Goal: Information Seeking & Learning: Compare options

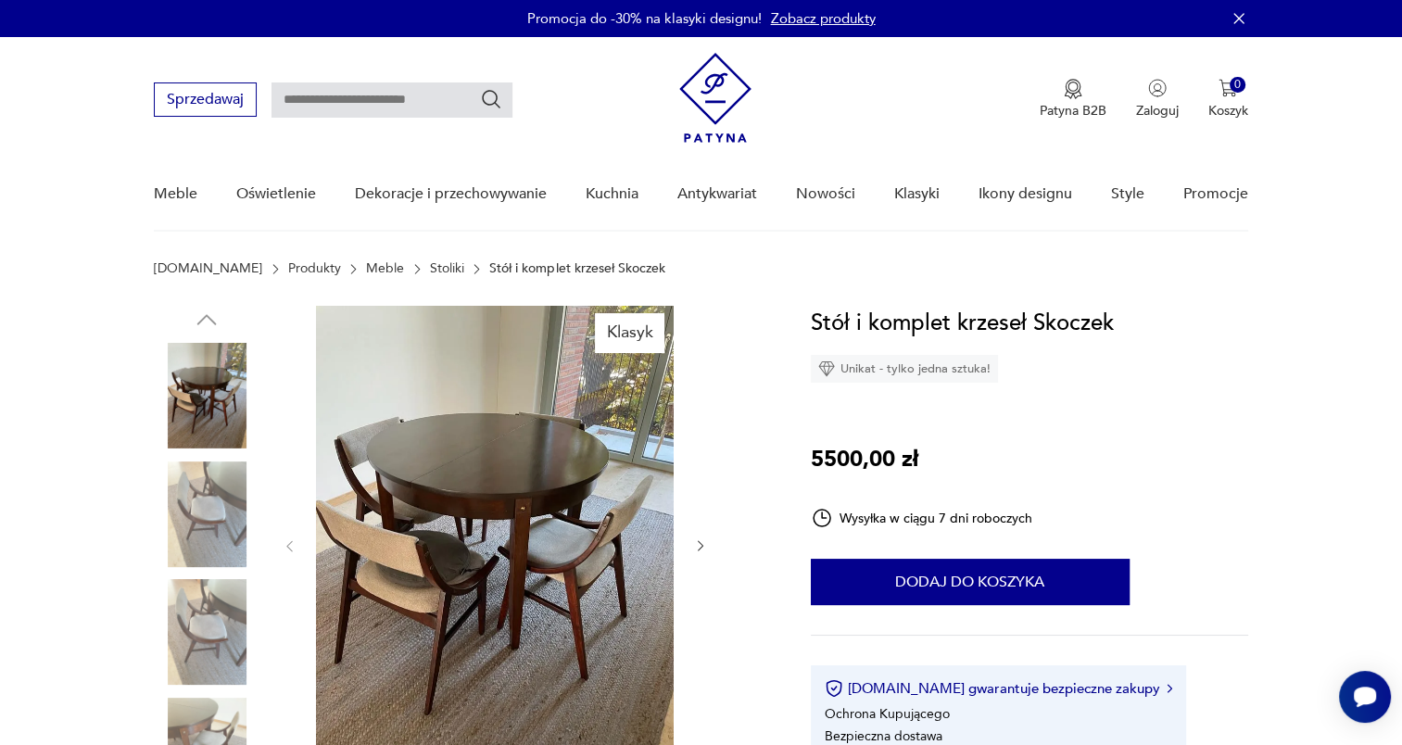
scroll to position [185, 0]
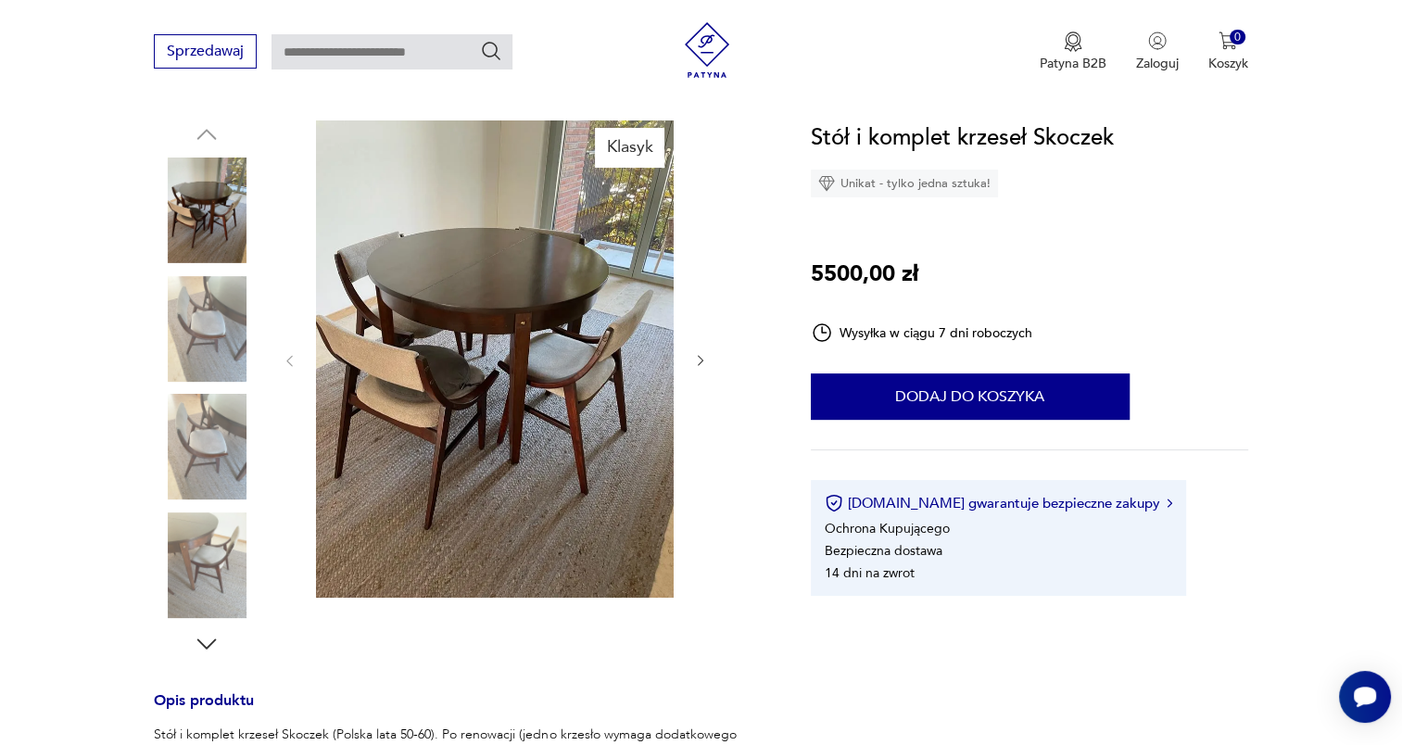
click at [561, 334] on img at bounding box center [495, 358] width 358 height 477
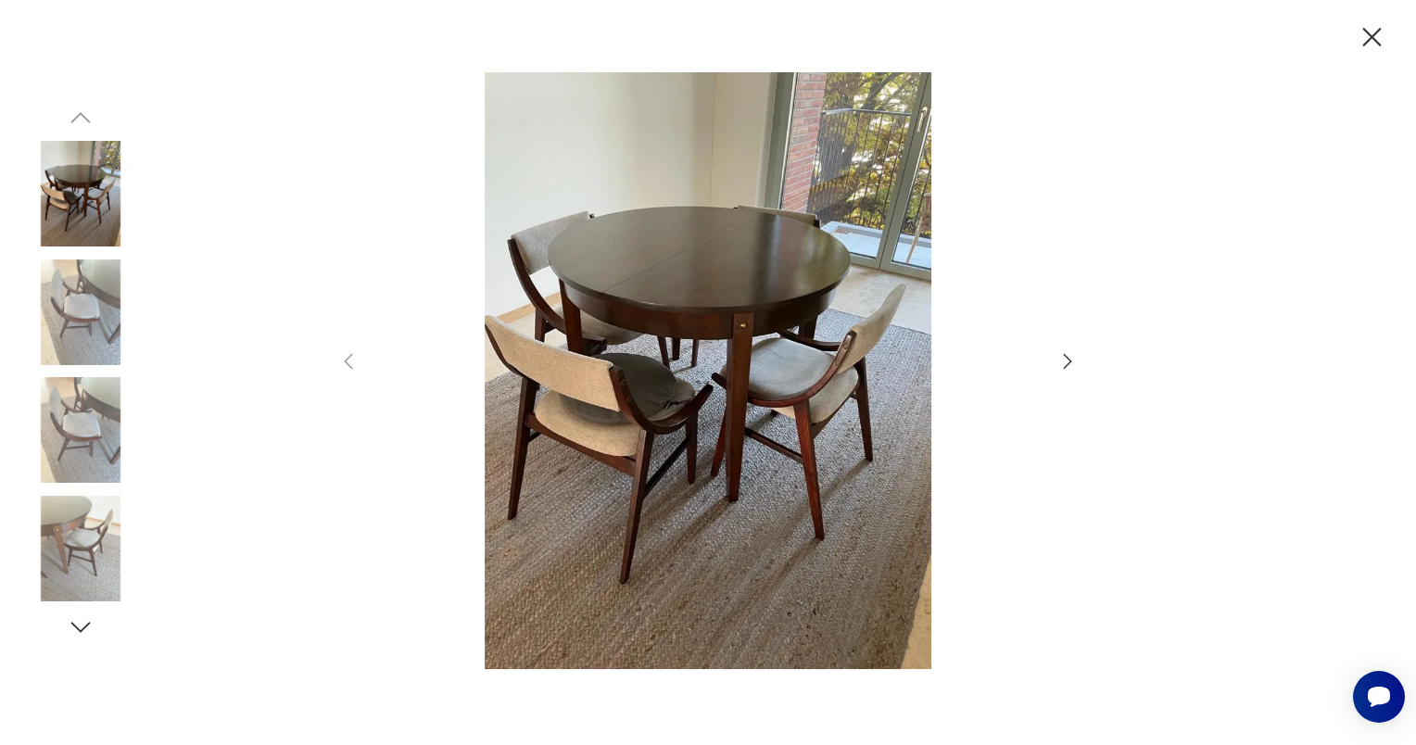
click at [1068, 360] on icon "button" at bounding box center [1068, 361] width 22 height 22
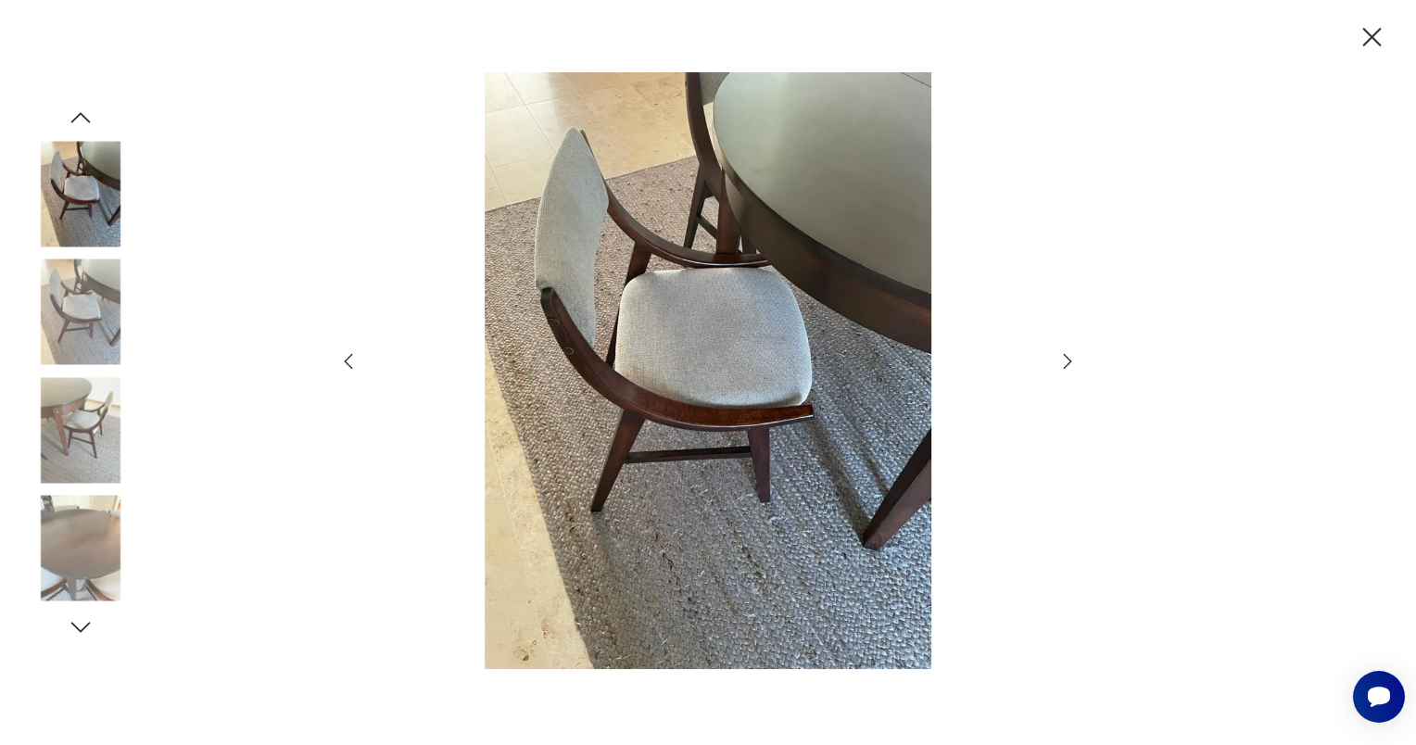
click at [1066, 365] on icon "button" at bounding box center [1068, 361] width 8 height 15
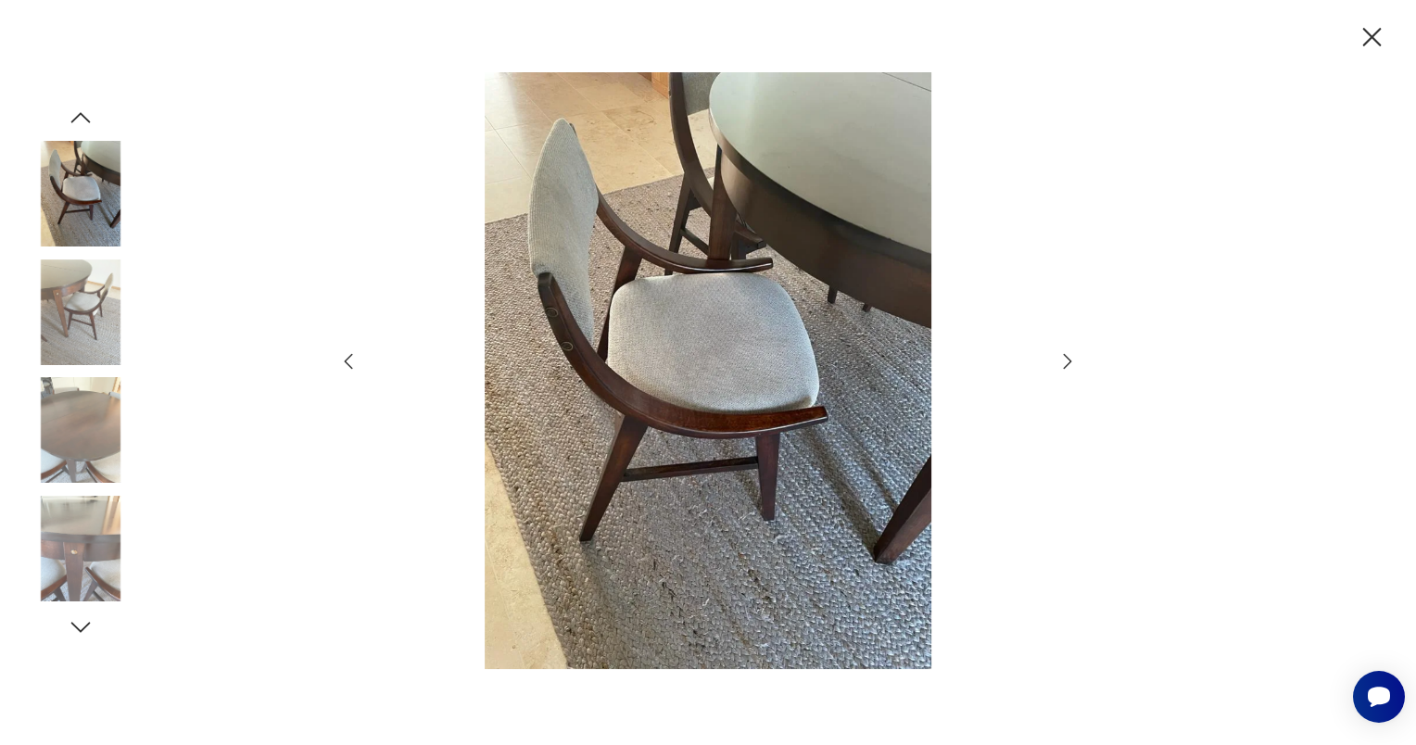
click at [1066, 365] on icon "button" at bounding box center [1068, 361] width 8 height 15
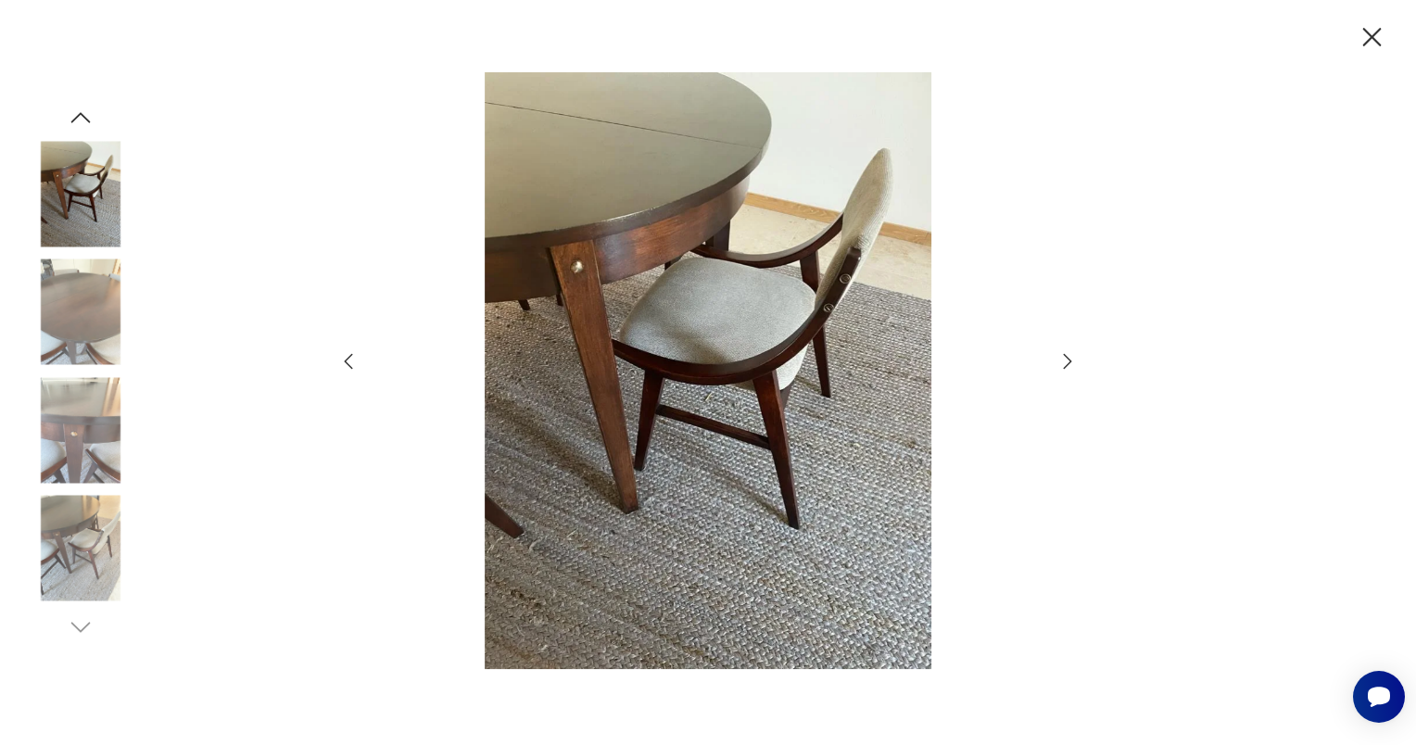
click at [1066, 365] on icon "button" at bounding box center [1068, 361] width 8 height 15
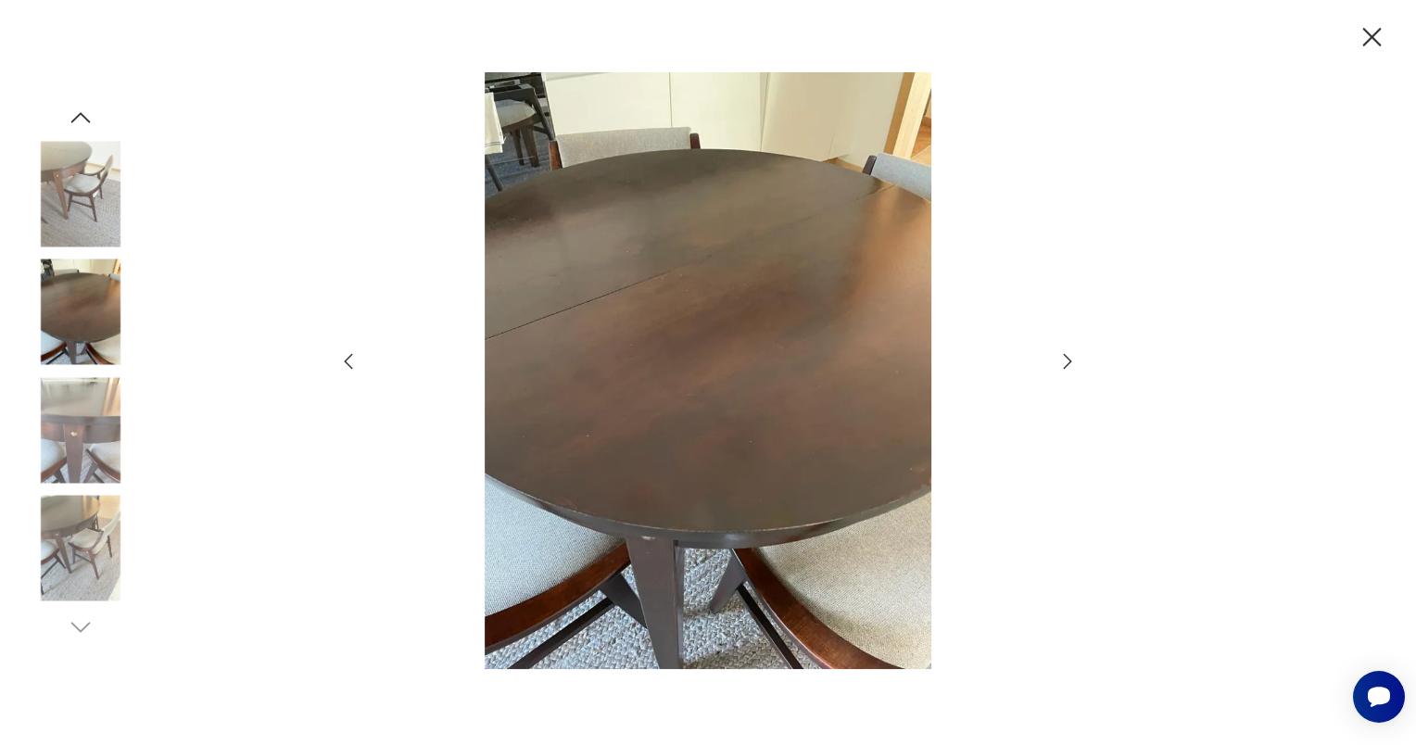
click at [1066, 365] on icon "button" at bounding box center [1068, 361] width 8 height 15
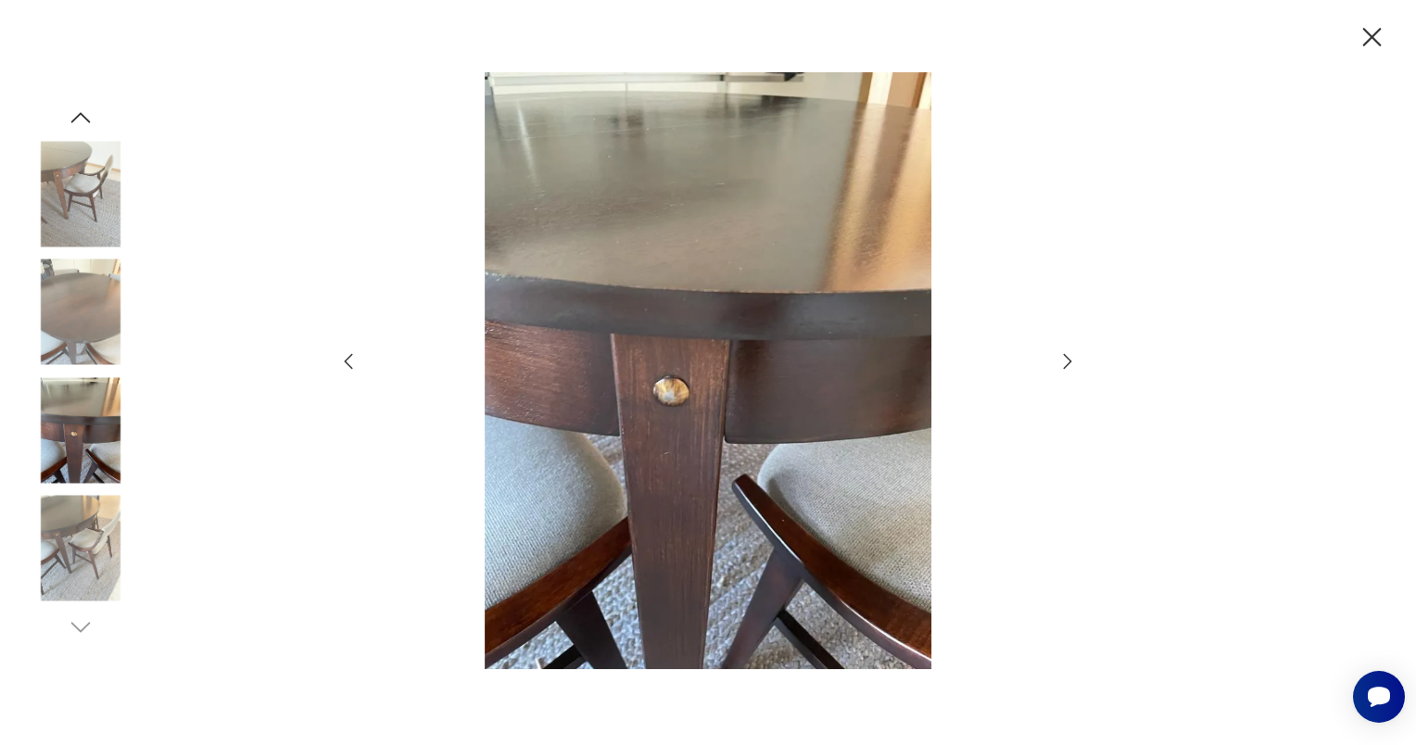
click at [1066, 365] on icon "button" at bounding box center [1068, 361] width 8 height 15
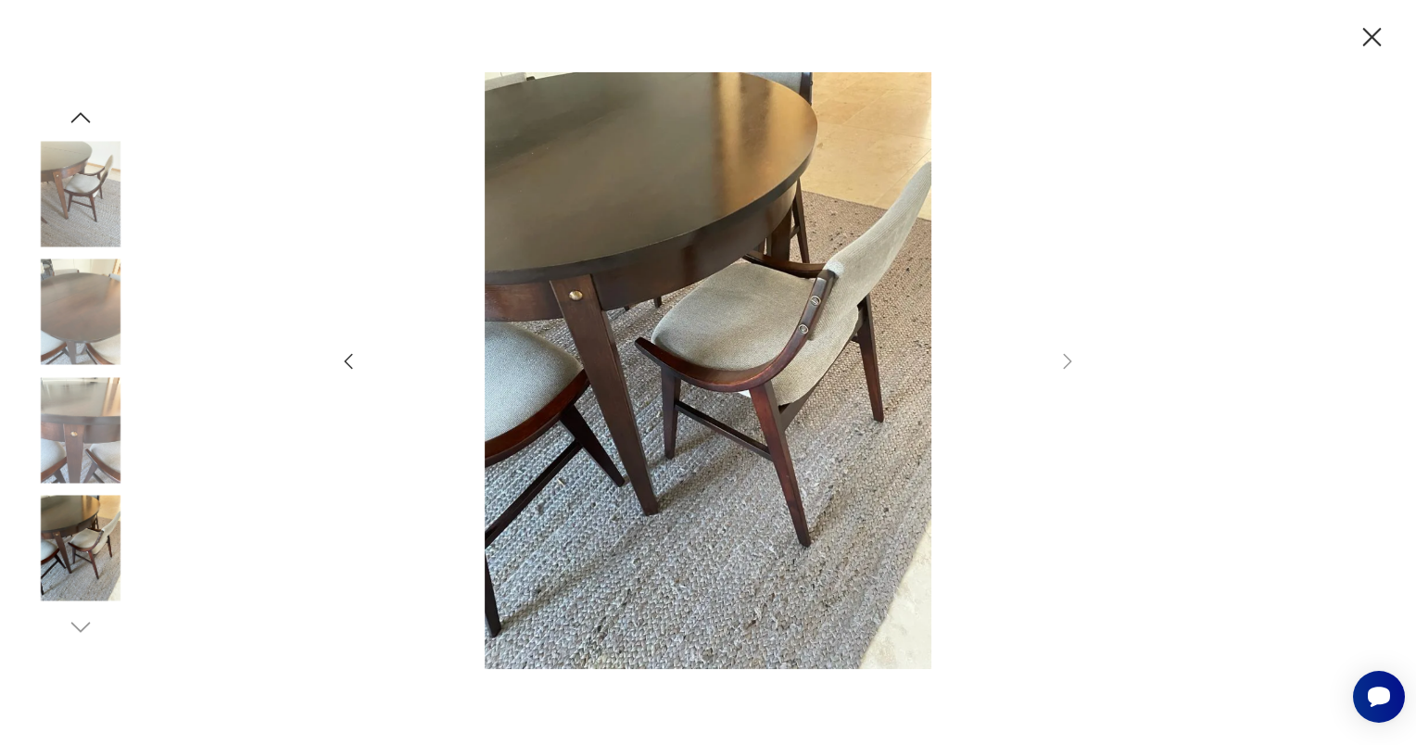
click at [1373, 39] on icon "button" at bounding box center [1372, 37] width 19 height 19
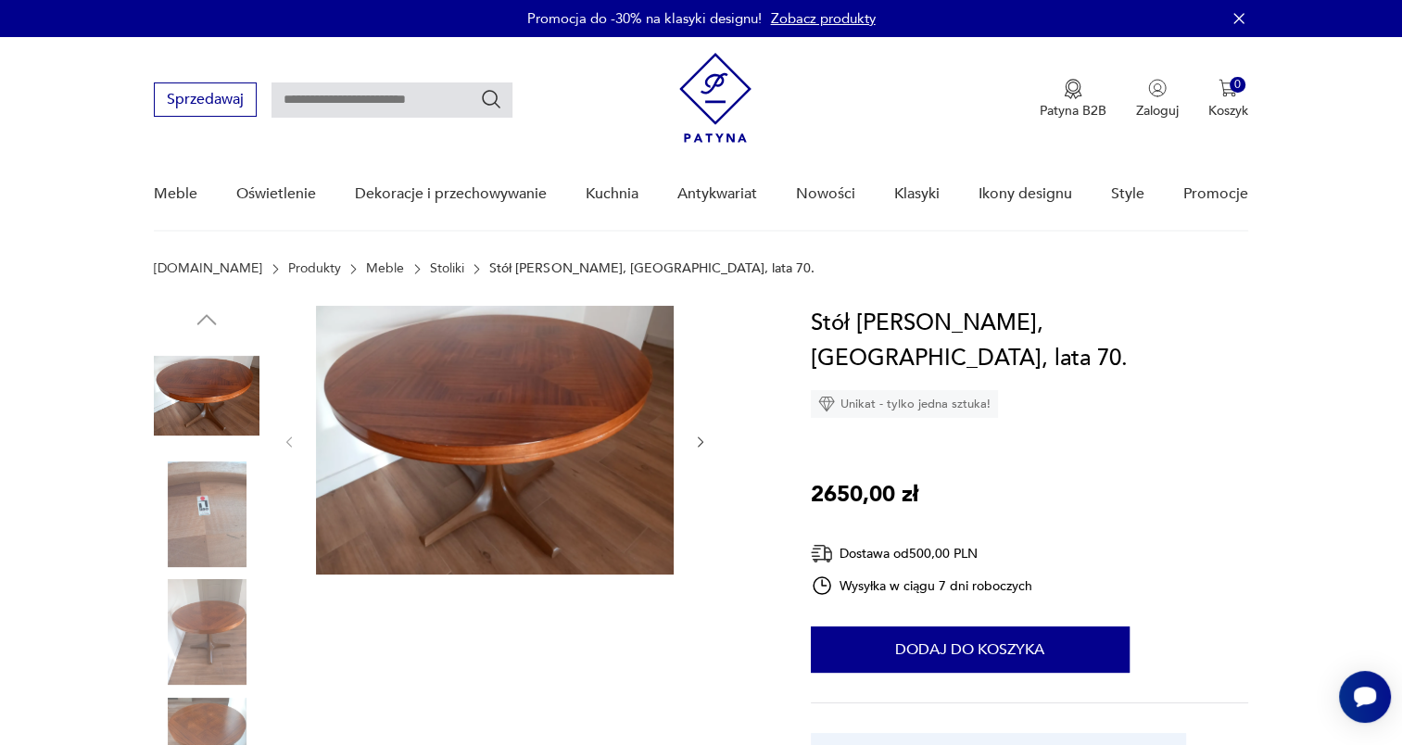
click at [698, 438] on icon "button" at bounding box center [701, 443] width 16 height 16
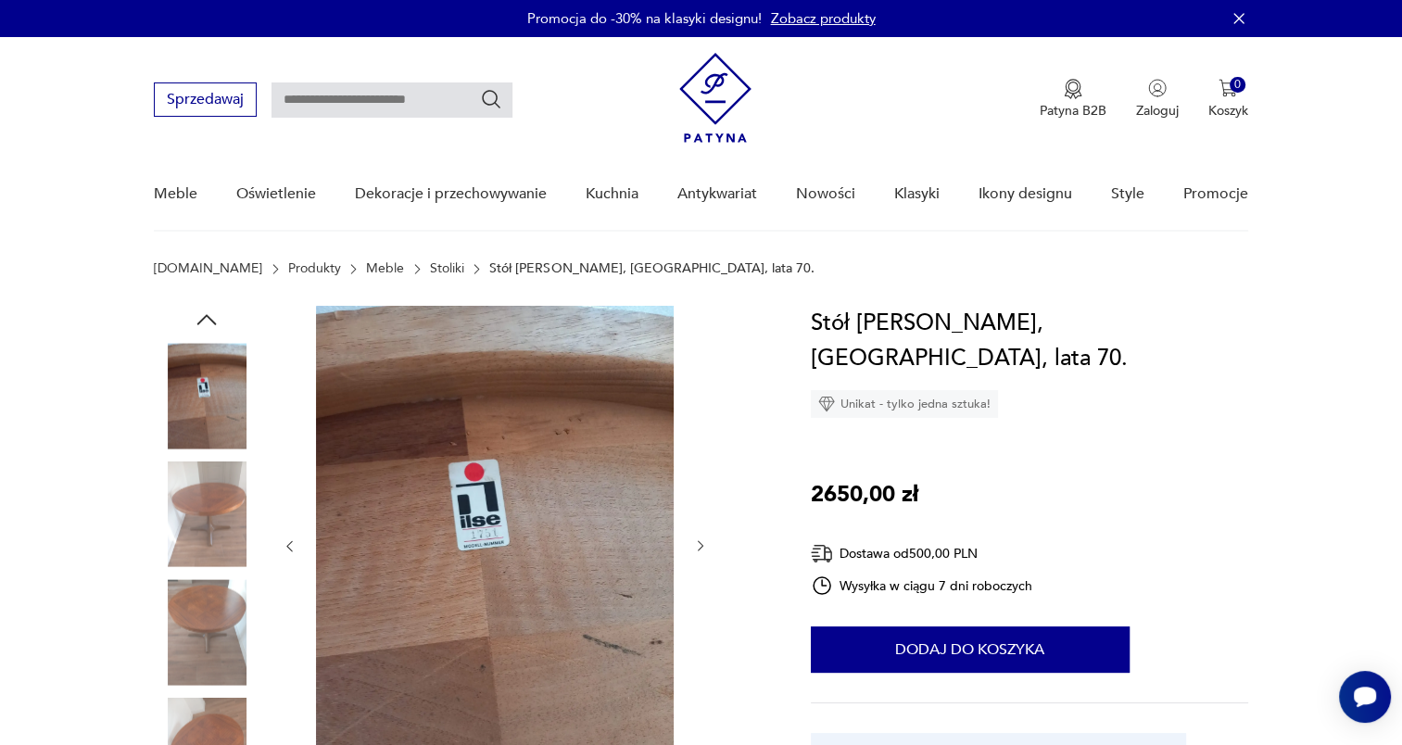
click at [292, 543] on icon "button" at bounding box center [290, 546] width 16 height 16
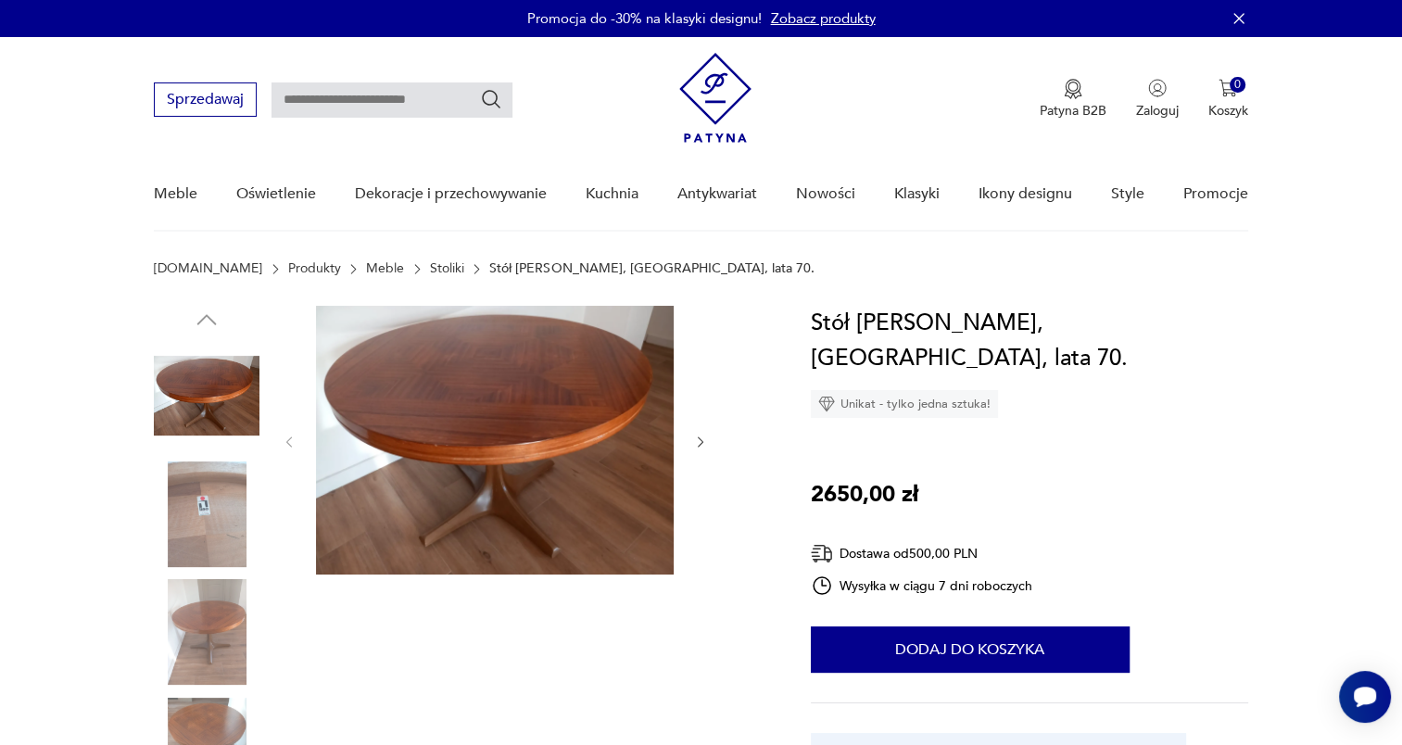
click at [458, 437] on img at bounding box center [495, 440] width 358 height 269
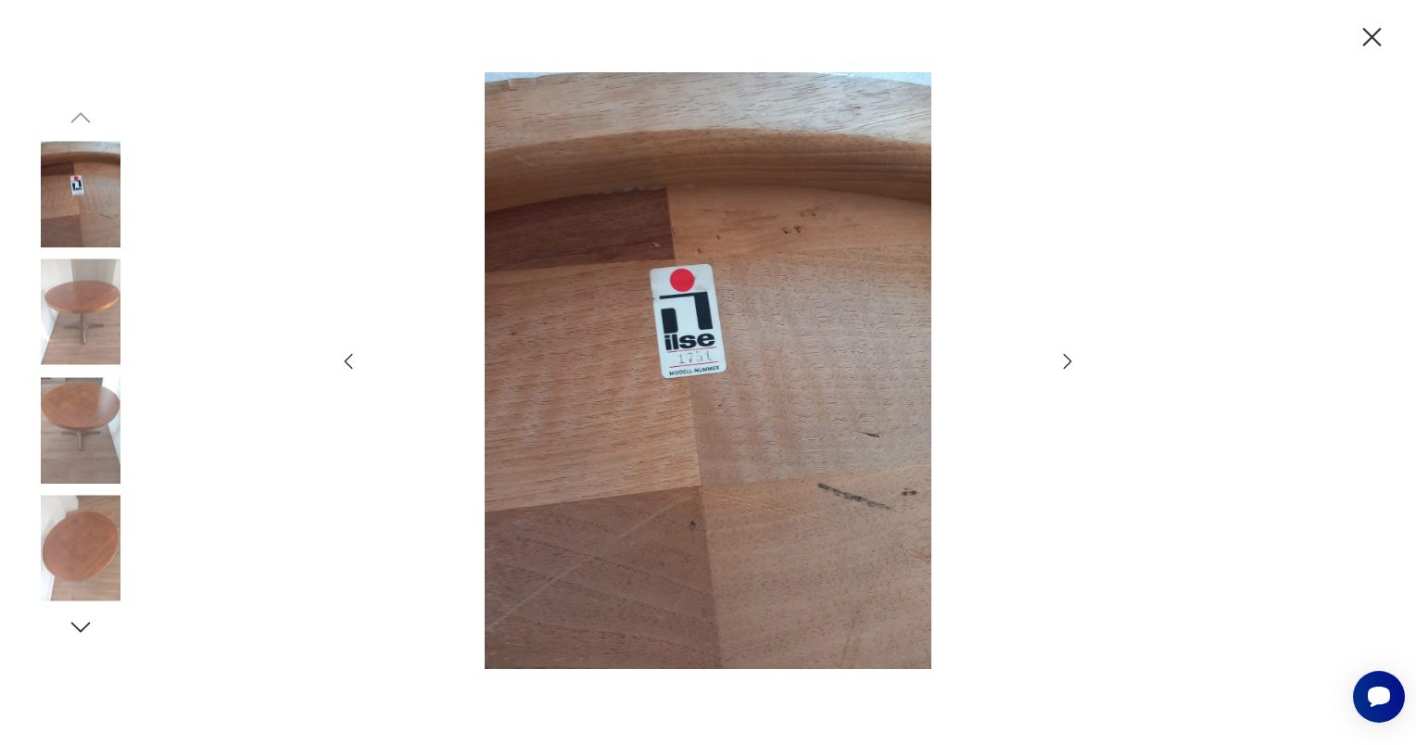
click at [348, 363] on icon "button" at bounding box center [349, 362] width 8 height 16
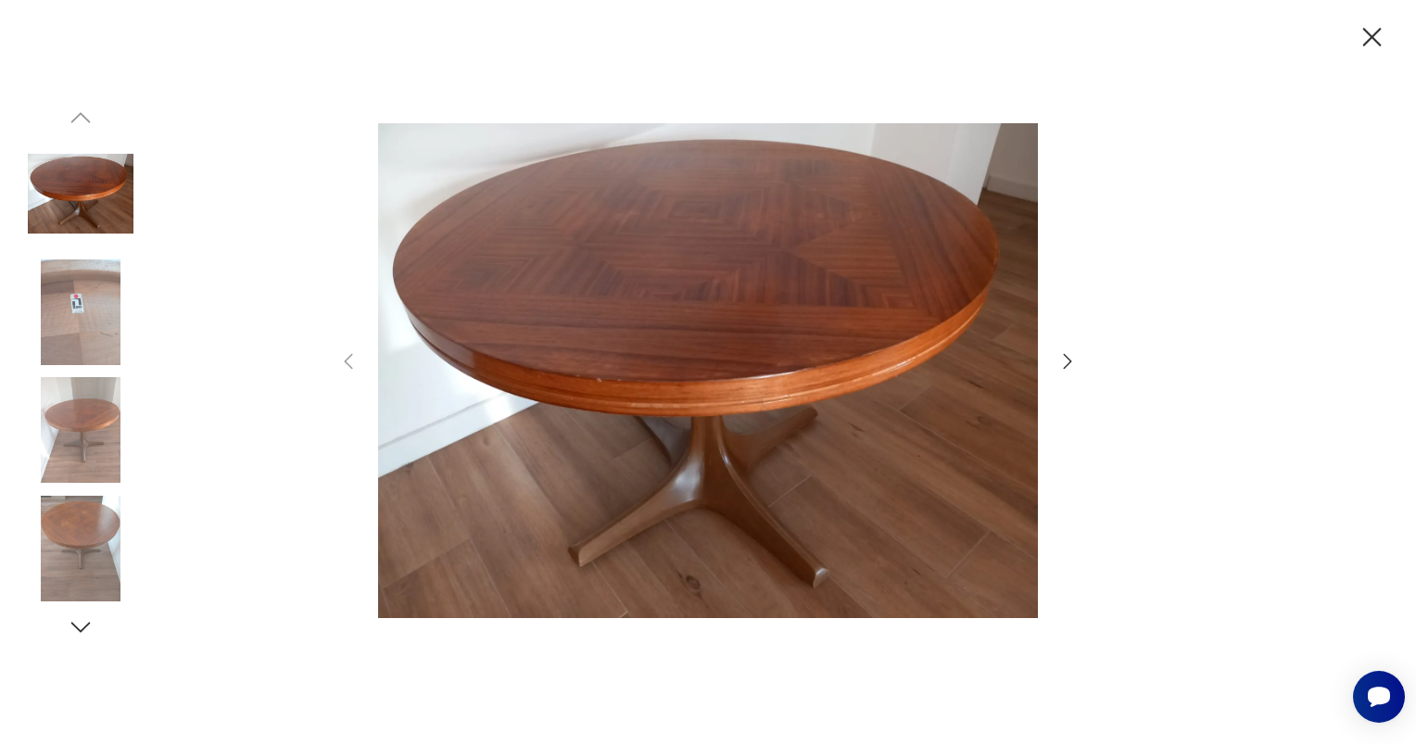
click at [1063, 356] on icon "button" at bounding box center [1068, 361] width 22 height 22
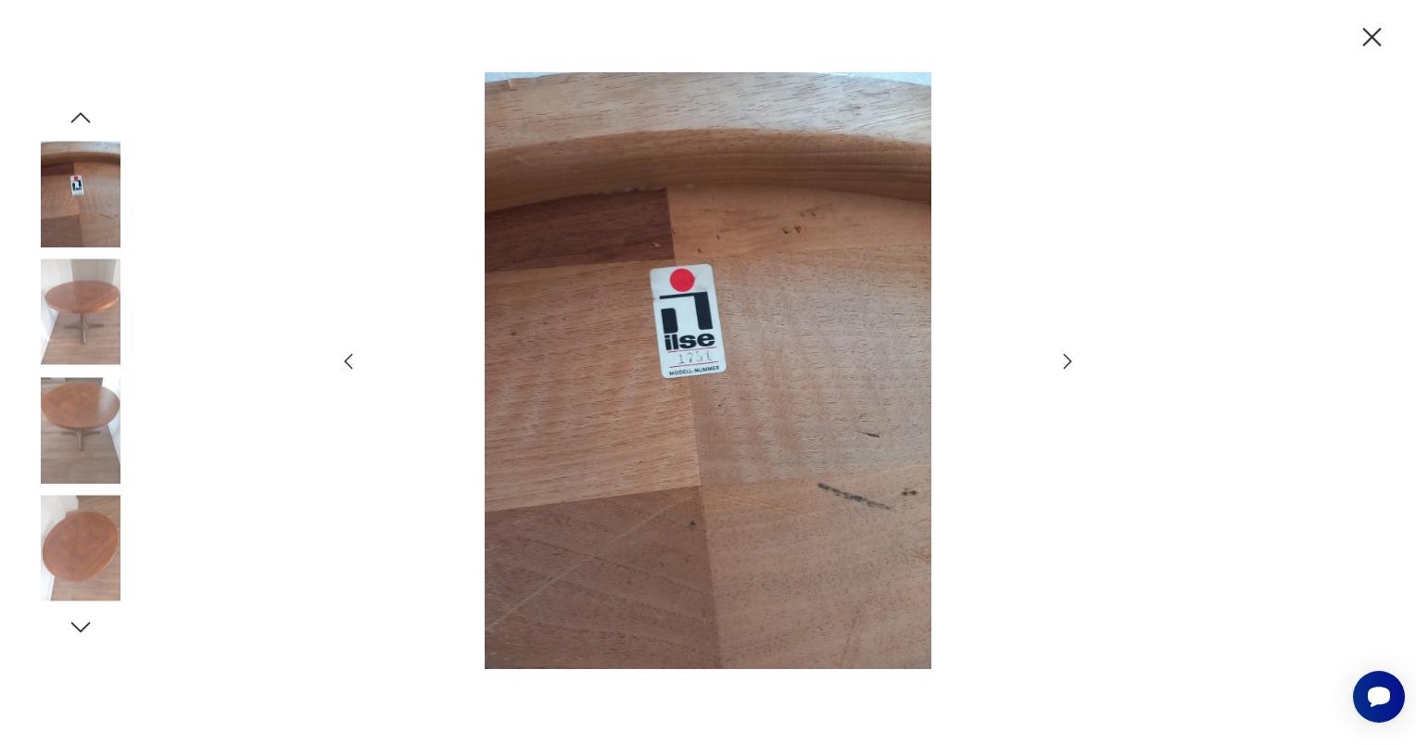
click at [1063, 356] on icon "button" at bounding box center [1068, 361] width 22 height 22
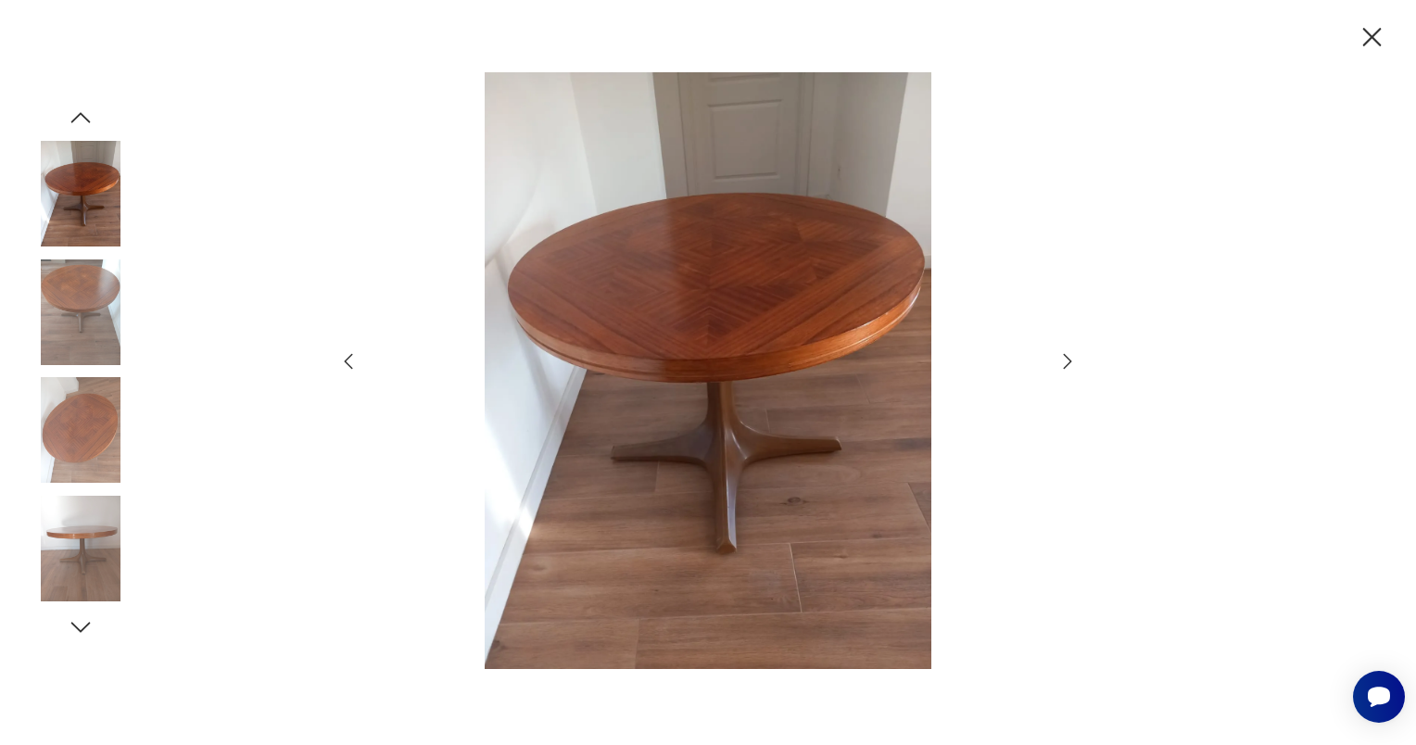
click at [1063, 356] on icon "button" at bounding box center [1068, 361] width 22 height 22
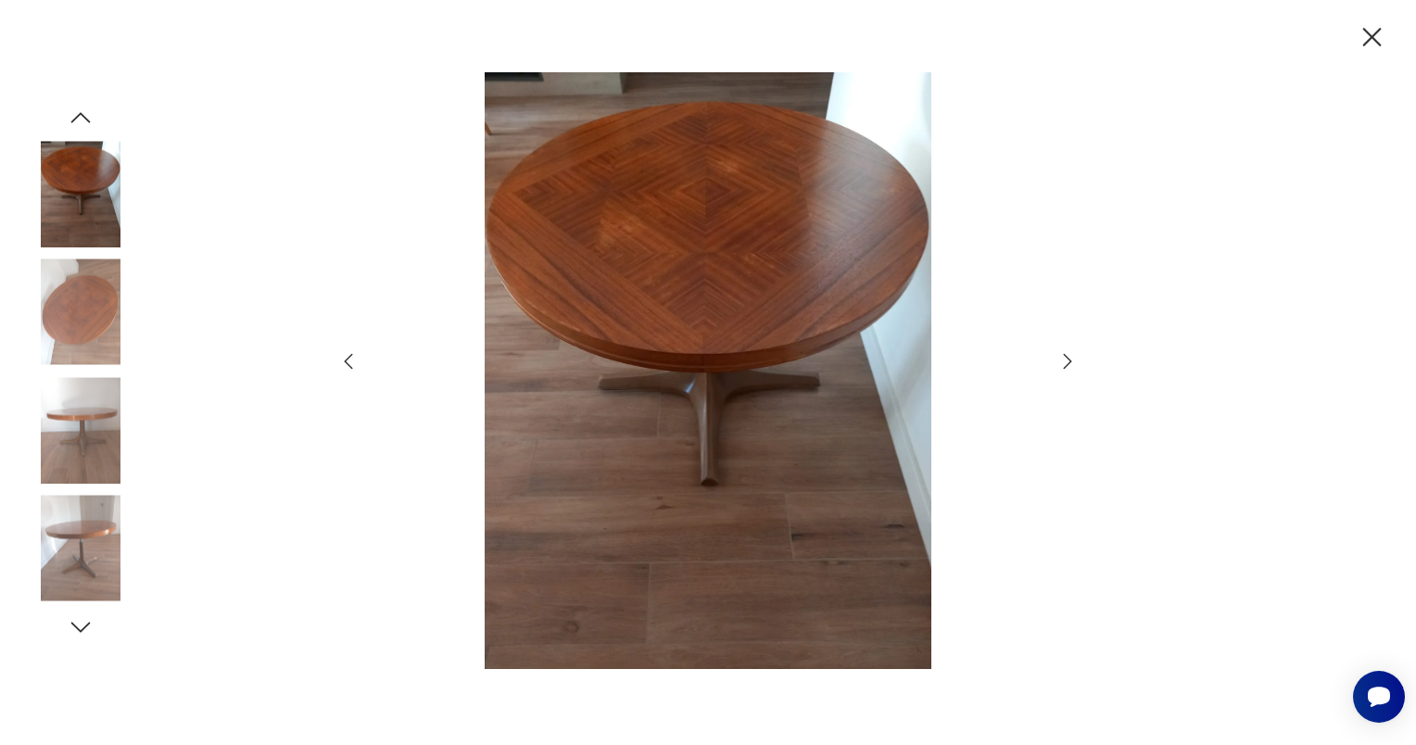
click at [1063, 356] on icon "button" at bounding box center [1068, 361] width 22 height 22
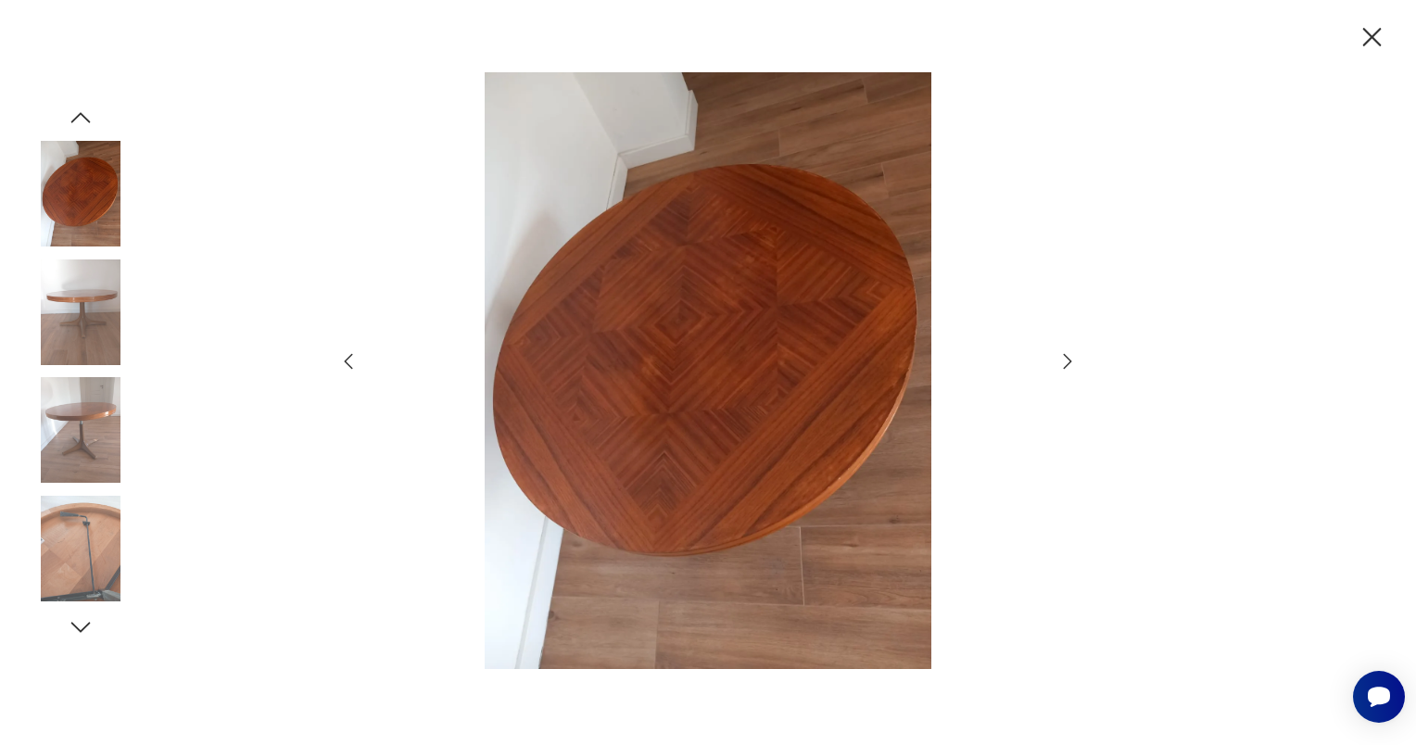
click at [1063, 356] on icon "button" at bounding box center [1068, 361] width 22 height 22
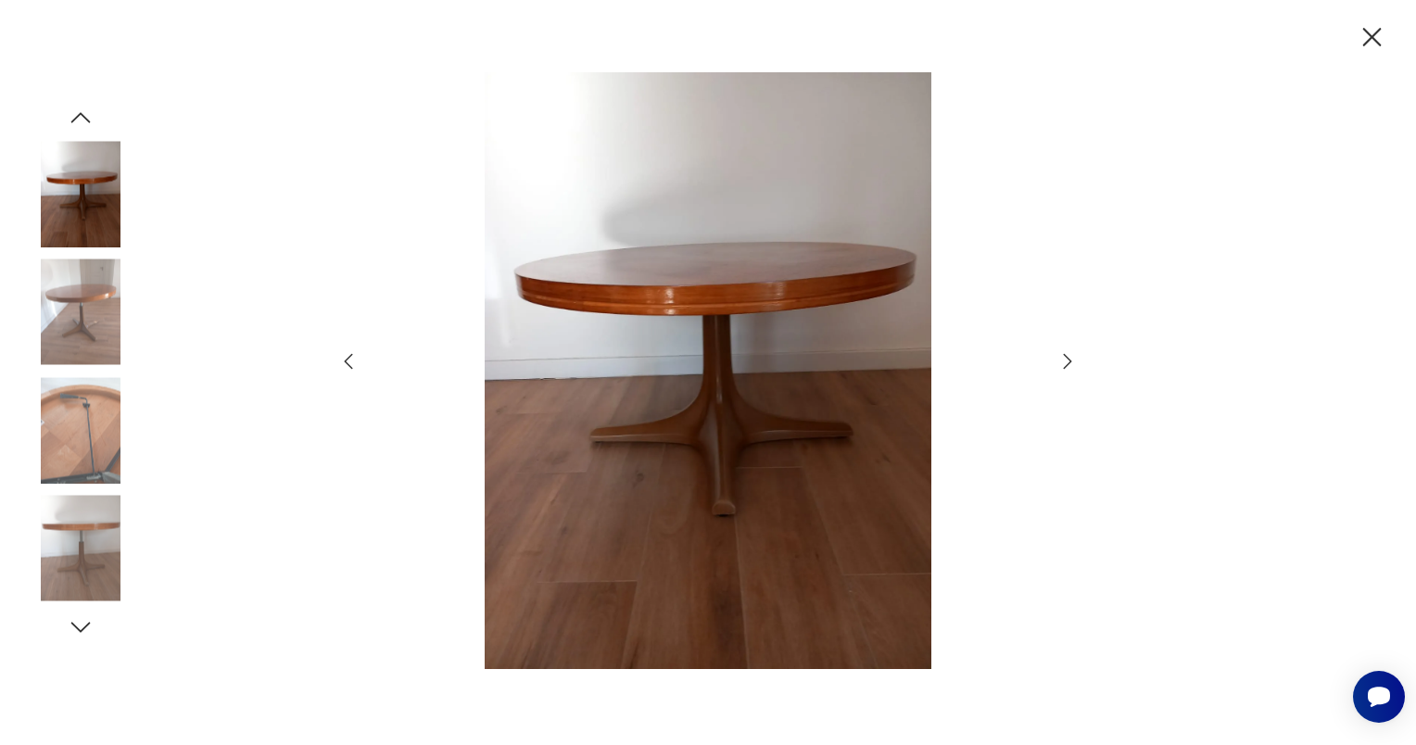
click at [1063, 356] on icon "button" at bounding box center [1068, 361] width 22 height 22
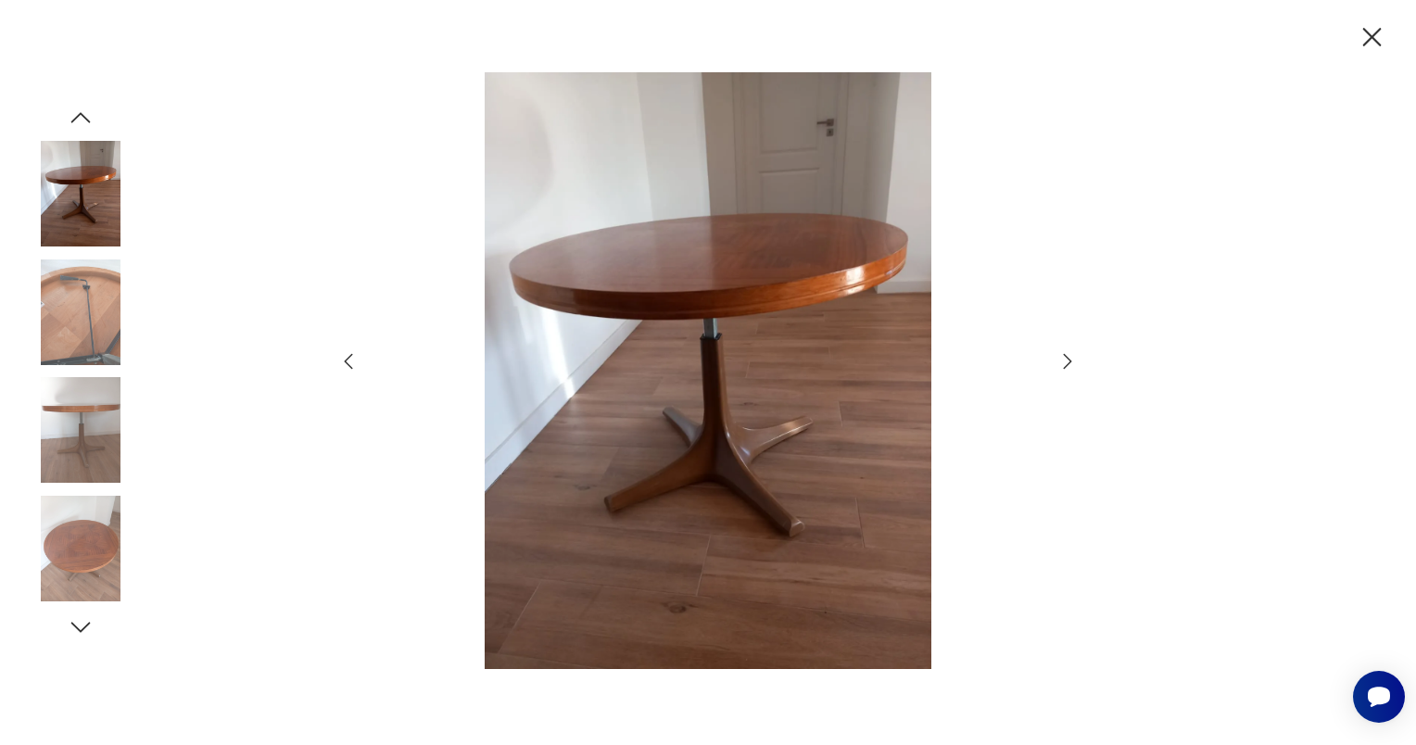
click at [1063, 356] on icon "button" at bounding box center [1068, 361] width 22 height 22
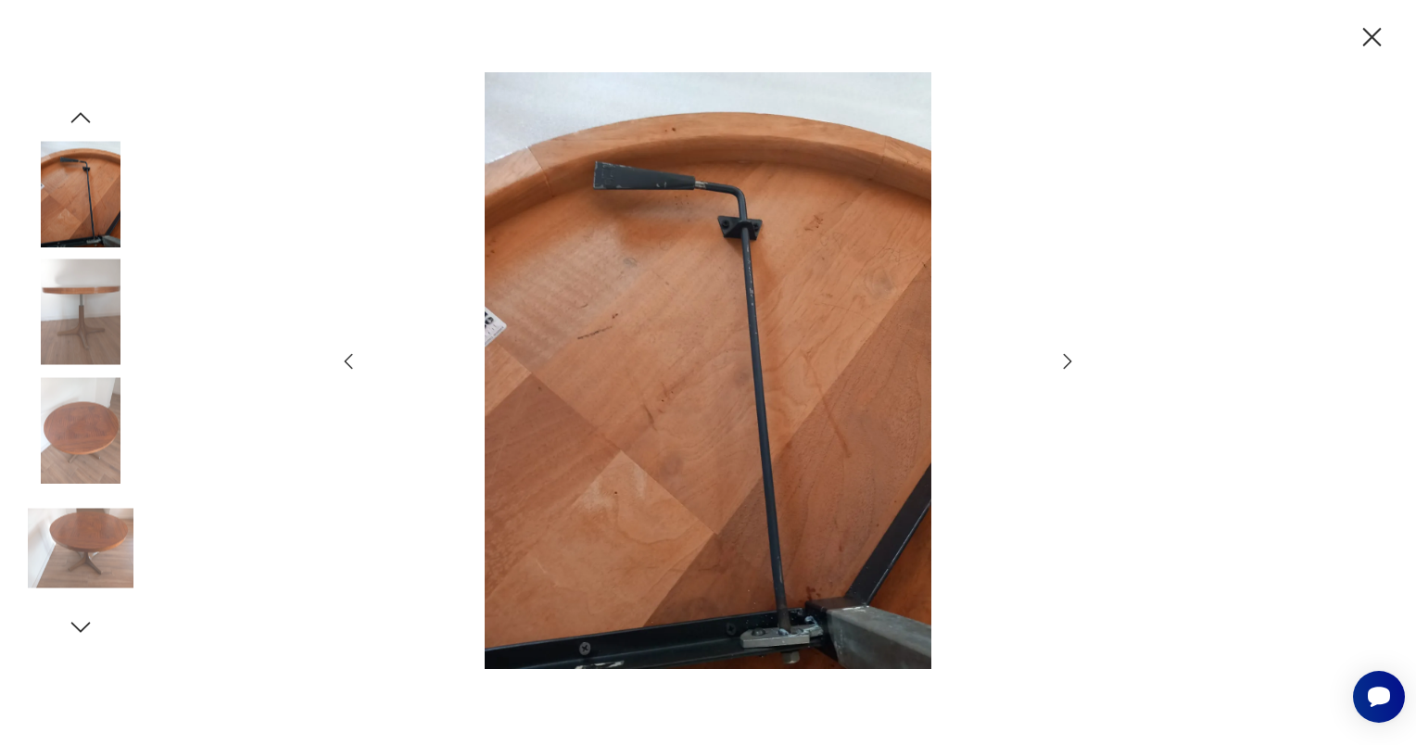
click at [1063, 356] on icon "button" at bounding box center [1068, 361] width 22 height 22
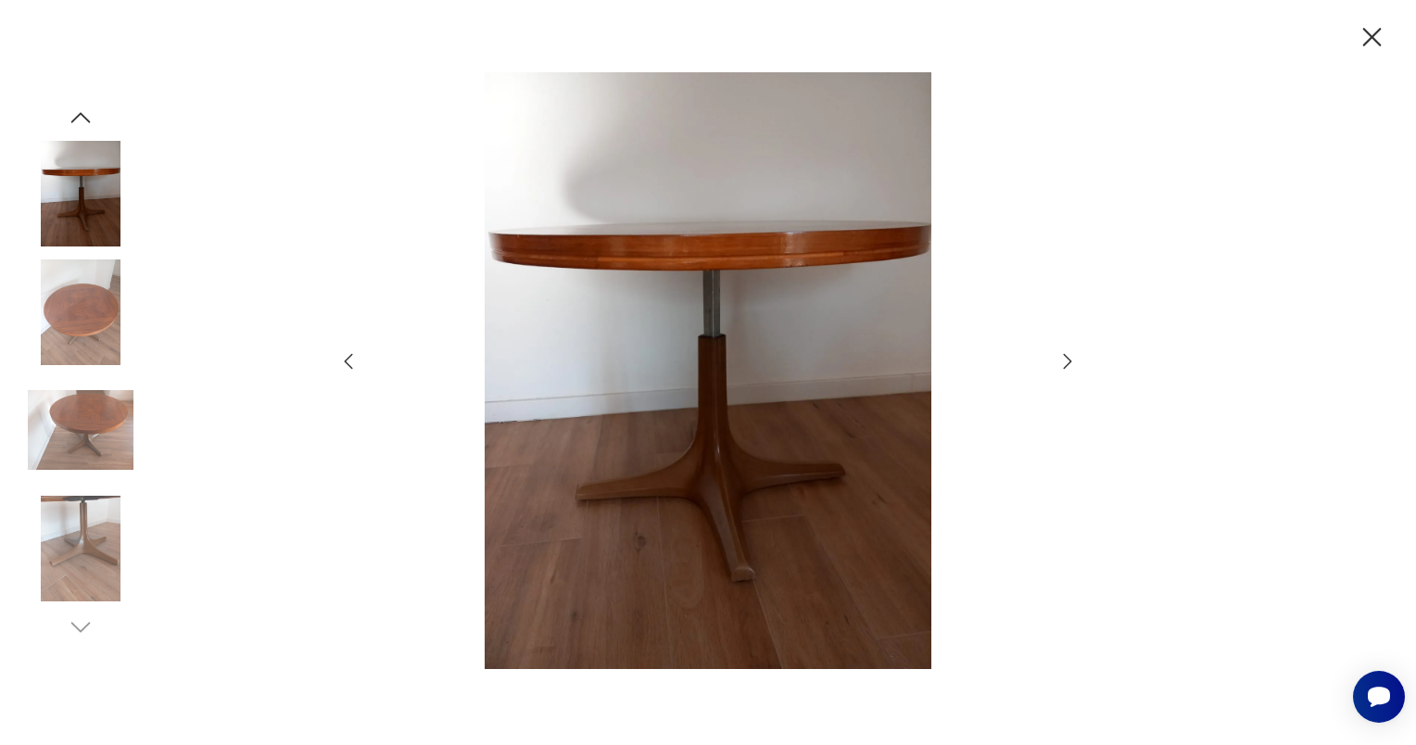
click at [1063, 356] on icon "button" at bounding box center [1068, 361] width 22 height 22
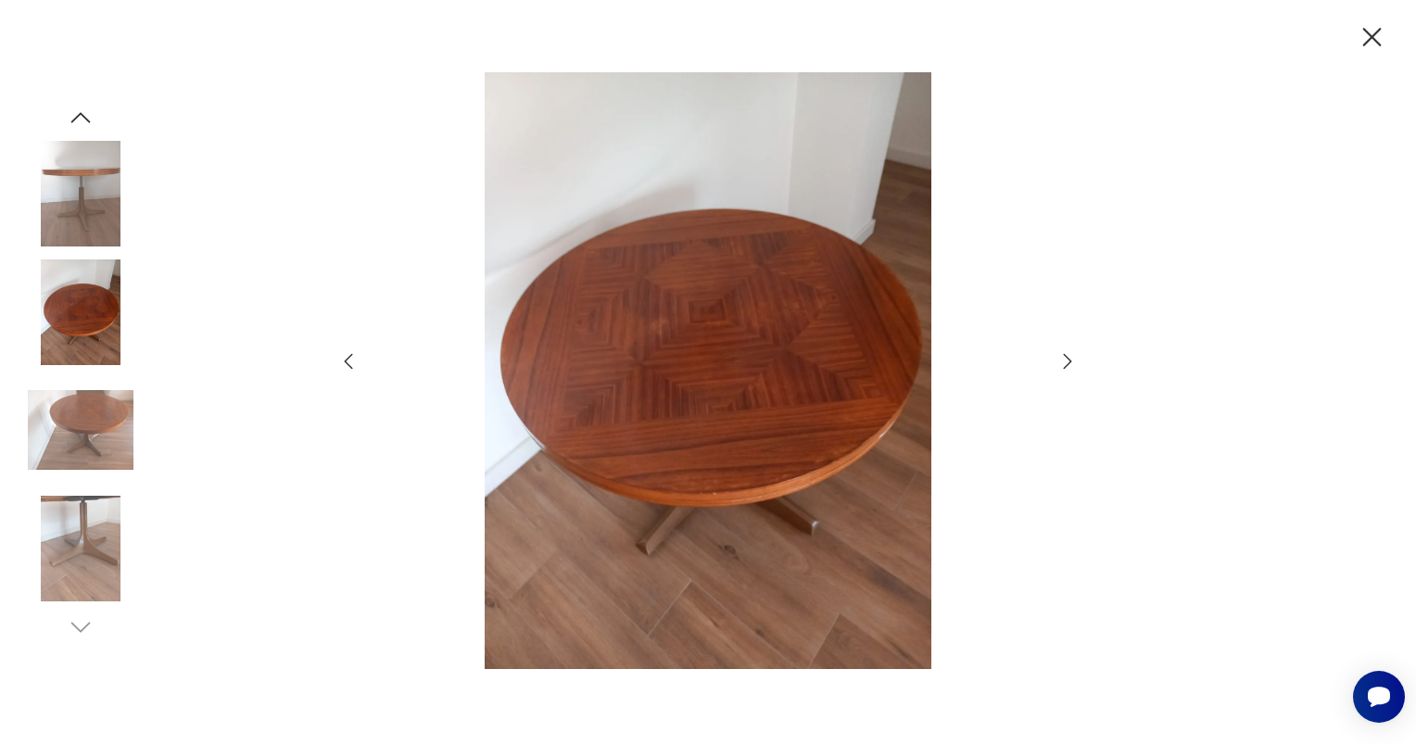
click at [1063, 356] on icon "button" at bounding box center [1068, 361] width 22 height 22
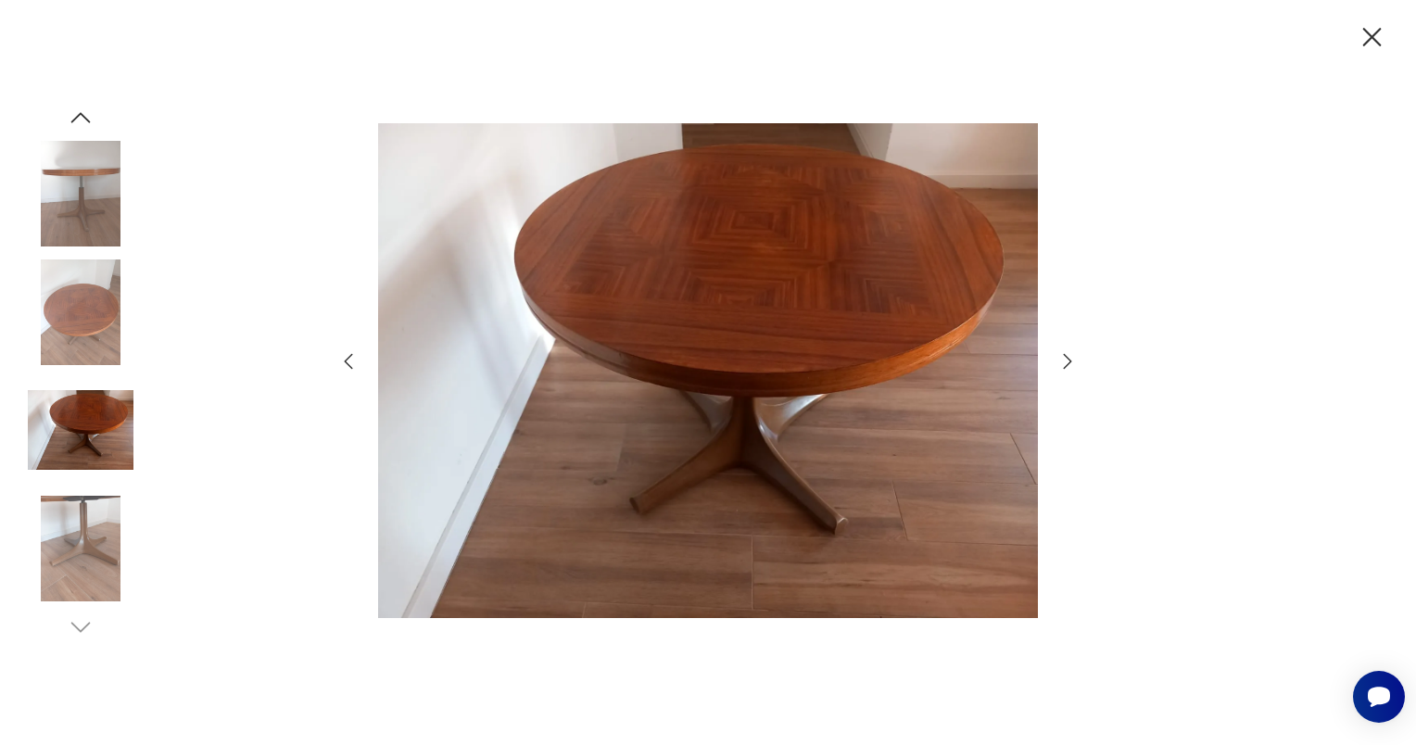
click at [1063, 356] on icon "button" at bounding box center [1068, 361] width 22 height 22
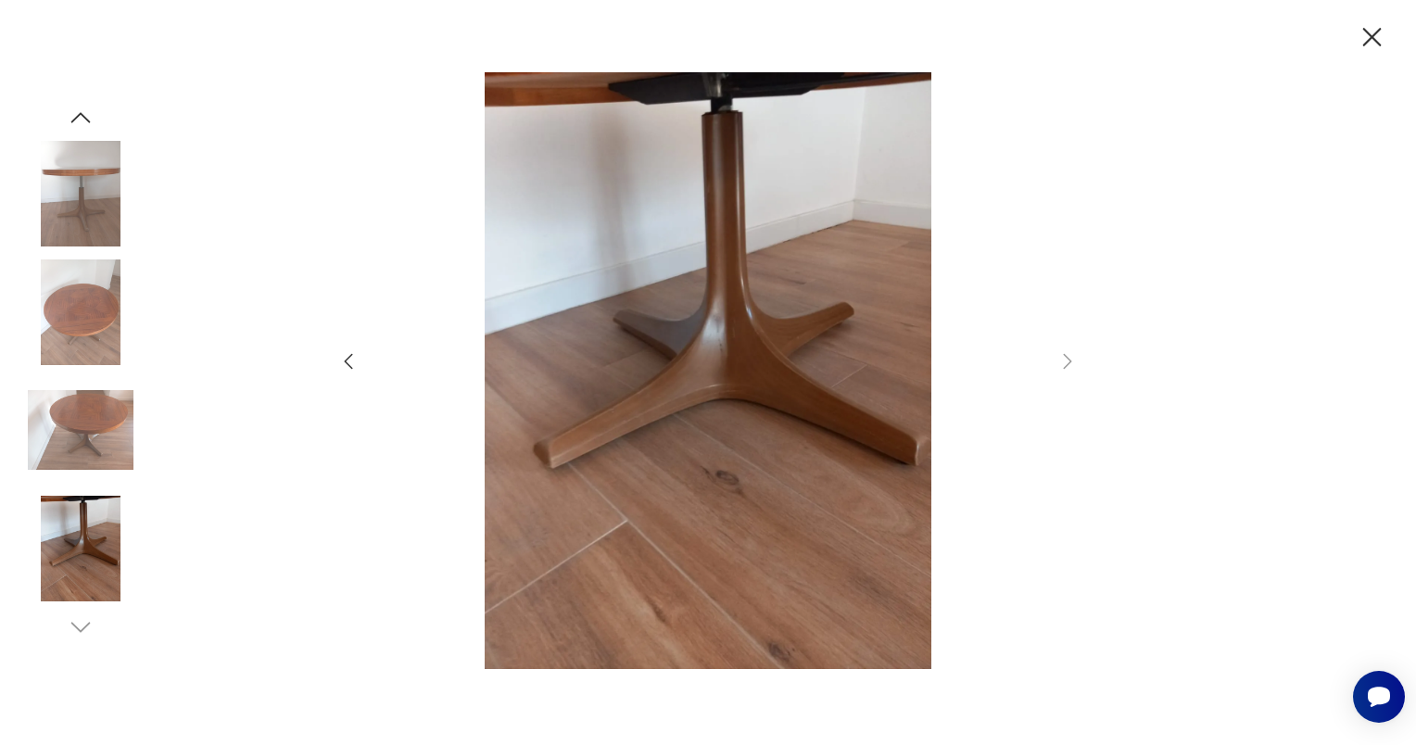
click at [1373, 32] on icon "button" at bounding box center [1372, 37] width 32 height 32
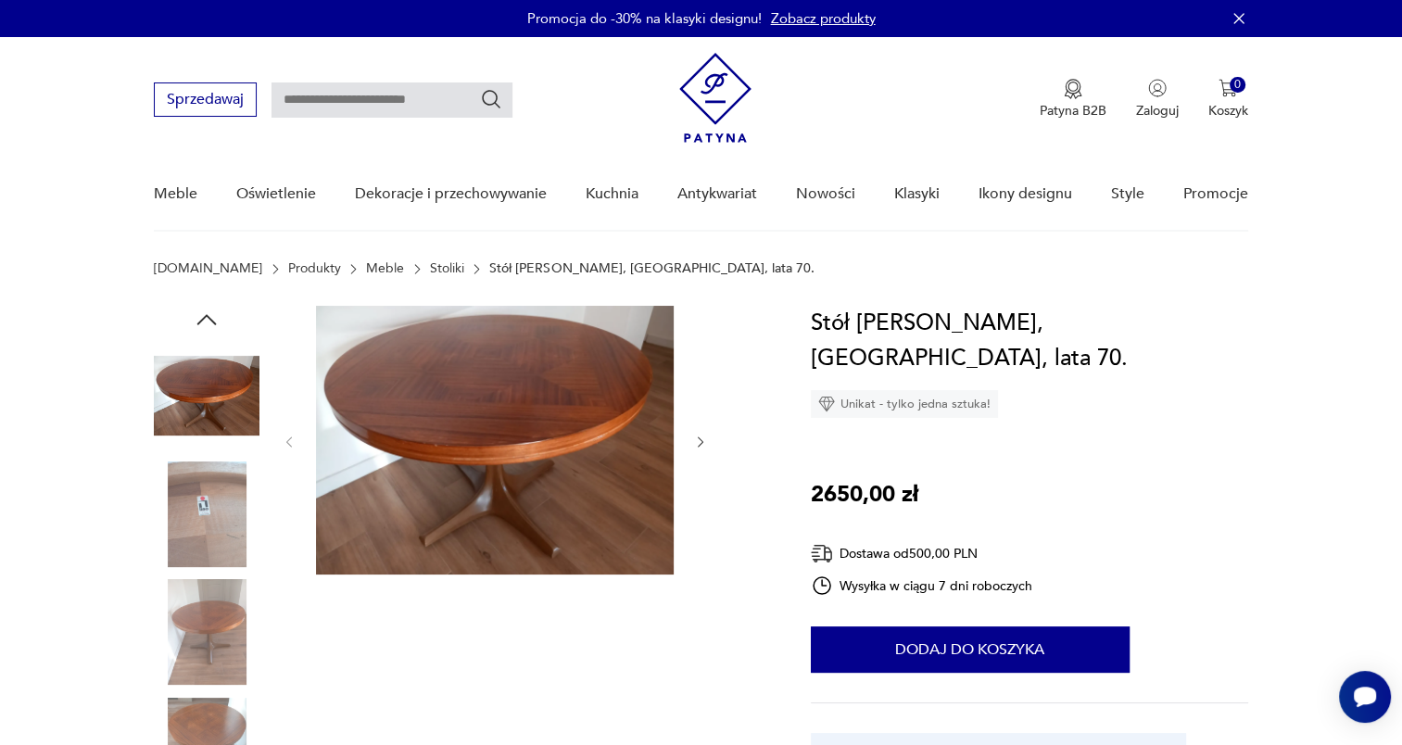
click at [430, 272] on link "Stoliki" at bounding box center [447, 268] width 34 height 15
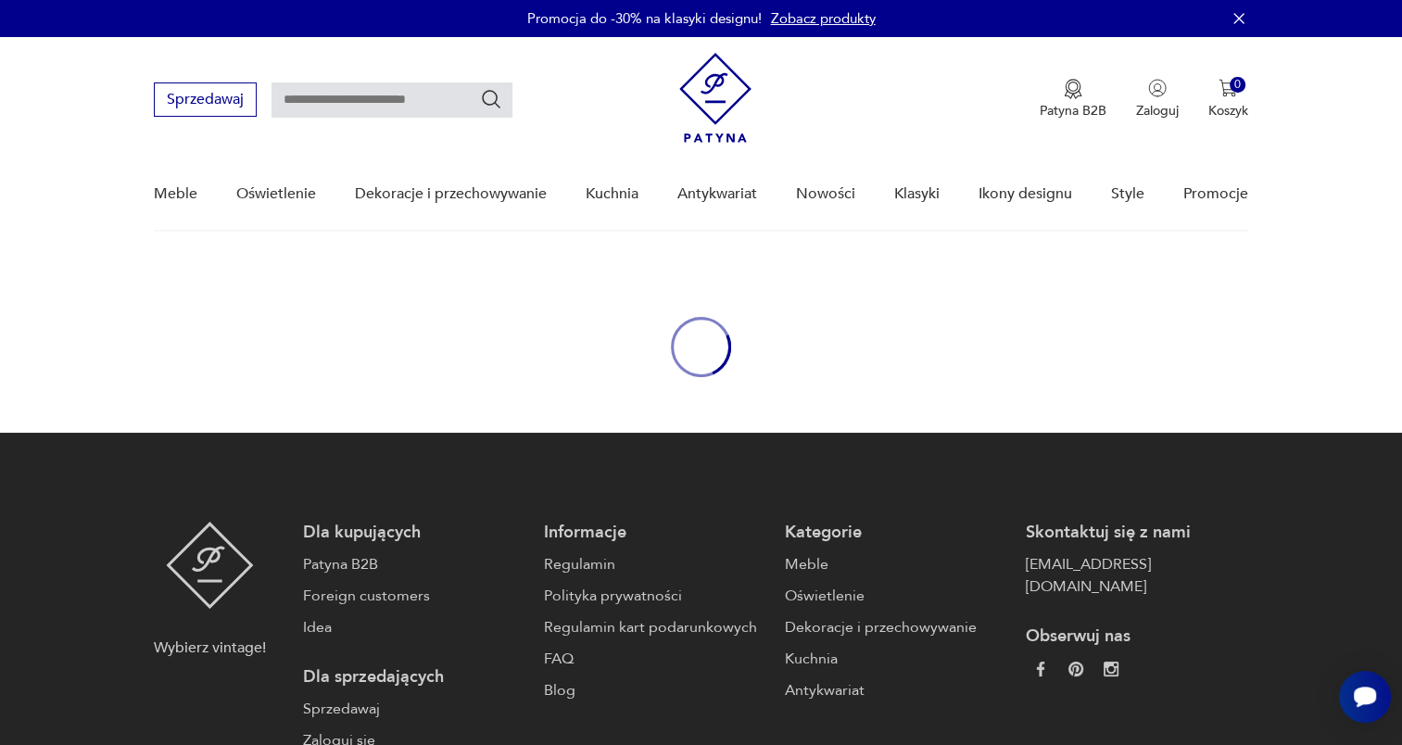
scroll to position [27, 0]
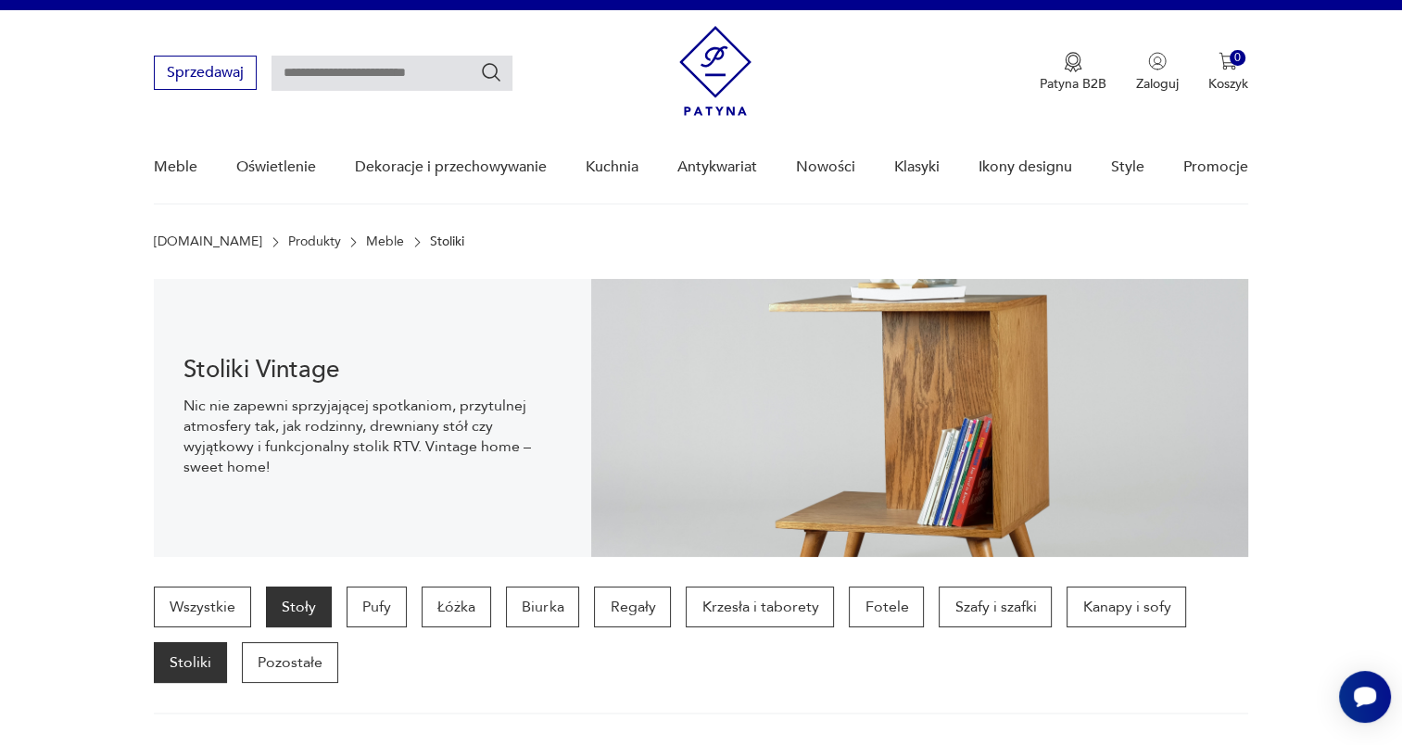
click at [298, 601] on p "Stoły" at bounding box center [299, 607] width 66 height 41
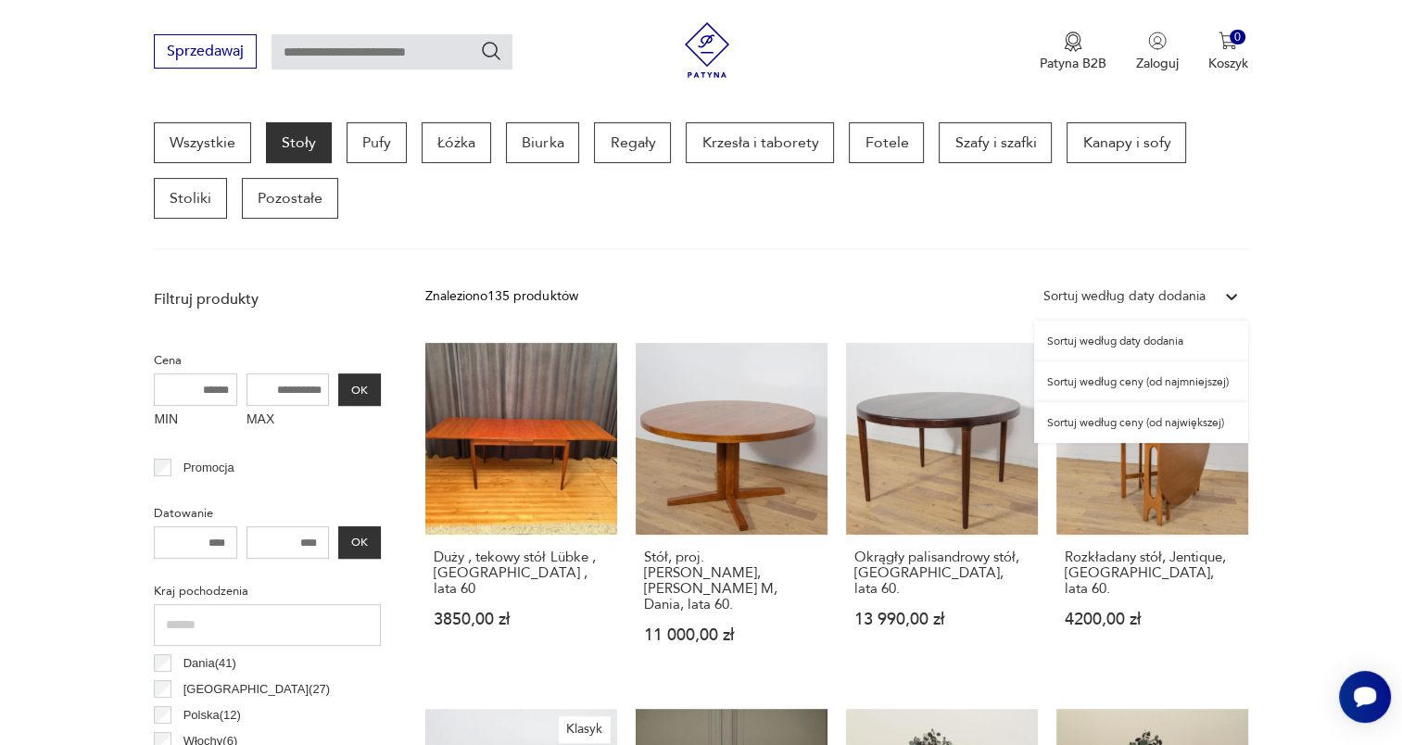
click at [1235, 295] on icon at bounding box center [1231, 297] width 11 height 6
click at [1111, 380] on div "Sortuj według ceny (od najmniejszej)" at bounding box center [1141, 381] width 214 height 41
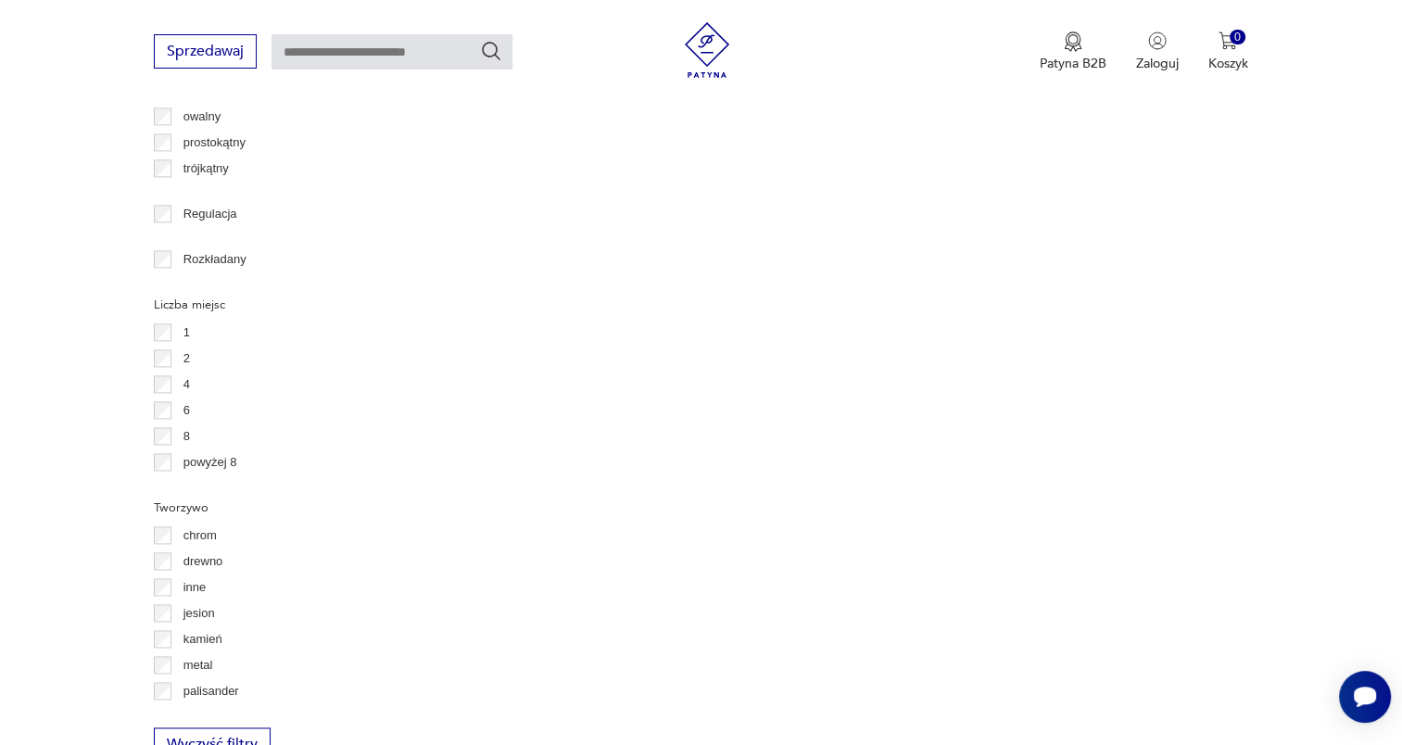
scroll to position [2438, 0]
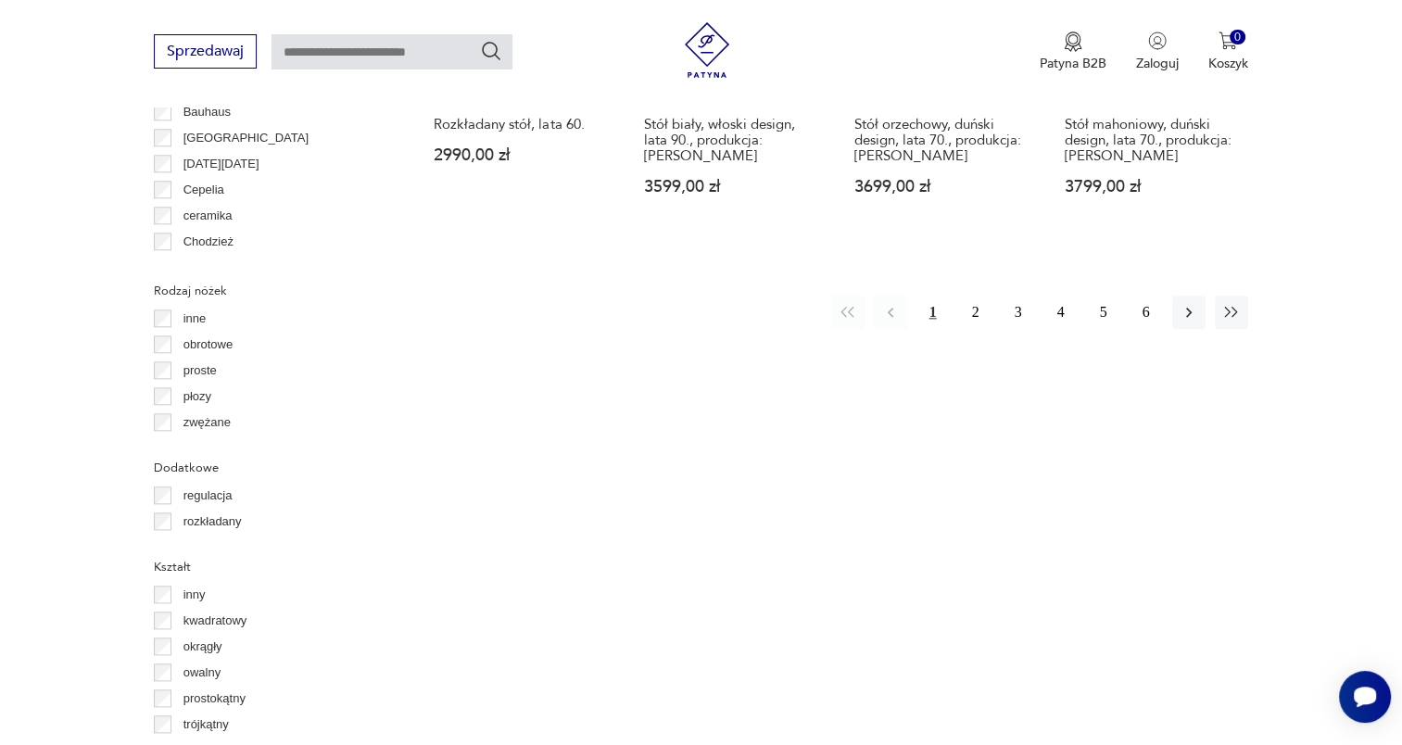
scroll to position [2067, 0]
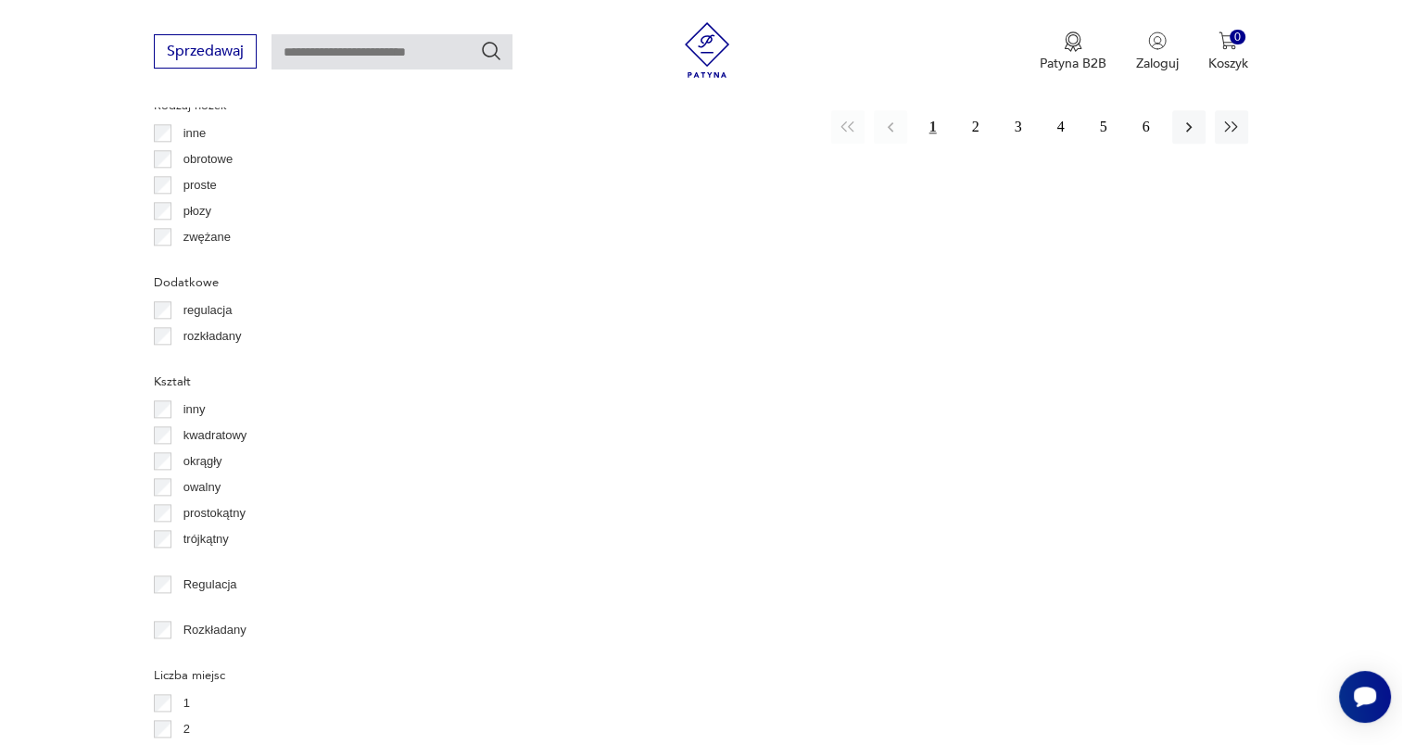
scroll to position [2252, 0]
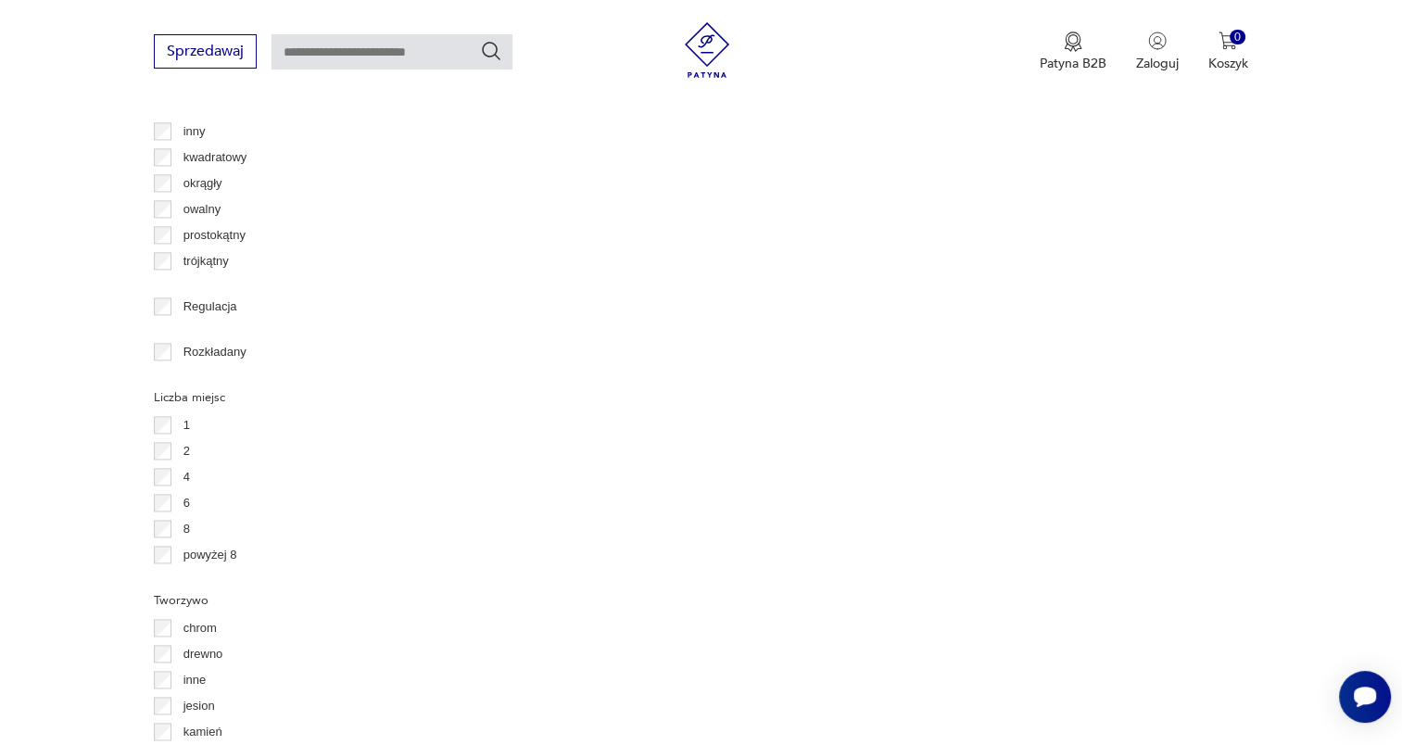
scroll to position [2345, 0]
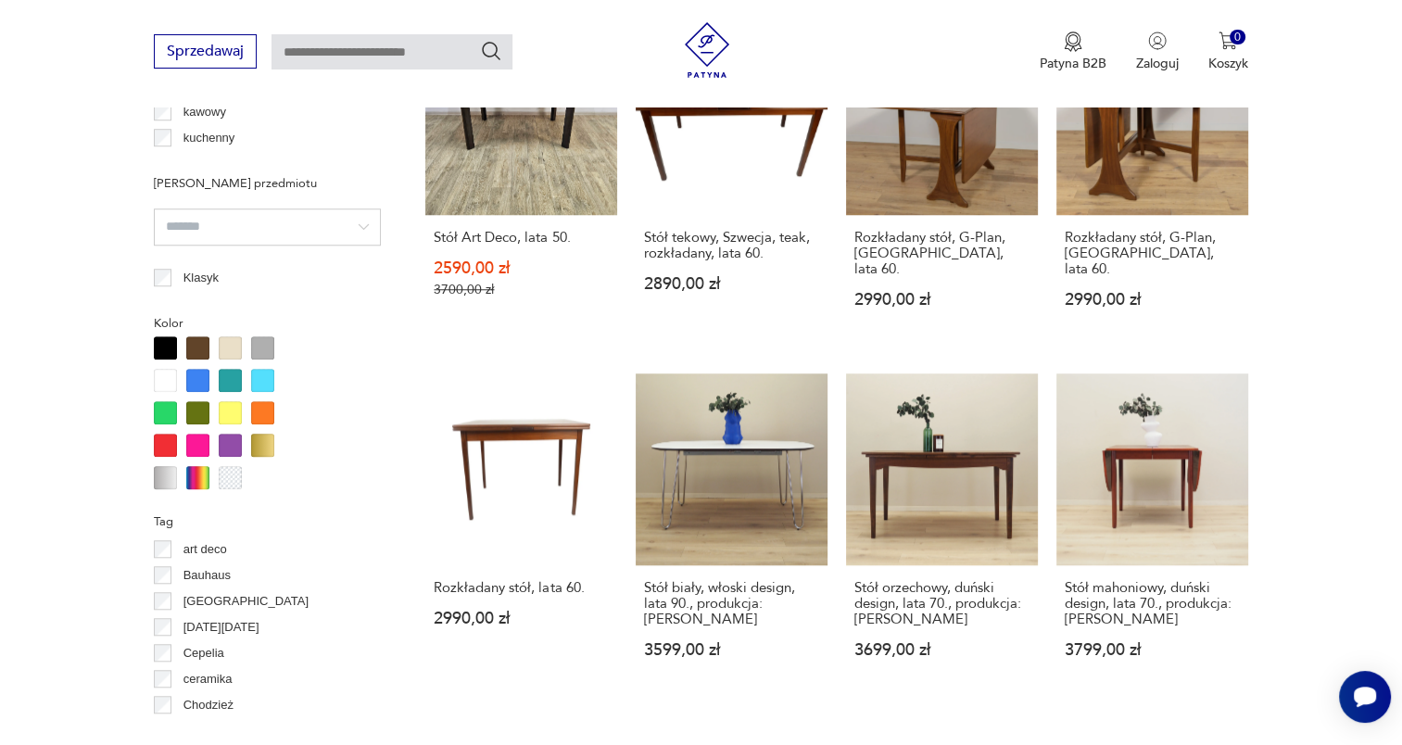
scroll to position [1789, 0]
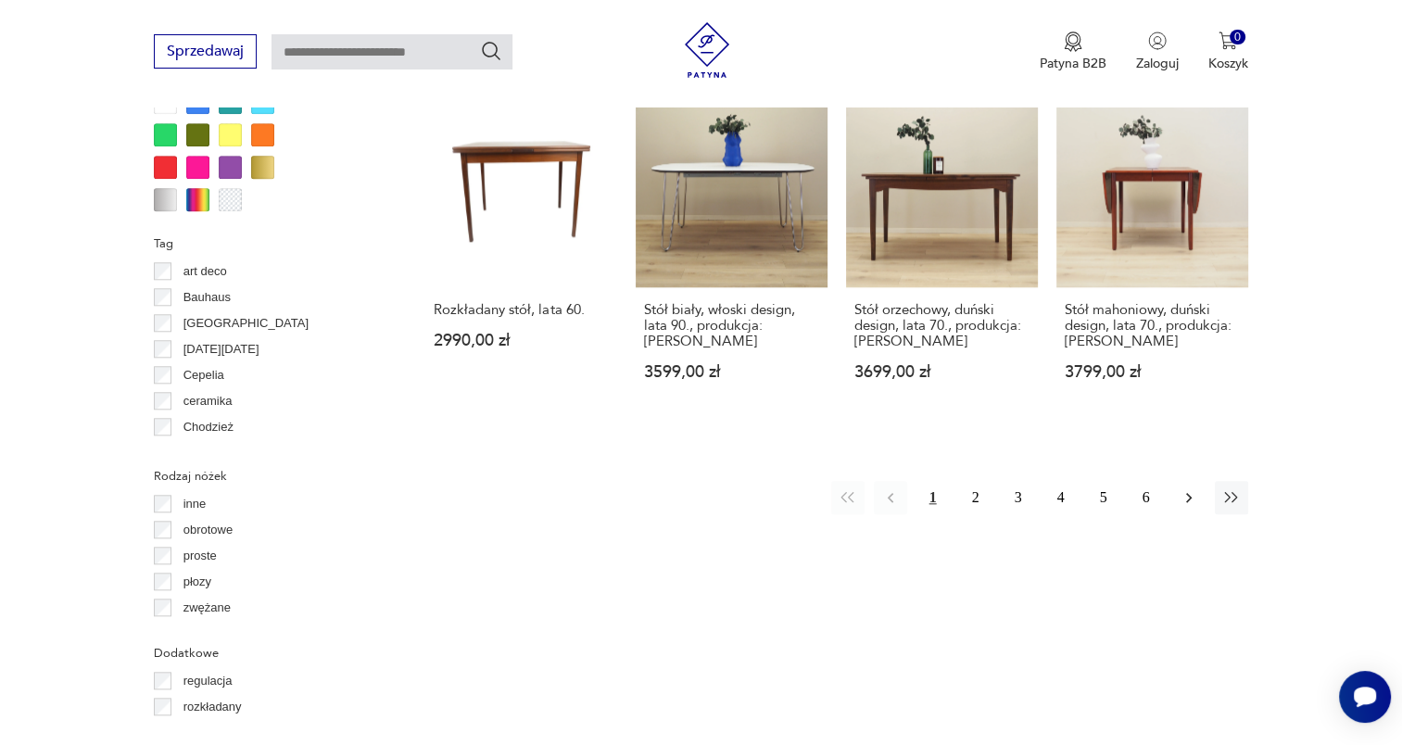
click at [1194, 488] on icon "button" at bounding box center [1189, 497] width 19 height 19
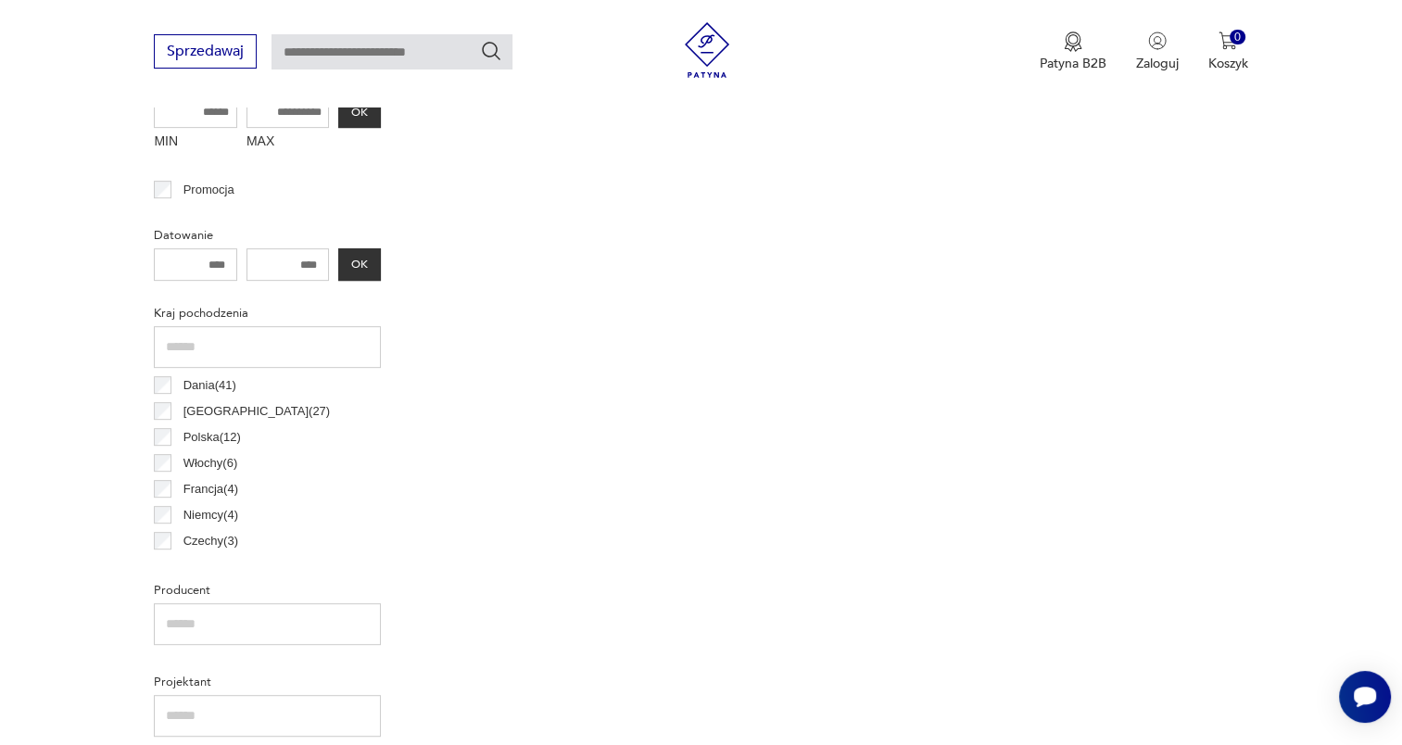
scroll to position [306, 0]
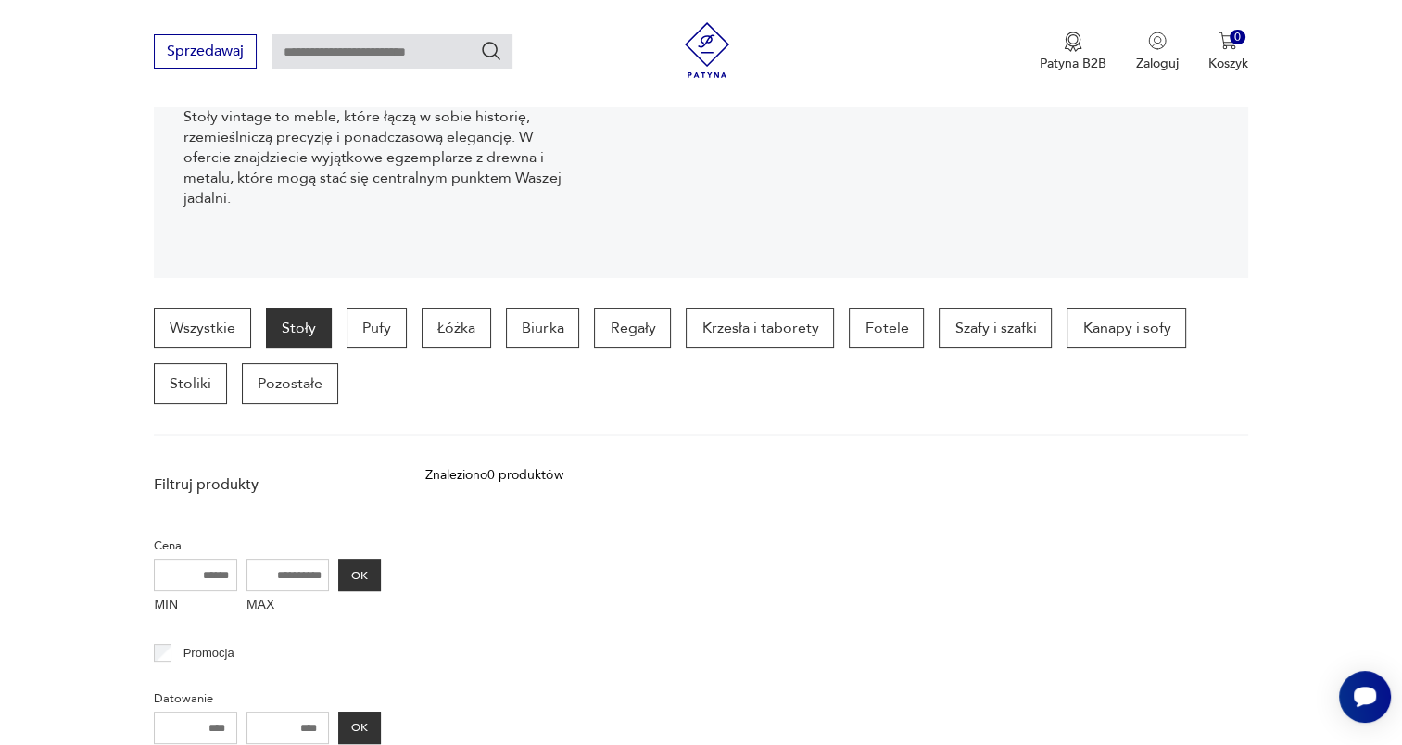
scroll to position [1789, 0]
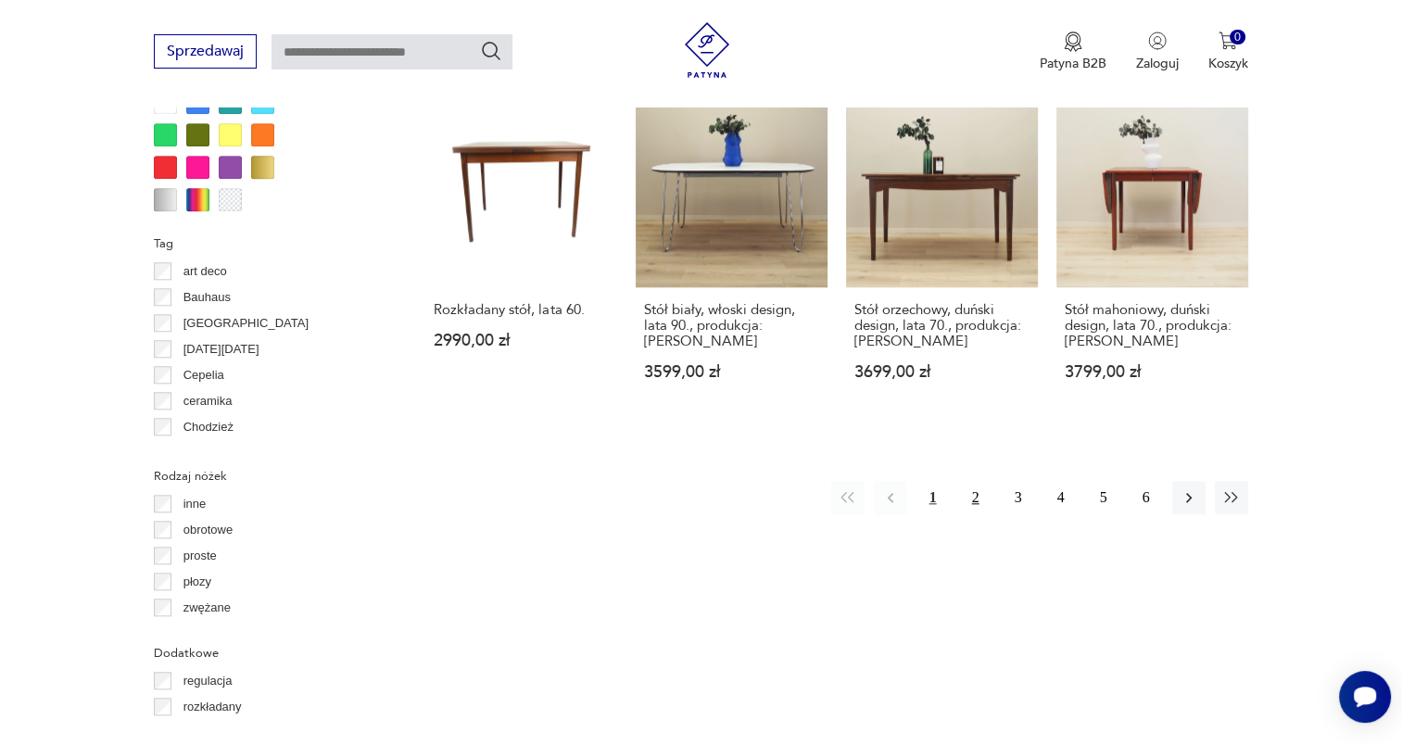
click at [969, 485] on button "2" at bounding box center [975, 497] width 33 height 33
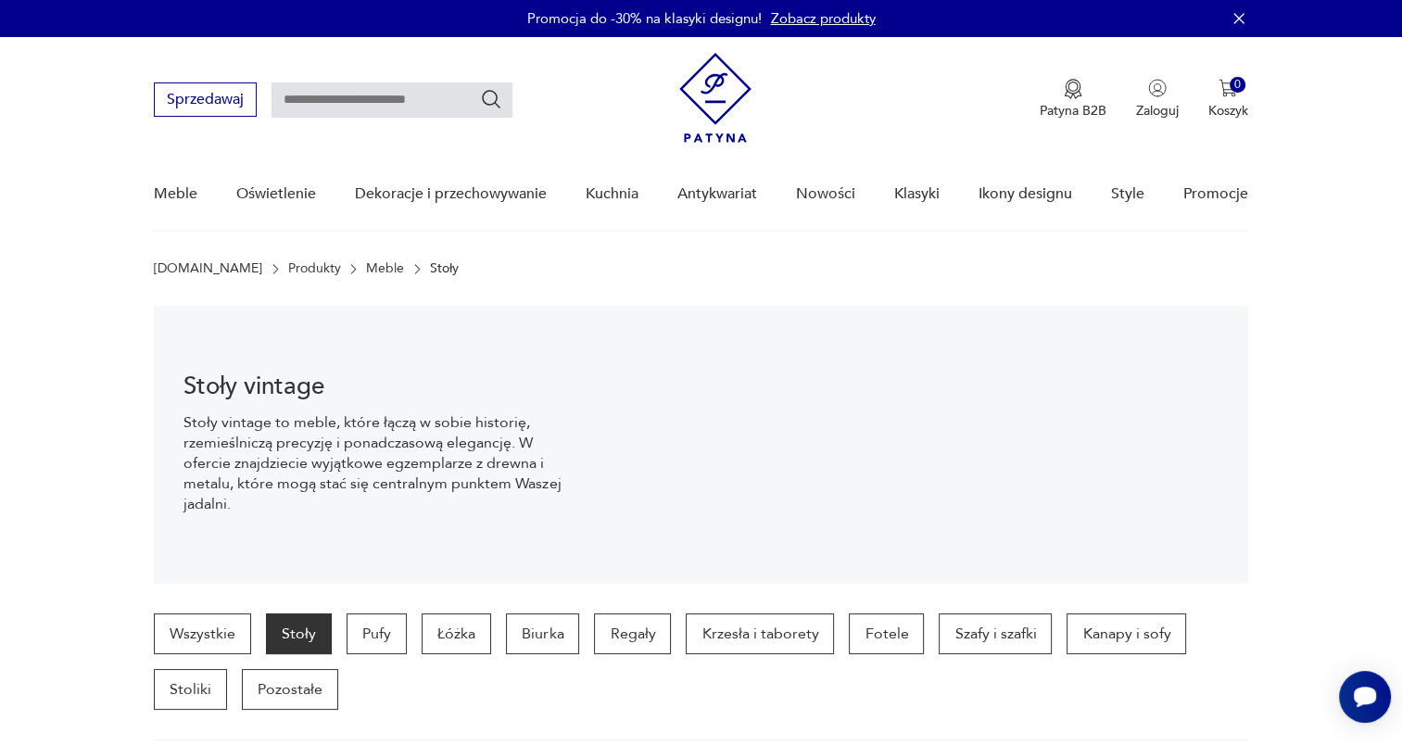
scroll to position [93, 0]
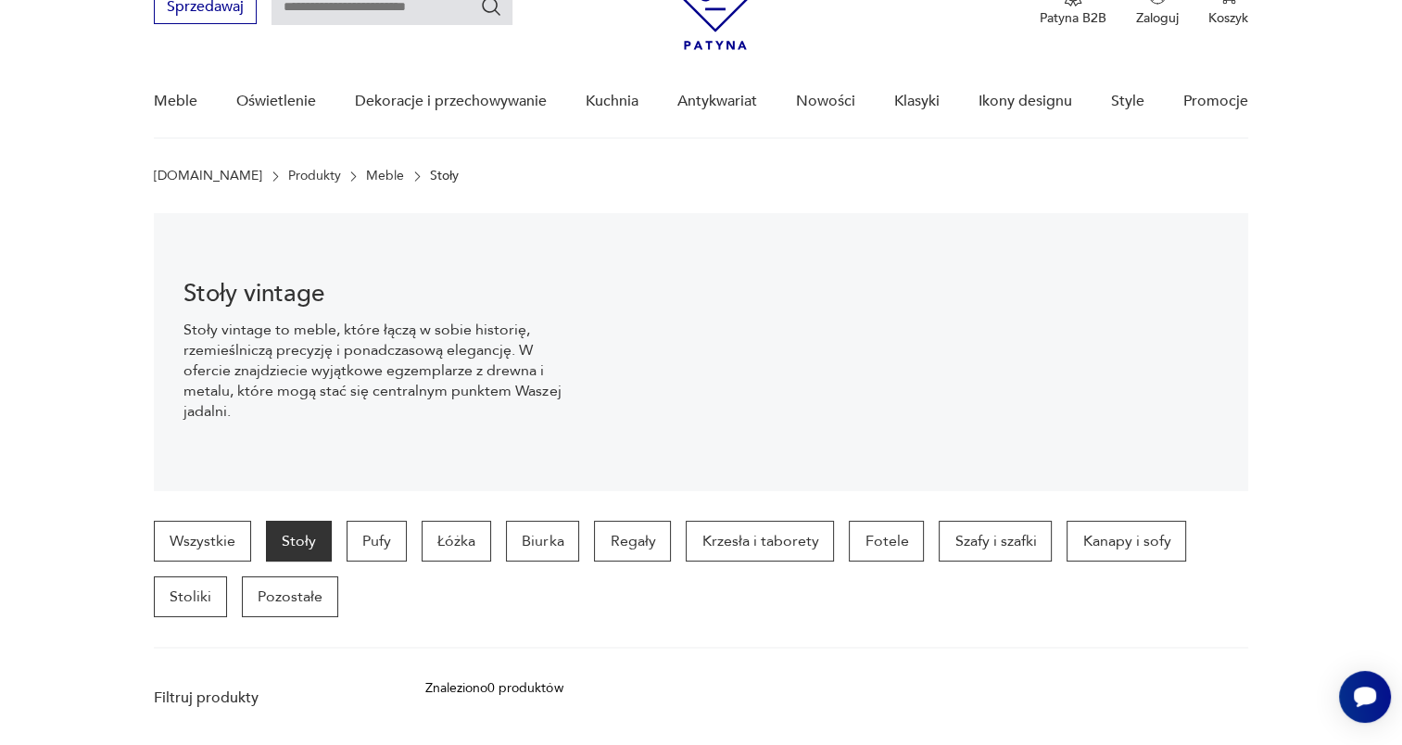
click at [278, 540] on p "Stoły" at bounding box center [299, 541] width 66 height 41
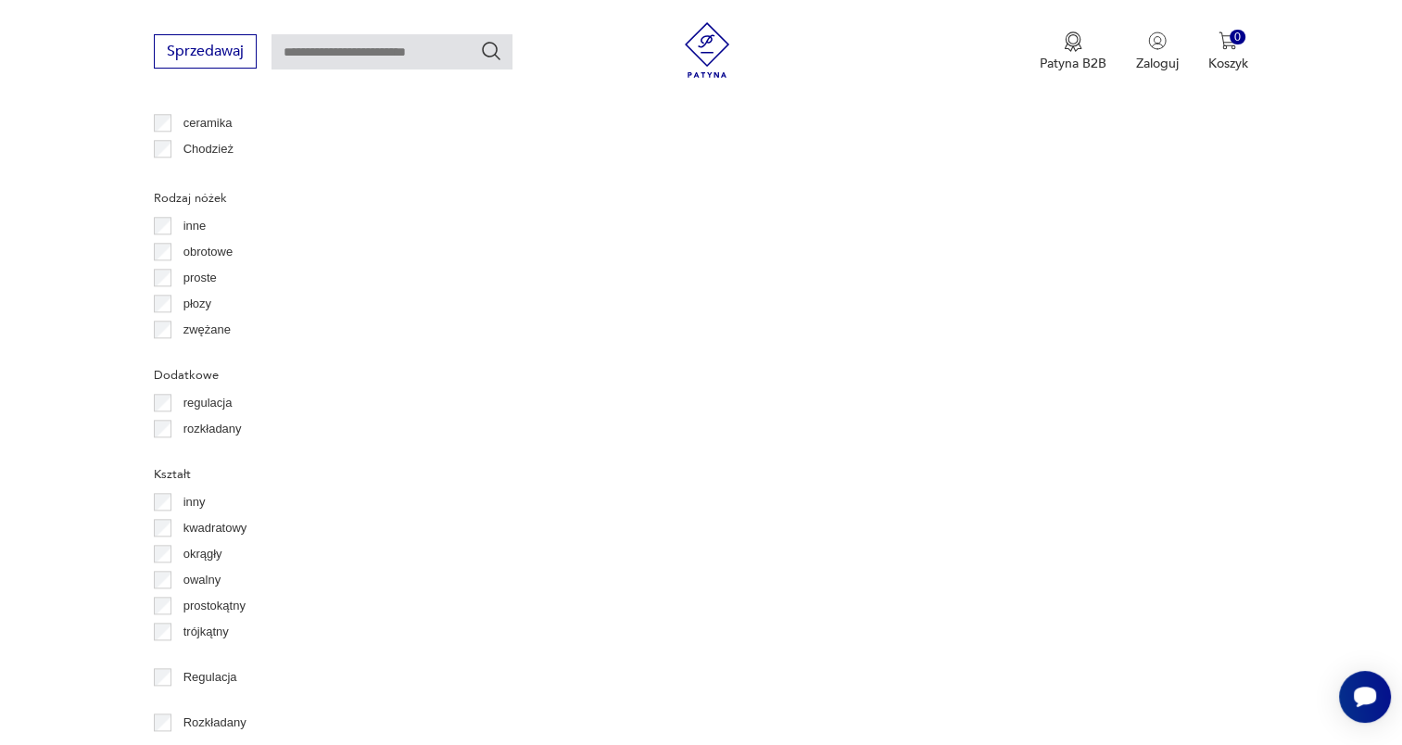
scroll to position [2159, 0]
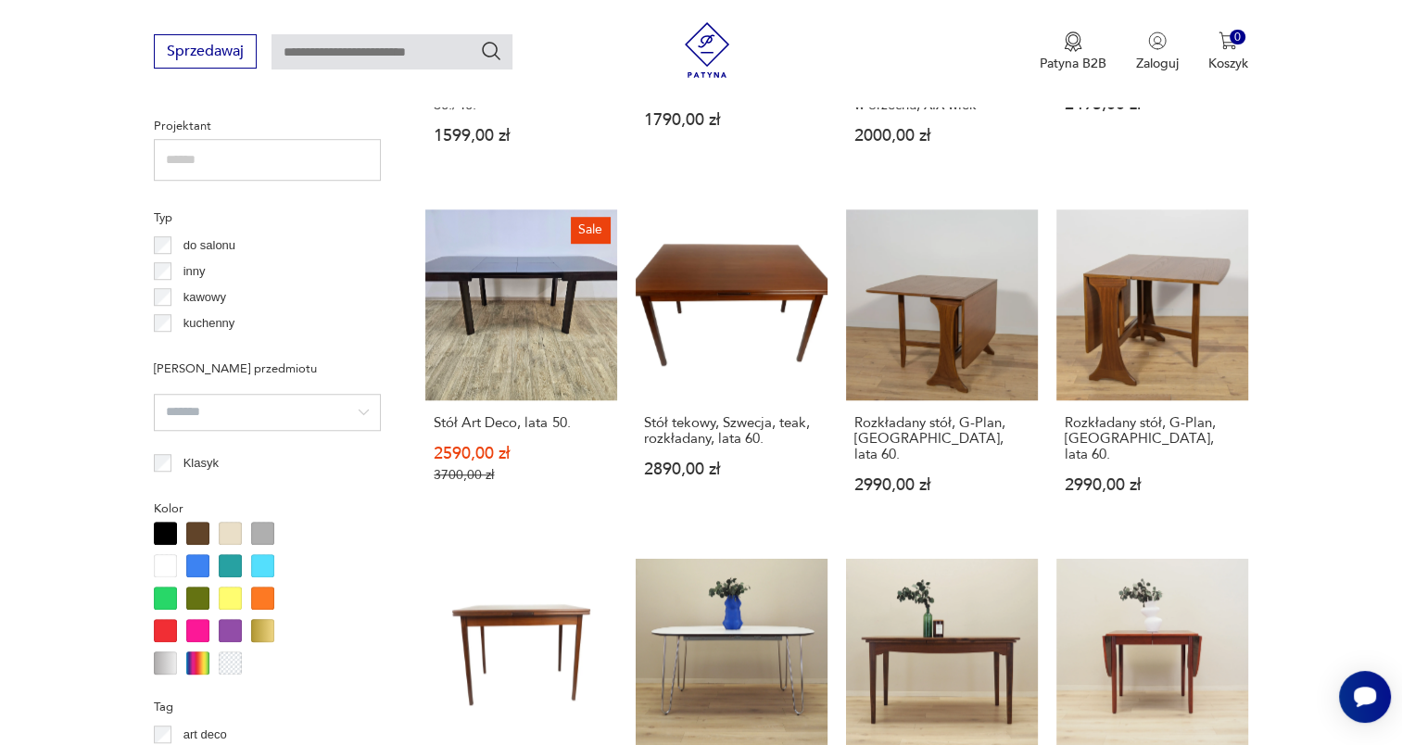
scroll to position [1696, 0]
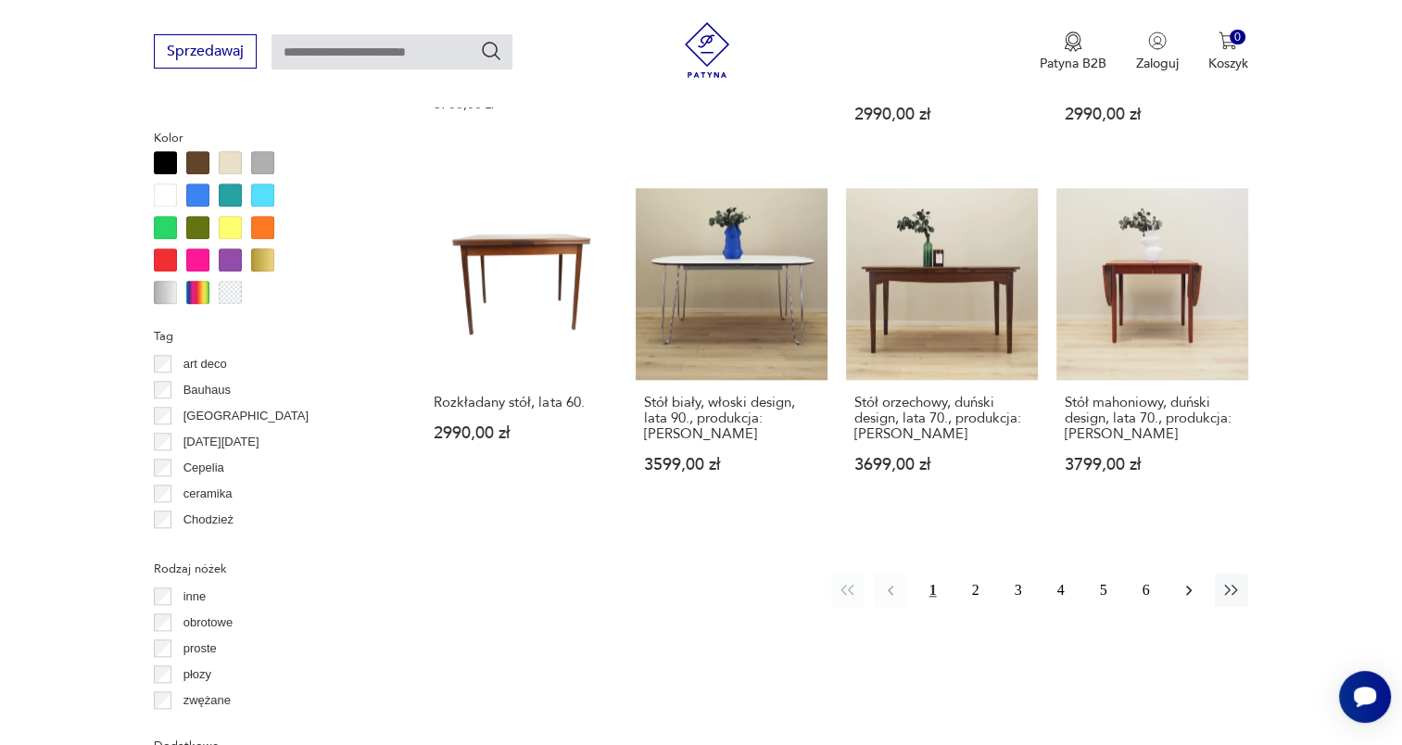
click at [1183, 581] on icon "button" at bounding box center [1189, 590] width 19 height 19
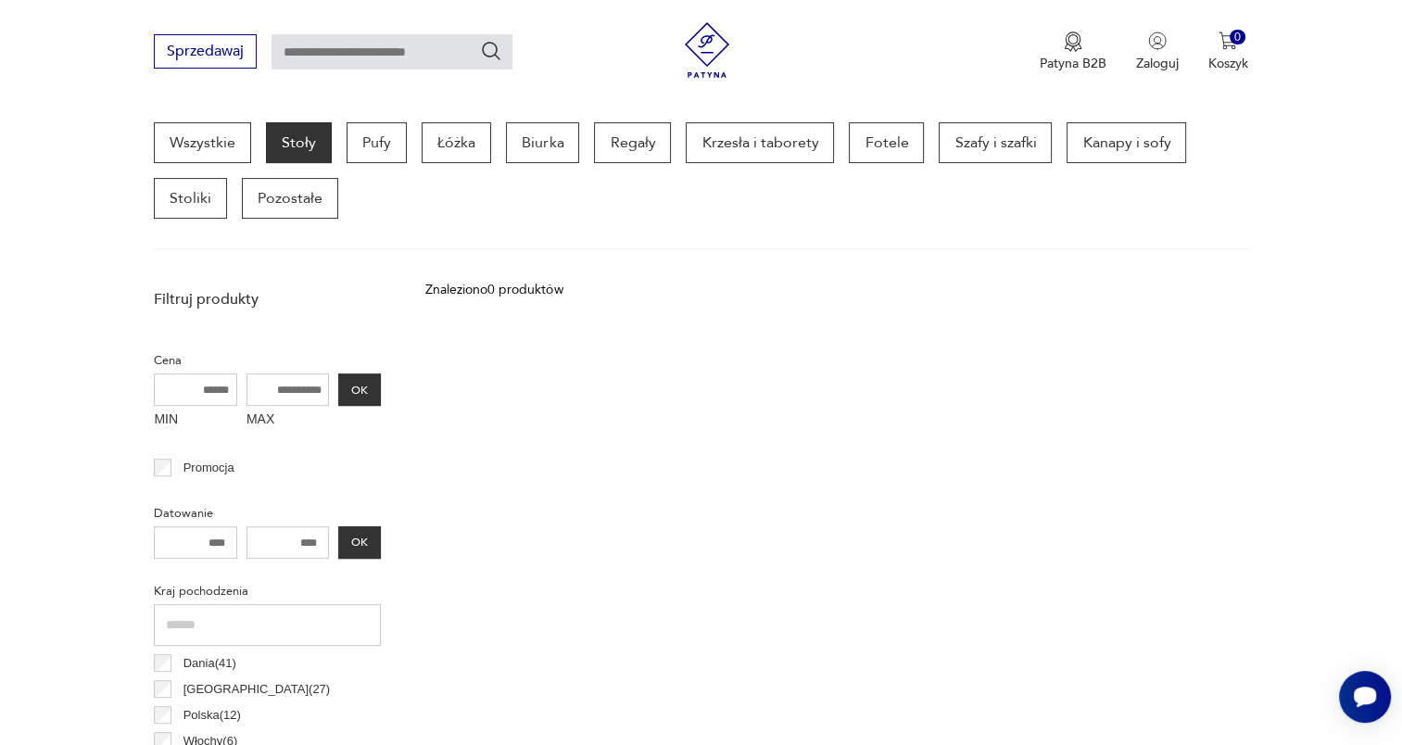
scroll to position [584, 0]
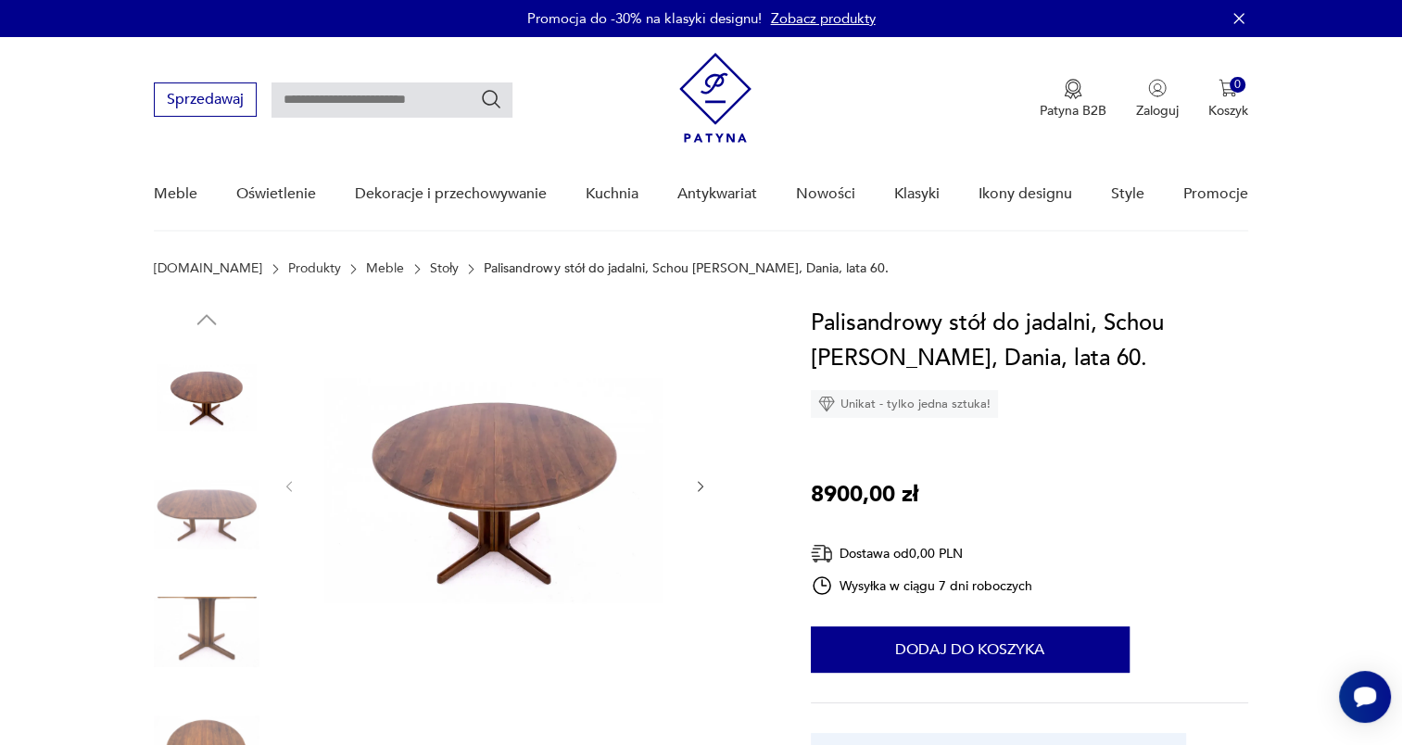
click at [697, 486] on icon "button" at bounding box center [701, 487] width 16 height 16
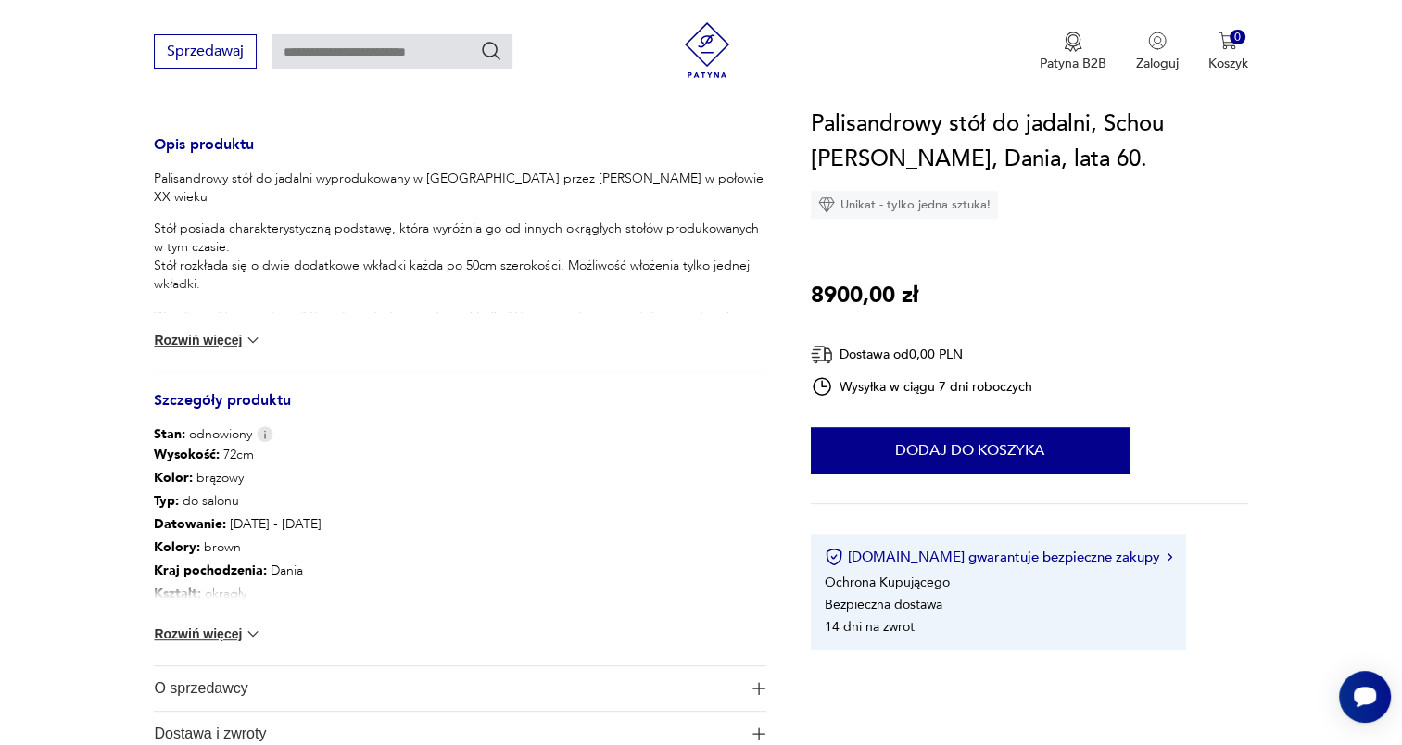
scroll to position [834, 0]
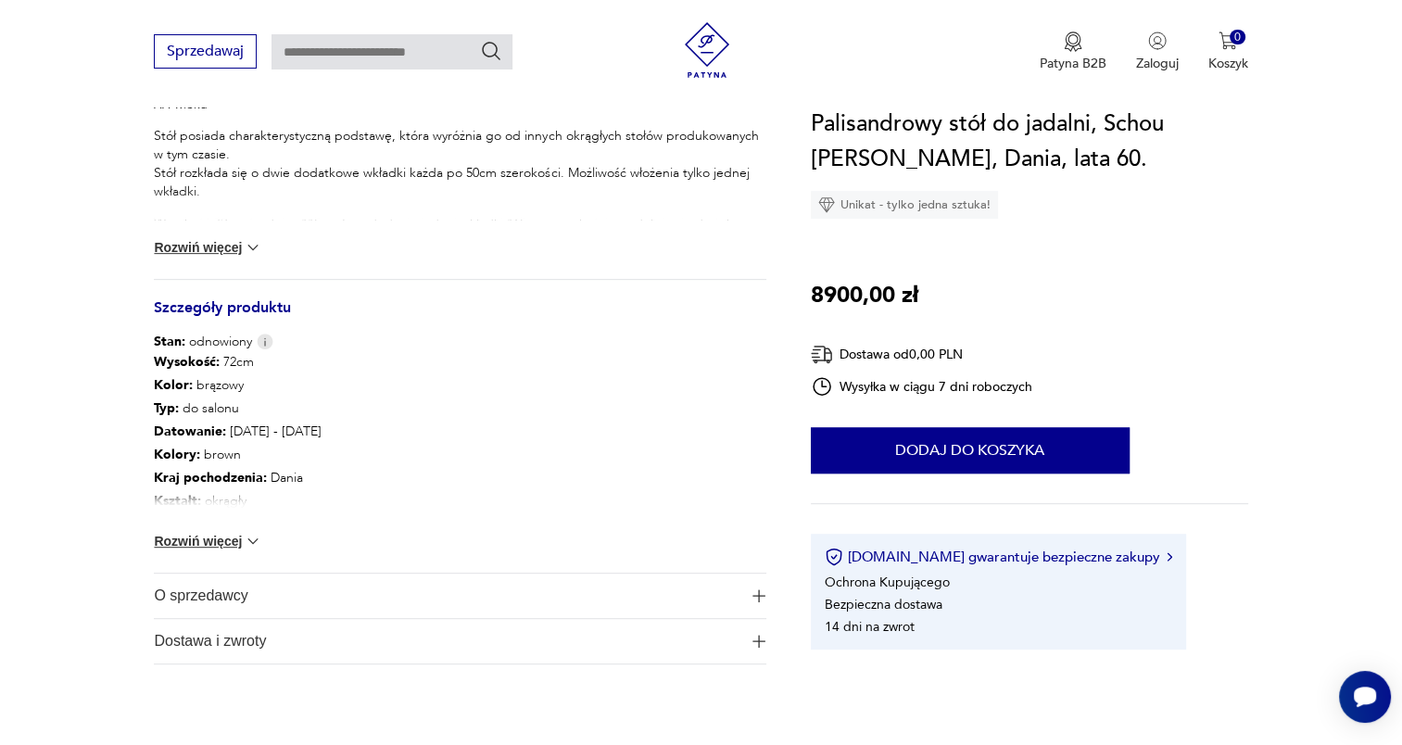
click at [254, 541] on img at bounding box center [253, 541] width 19 height 19
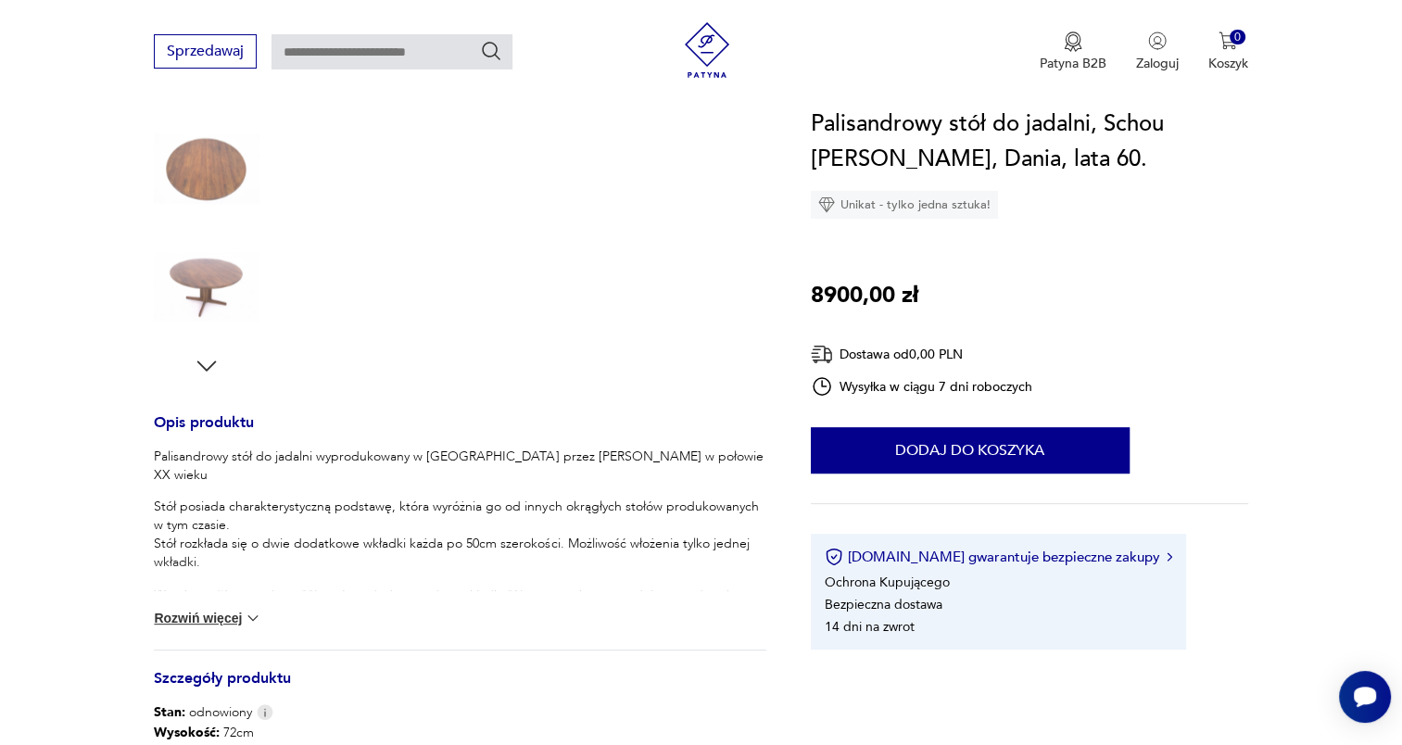
scroll to position [93, 0]
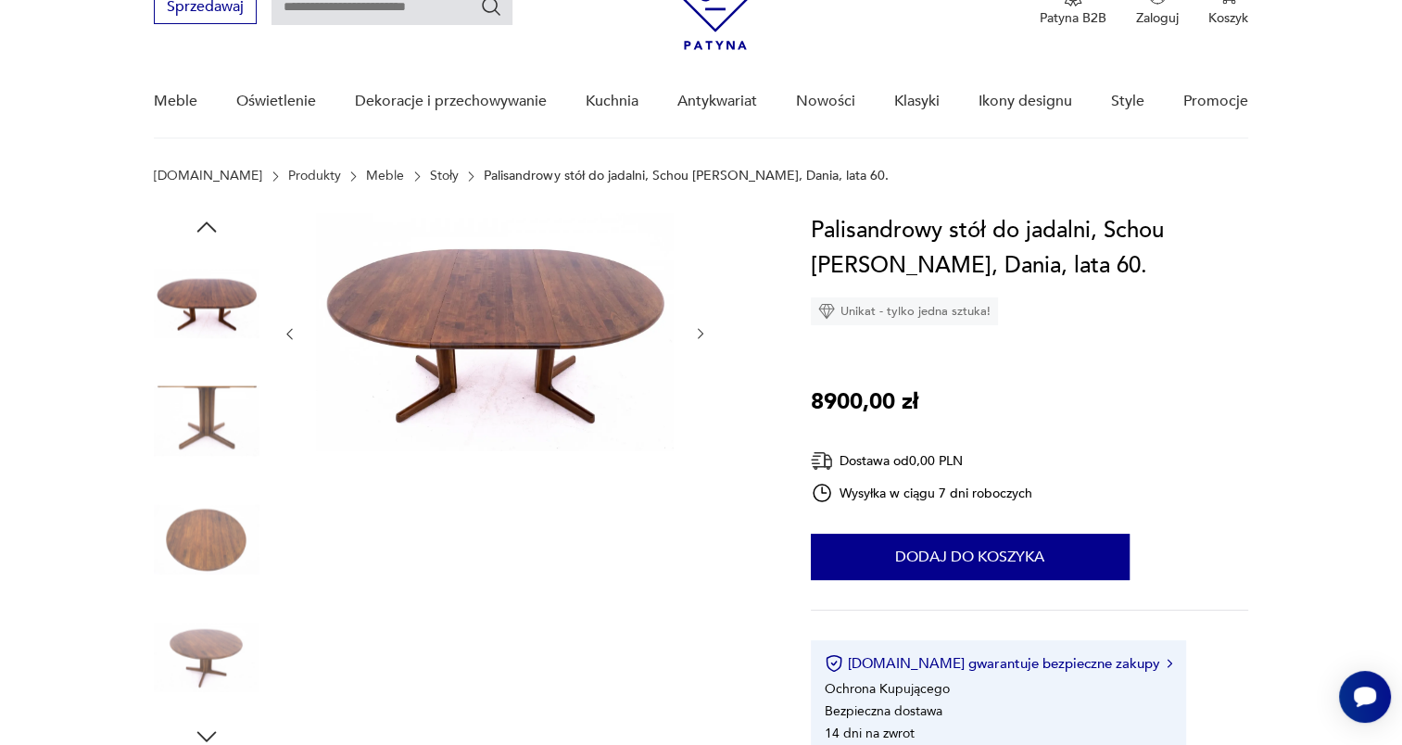
click at [703, 331] on icon "button" at bounding box center [701, 334] width 16 height 16
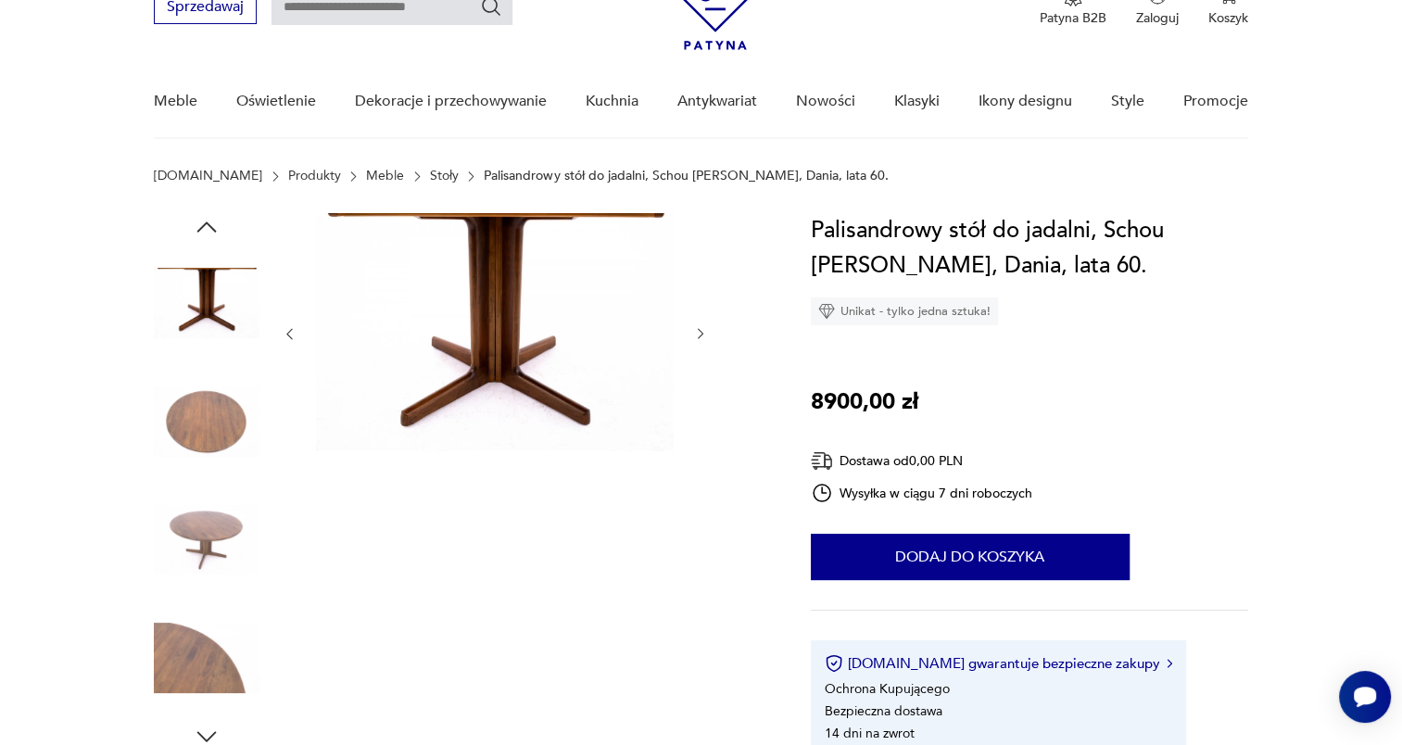
click at [703, 331] on icon "button" at bounding box center [701, 334] width 16 height 16
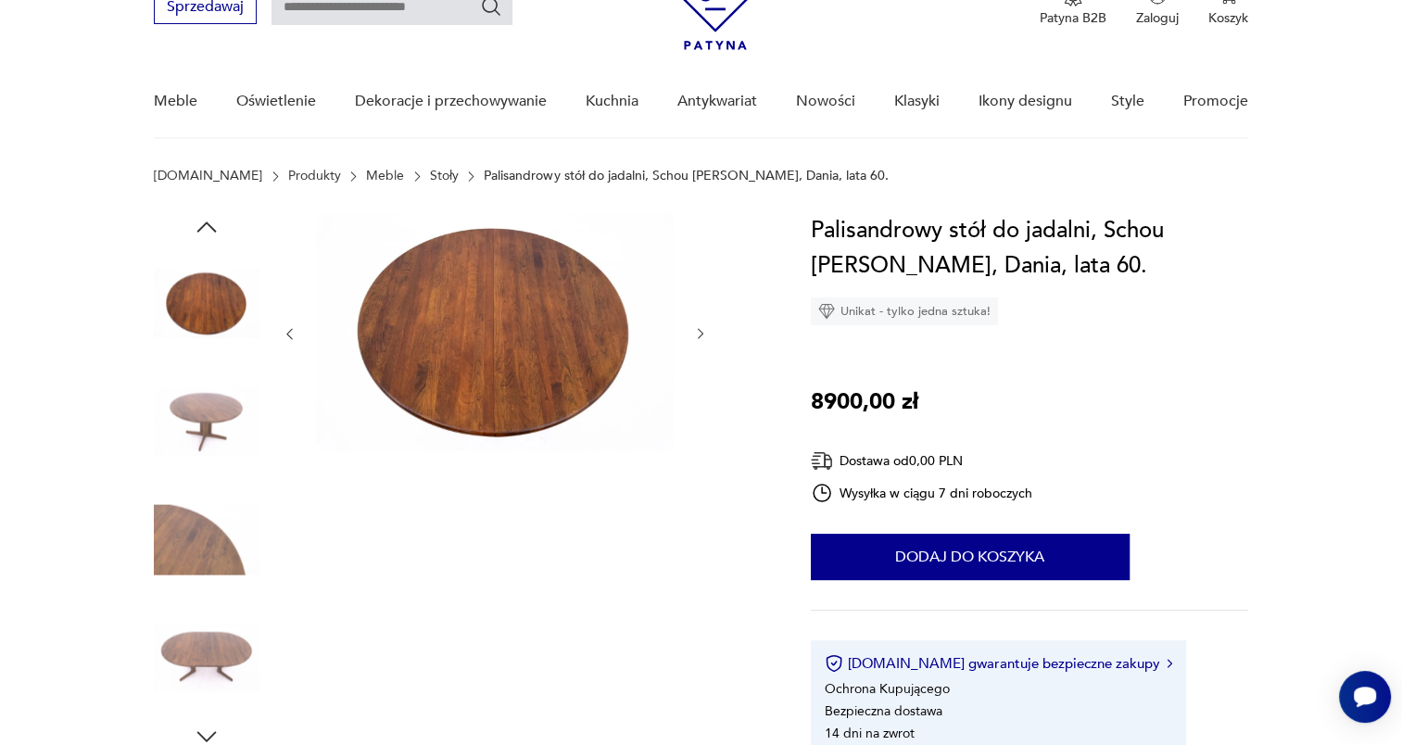
click at [703, 331] on icon "button" at bounding box center [701, 334] width 16 height 16
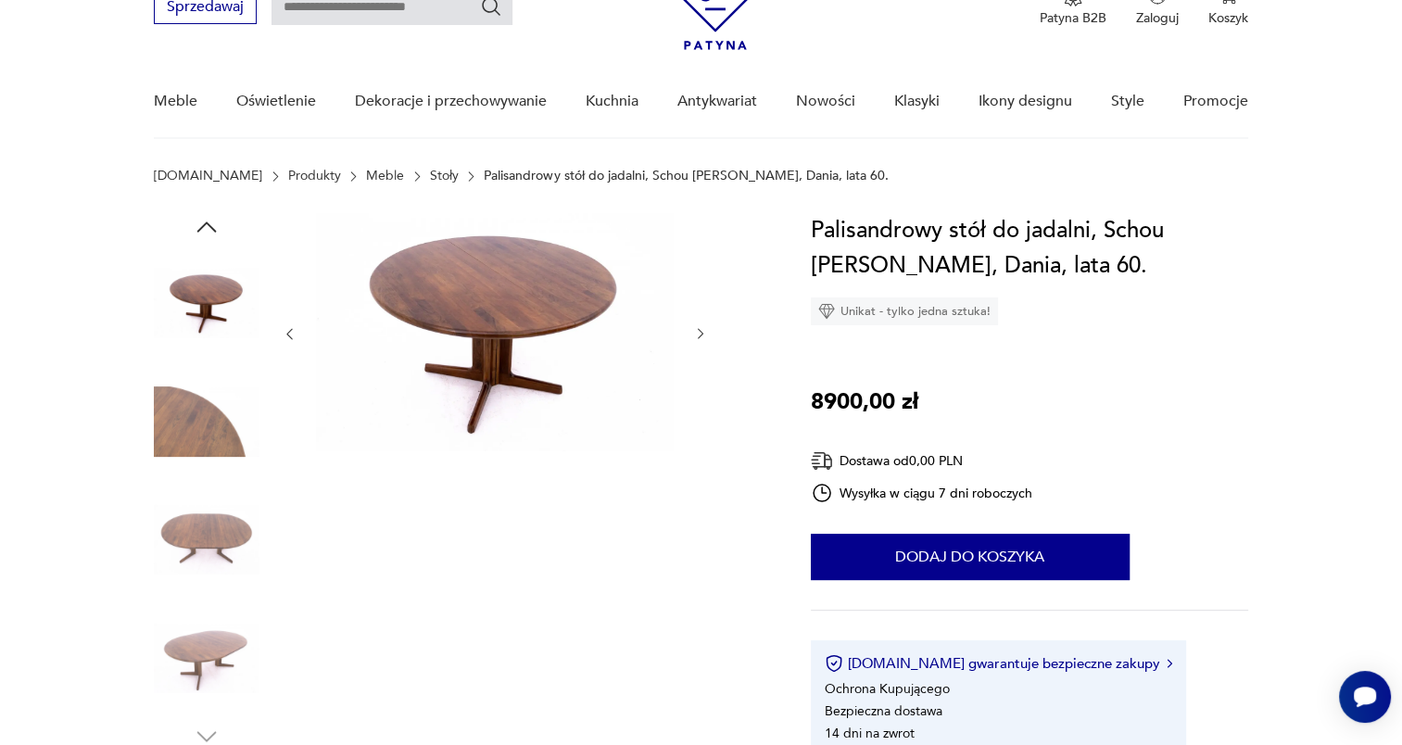
click at [703, 331] on icon "button" at bounding box center [701, 334] width 16 height 16
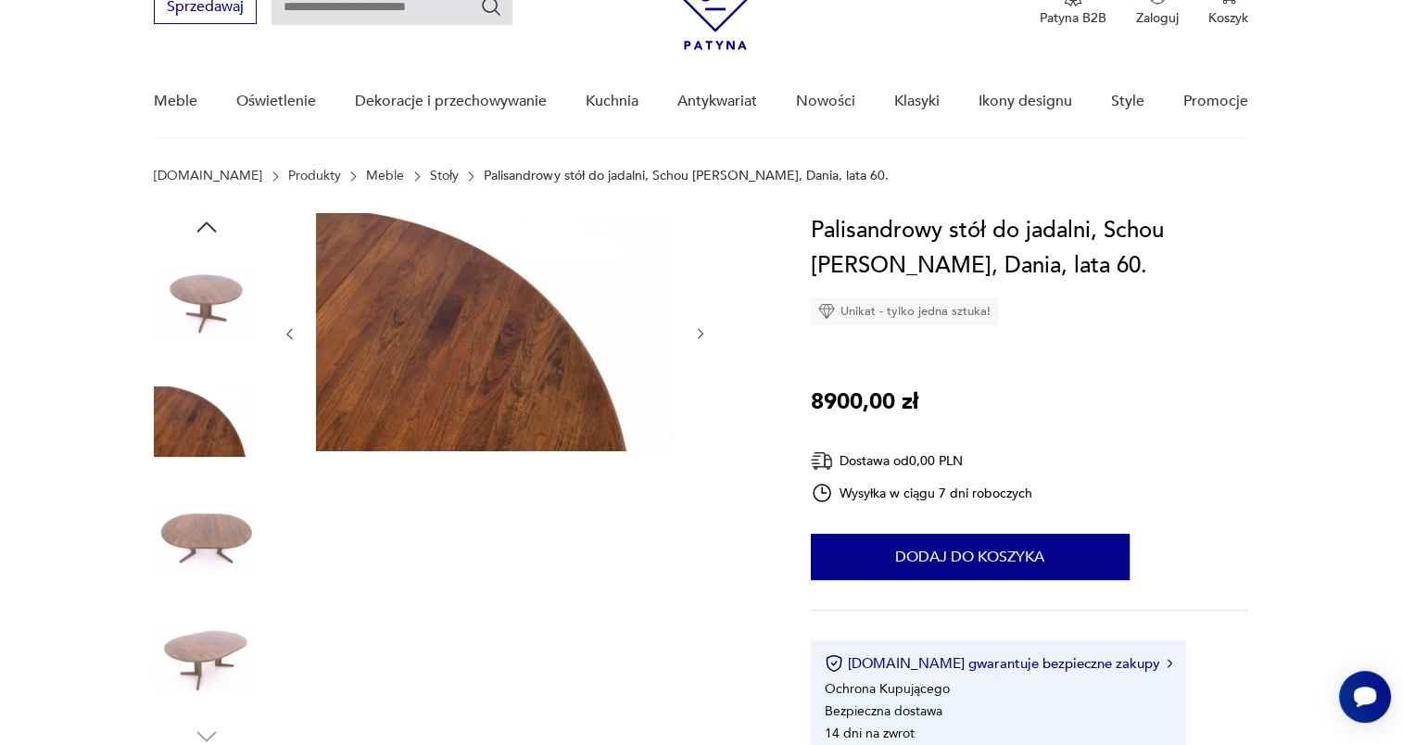
click at [703, 331] on icon "button" at bounding box center [701, 334] width 16 height 16
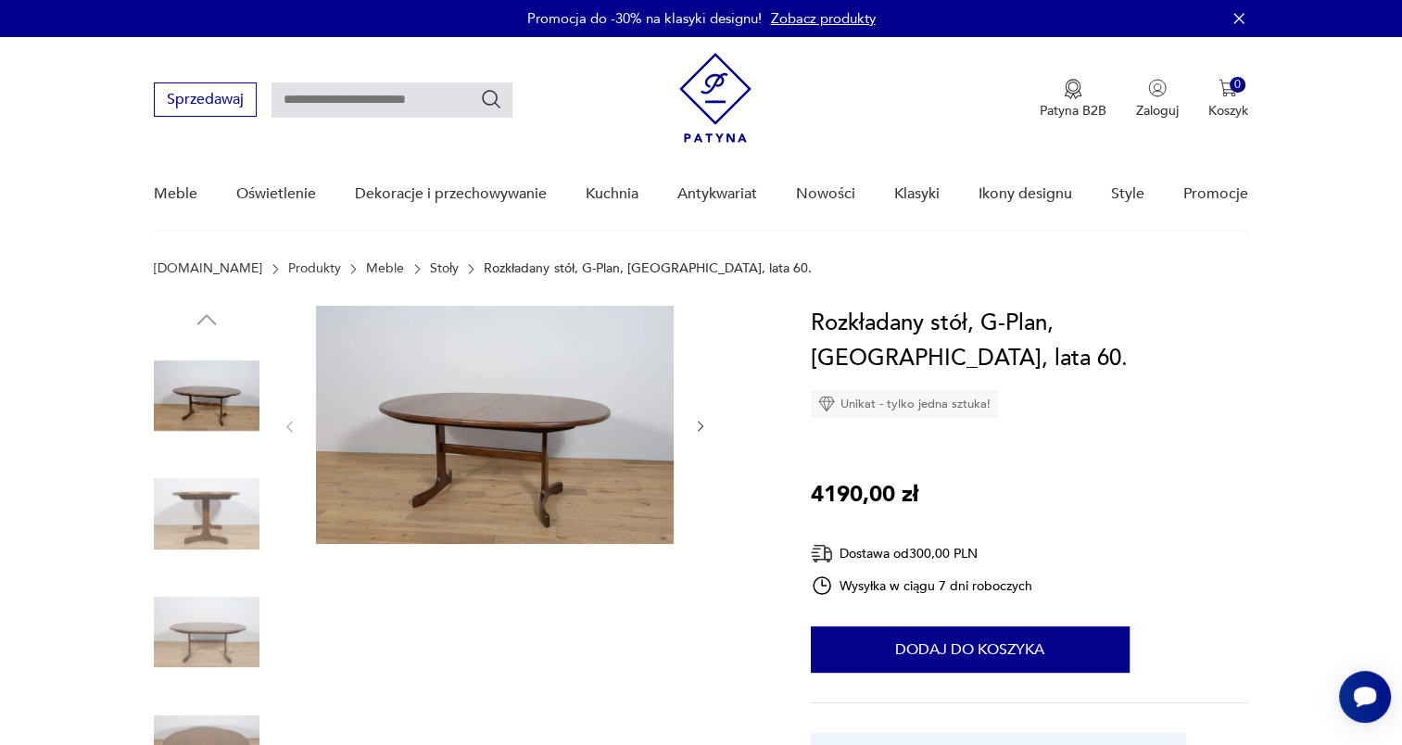
click at [556, 429] on img at bounding box center [495, 425] width 358 height 238
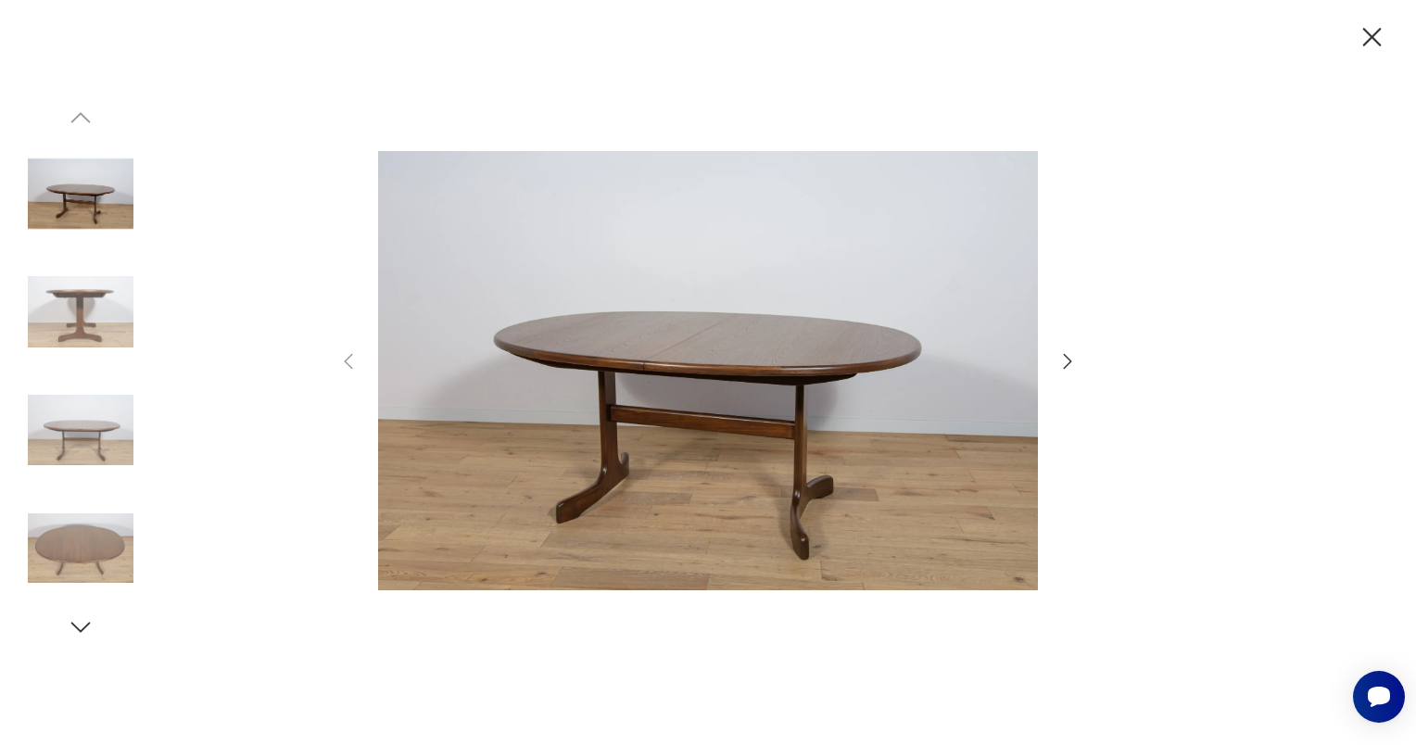
click at [1070, 360] on icon "button" at bounding box center [1068, 361] width 8 height 15
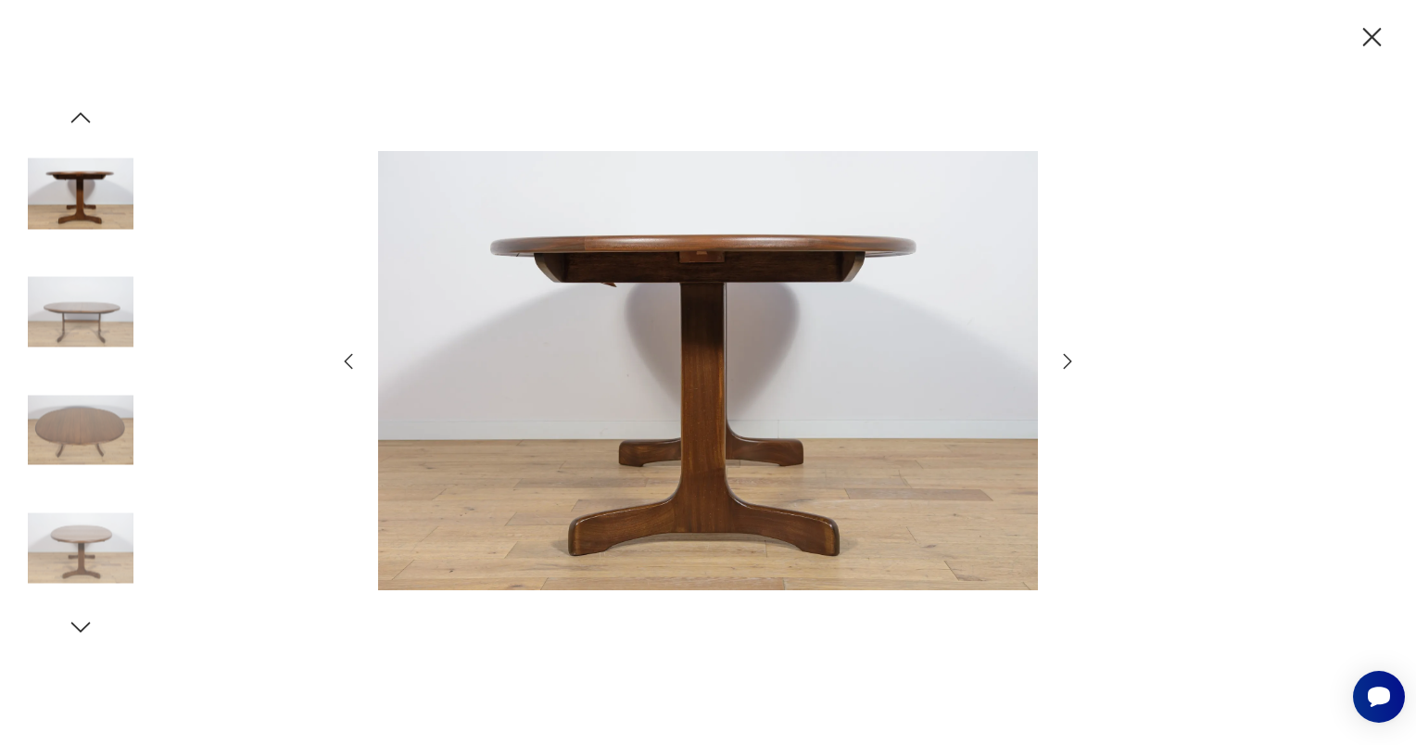
click at [1070, 360] on icon "button" at bounding box center [1068, 361] width 8 height 15
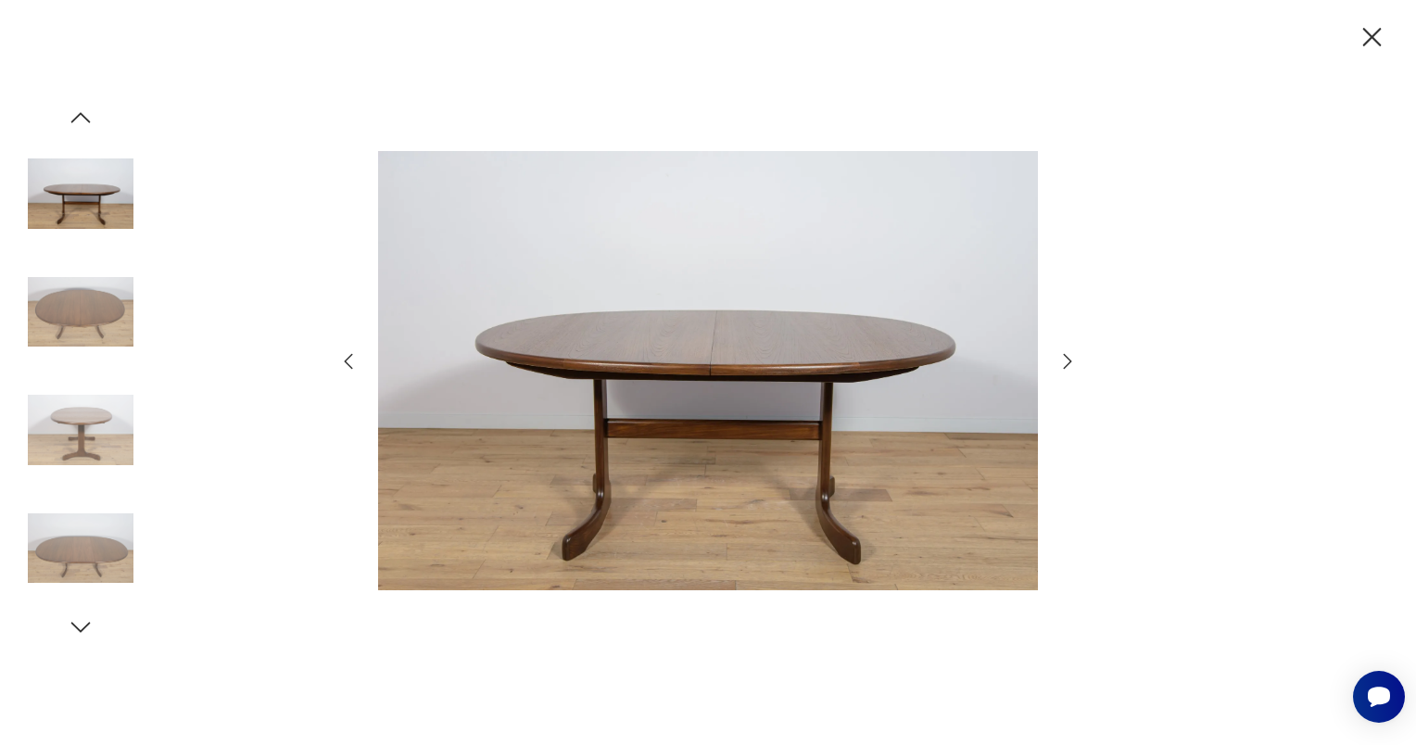
click at [1070, 360] on icon "button" at bounding box center [1068, 361] width 8 height 15
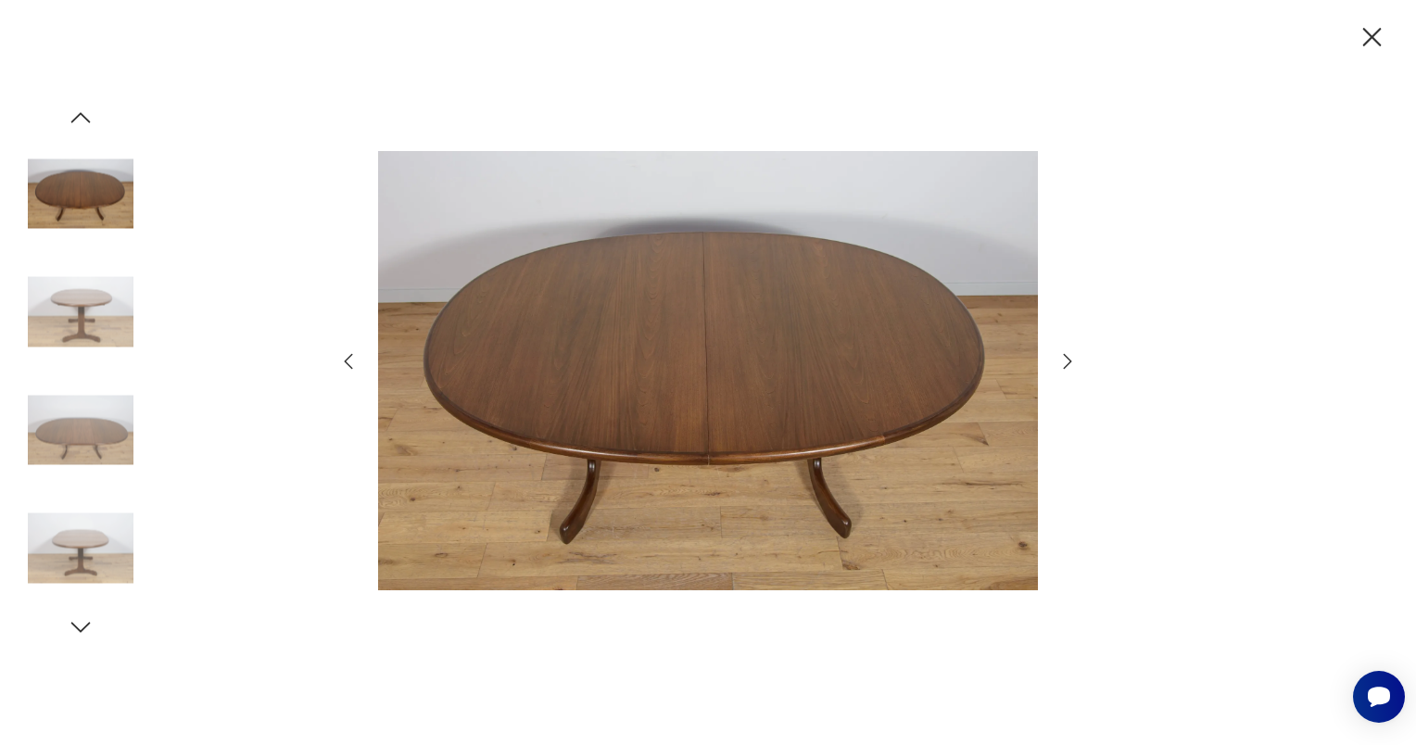
click at [1070, 360] on icon "button" at bounding box center [1068, 361] width 8 height 15
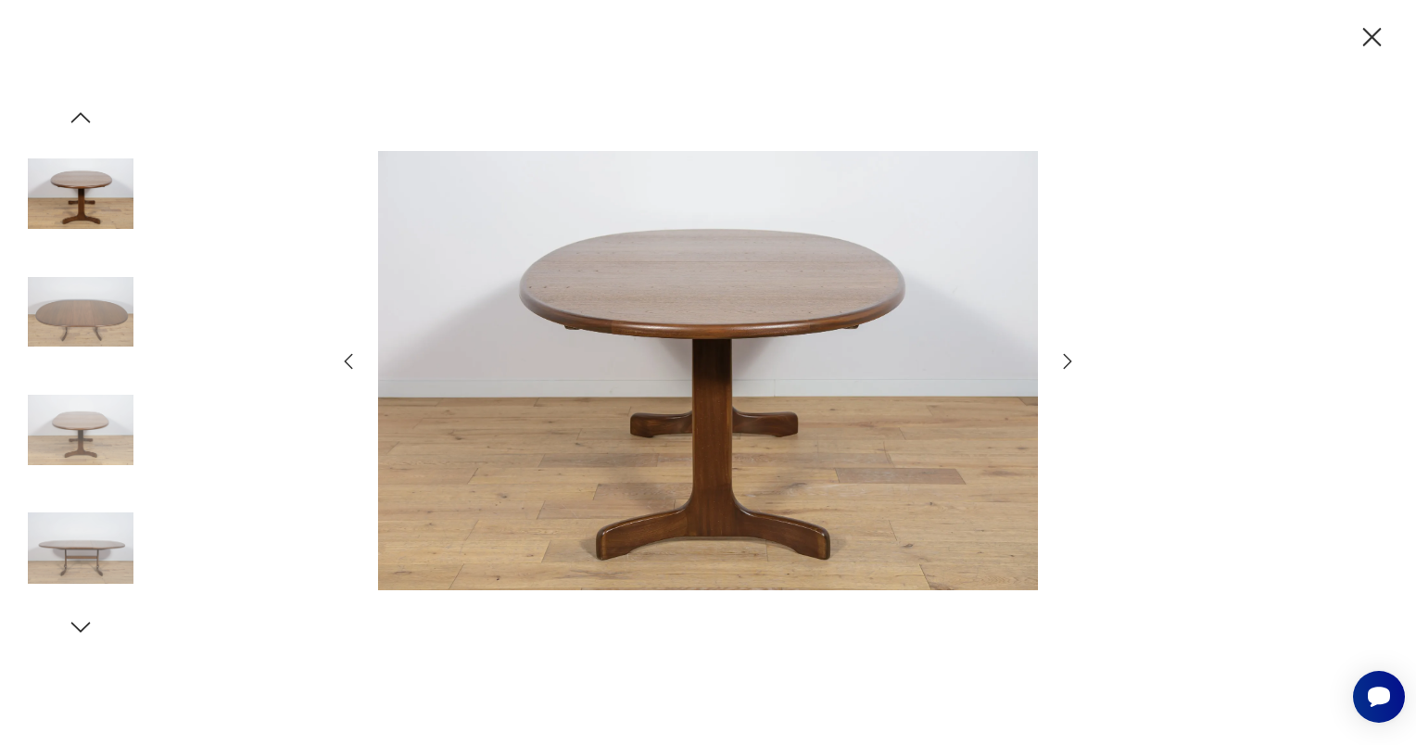
click at [1070, 360] on icon "button" at bounding box center [1068, 361] width 8 height 15
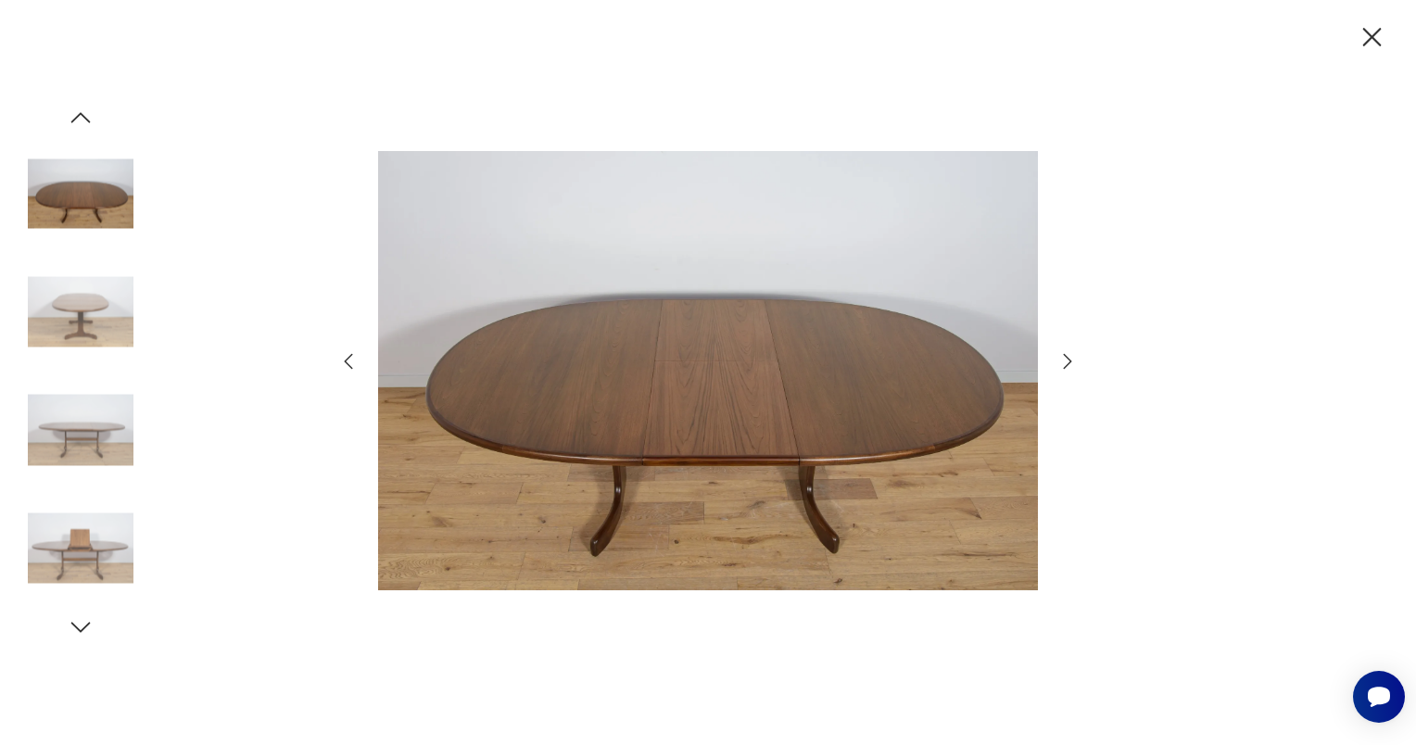
click at [1070, 360] on icon "button" at bounding box center [1068, 361] width 8 height 15
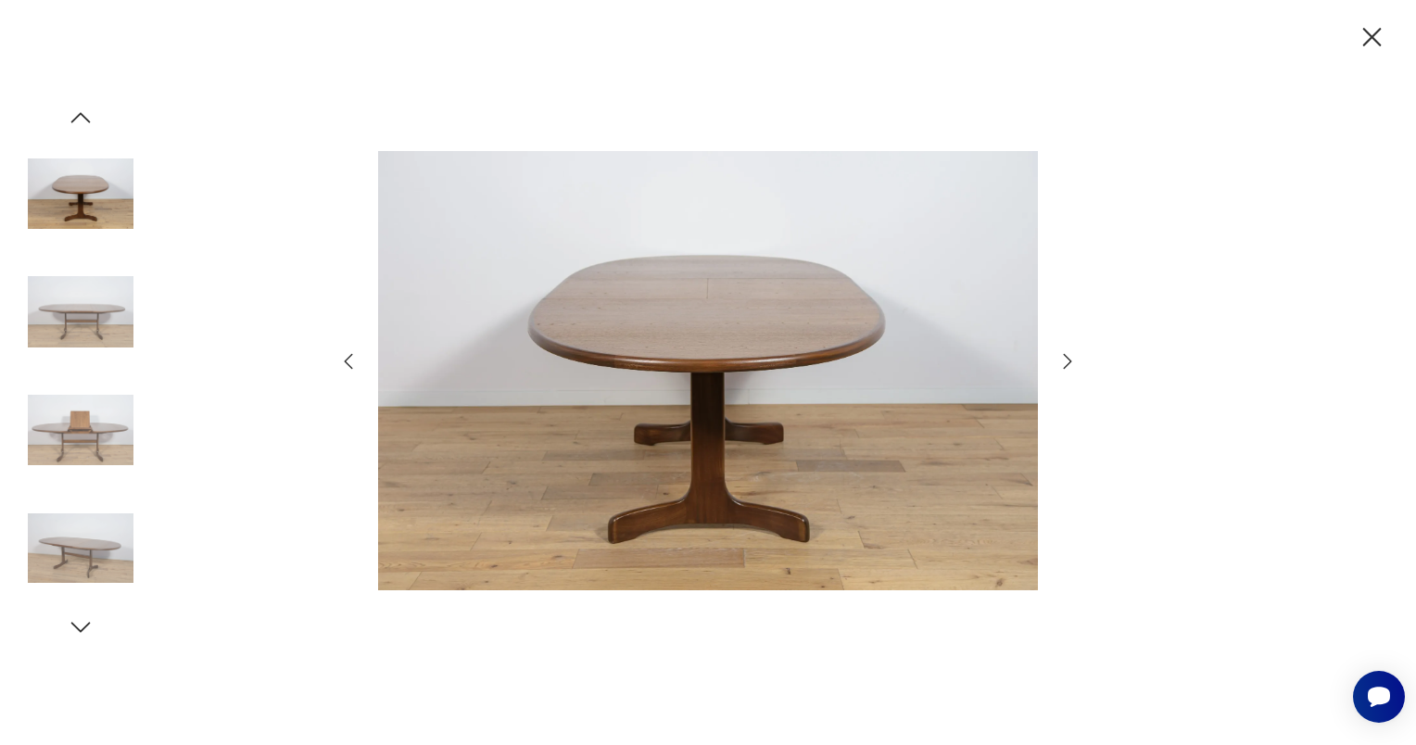
drag, startPoint x: 1372, startPoint y: 31, endPoint x: 1376, endPoint y: 45, distance: 15.5
click at [1373, 35] on icon "button" at bounding box center [1372, 37] width 32 height 32
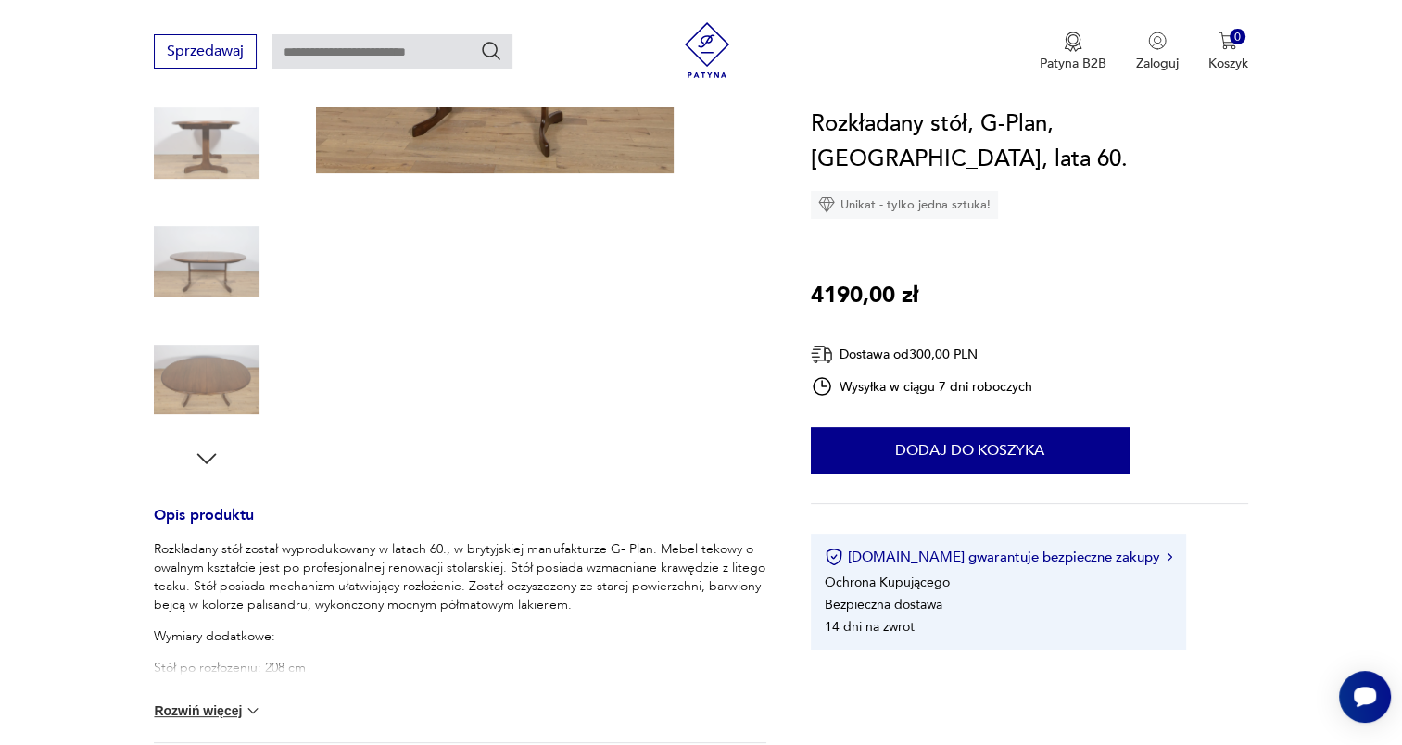
scroll to position [463, 0]
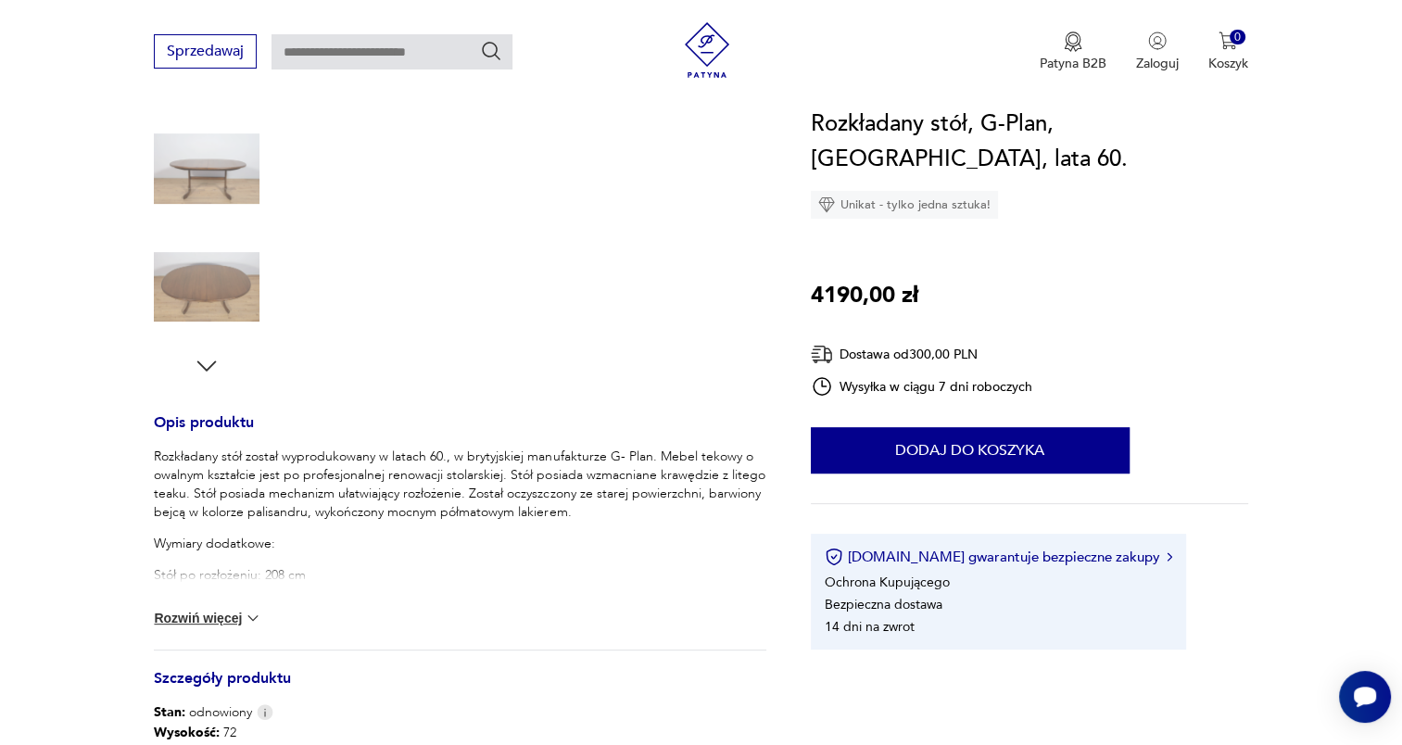
click at [250, 623] on img at bounding box center [253, 618] width 19 height 19
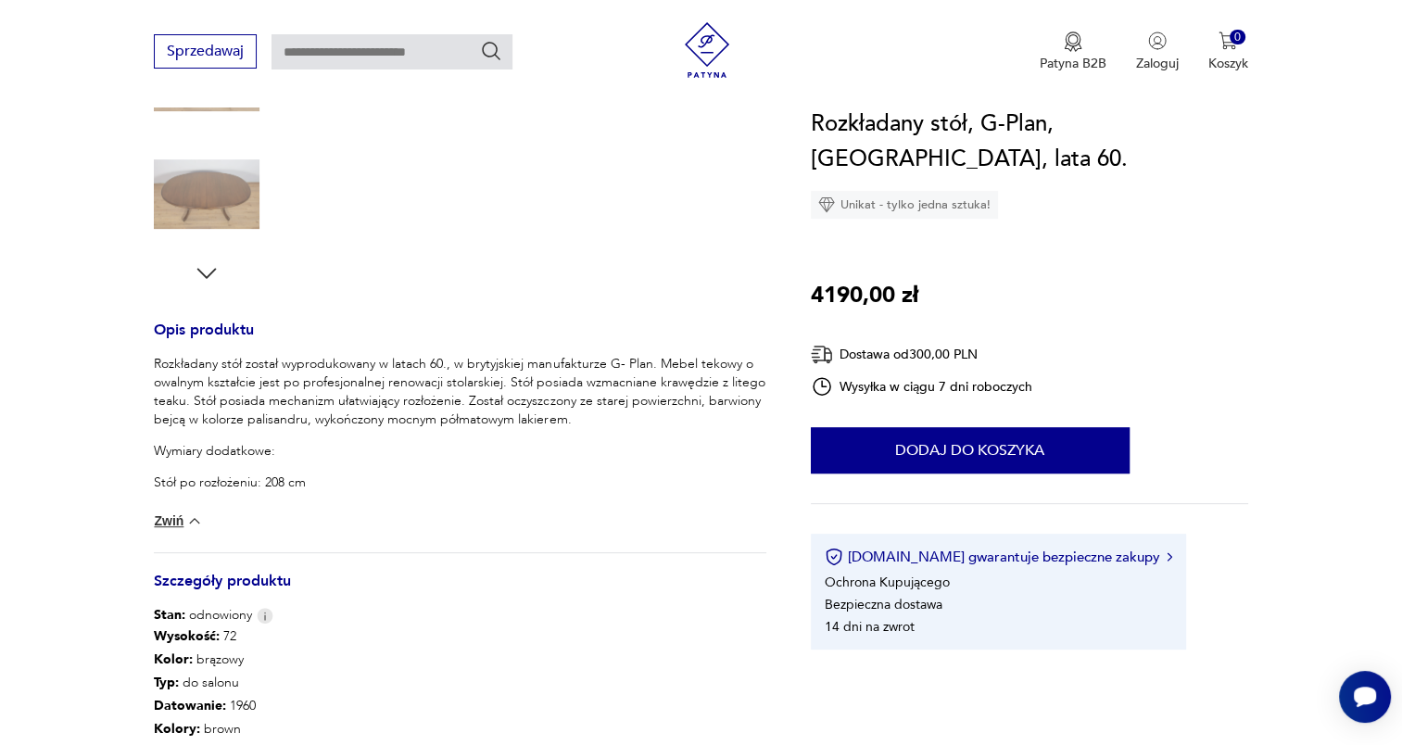
scroll to position [741, 0]
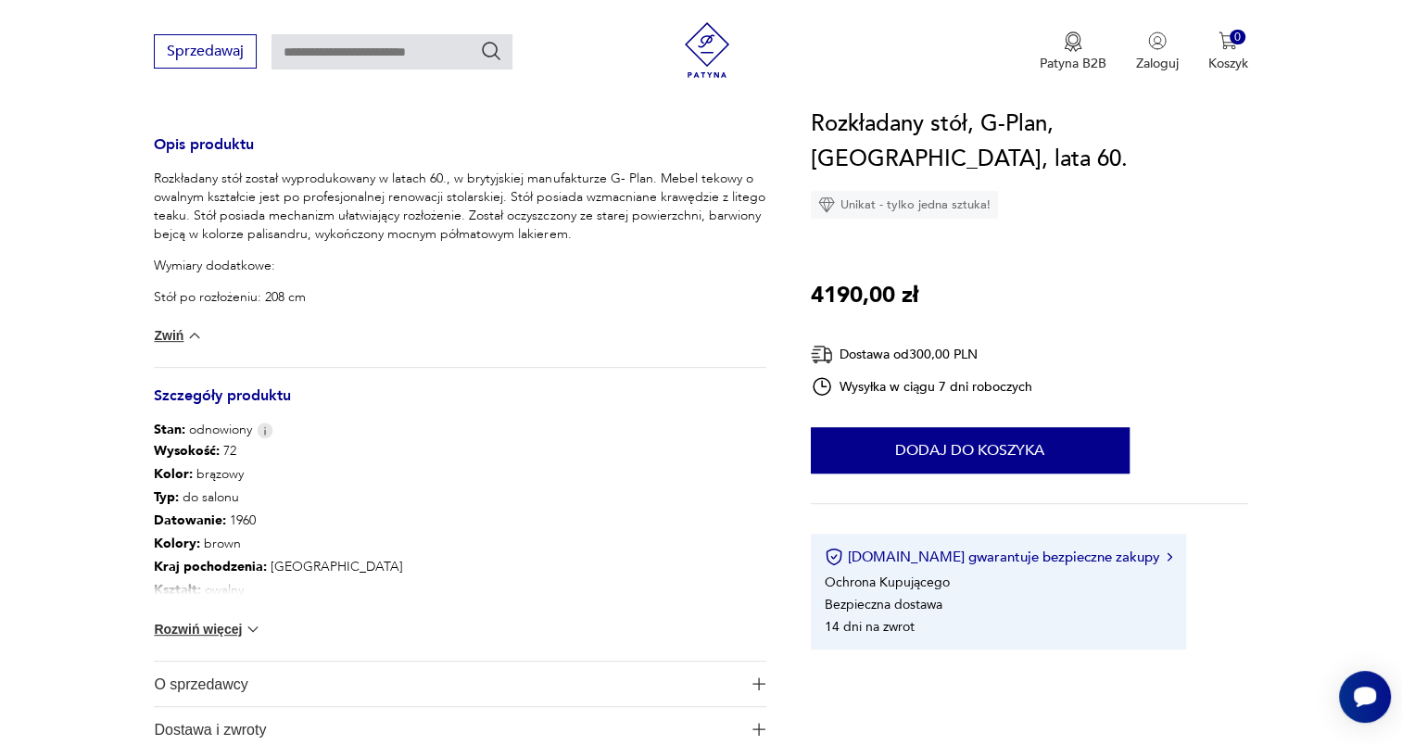
click at [257, 627] on img at bounding box center [253, 629] width 19 height 19
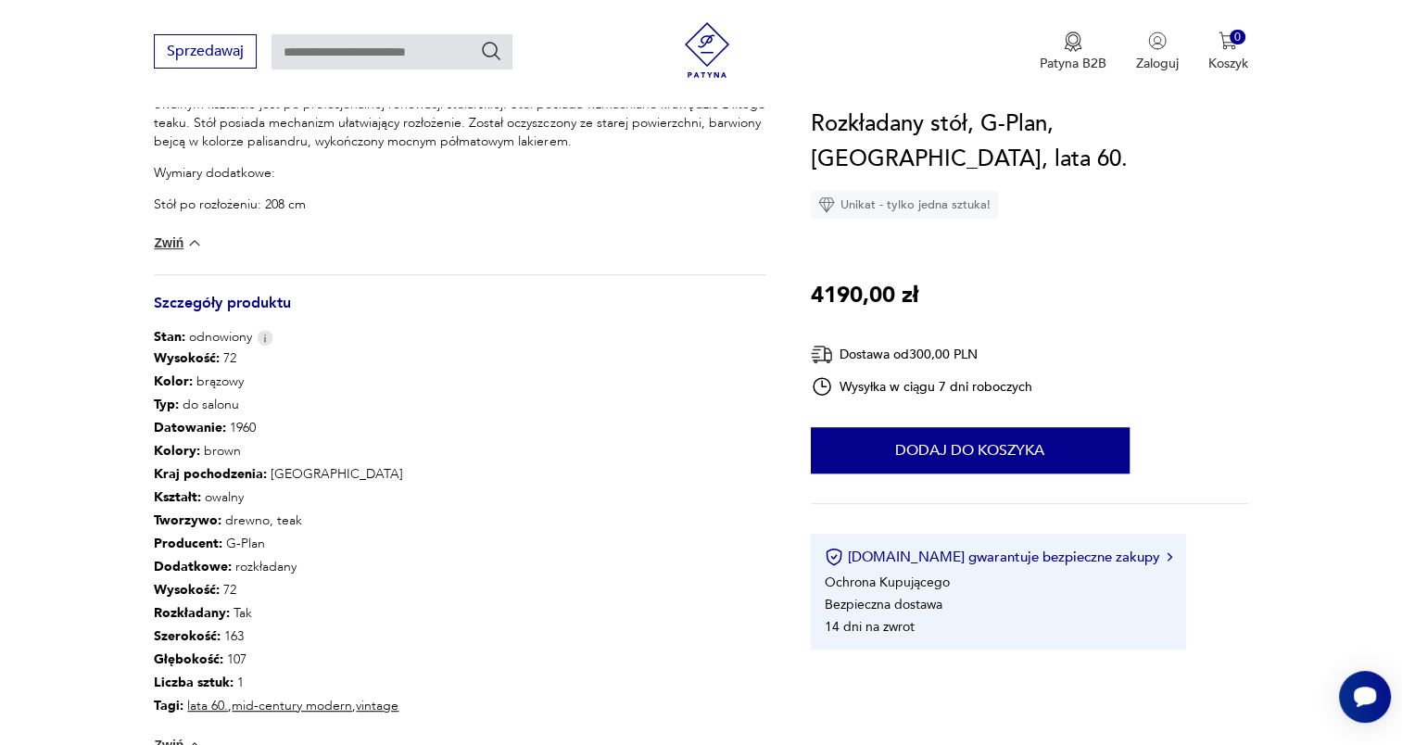
scroll to position [927, 0]
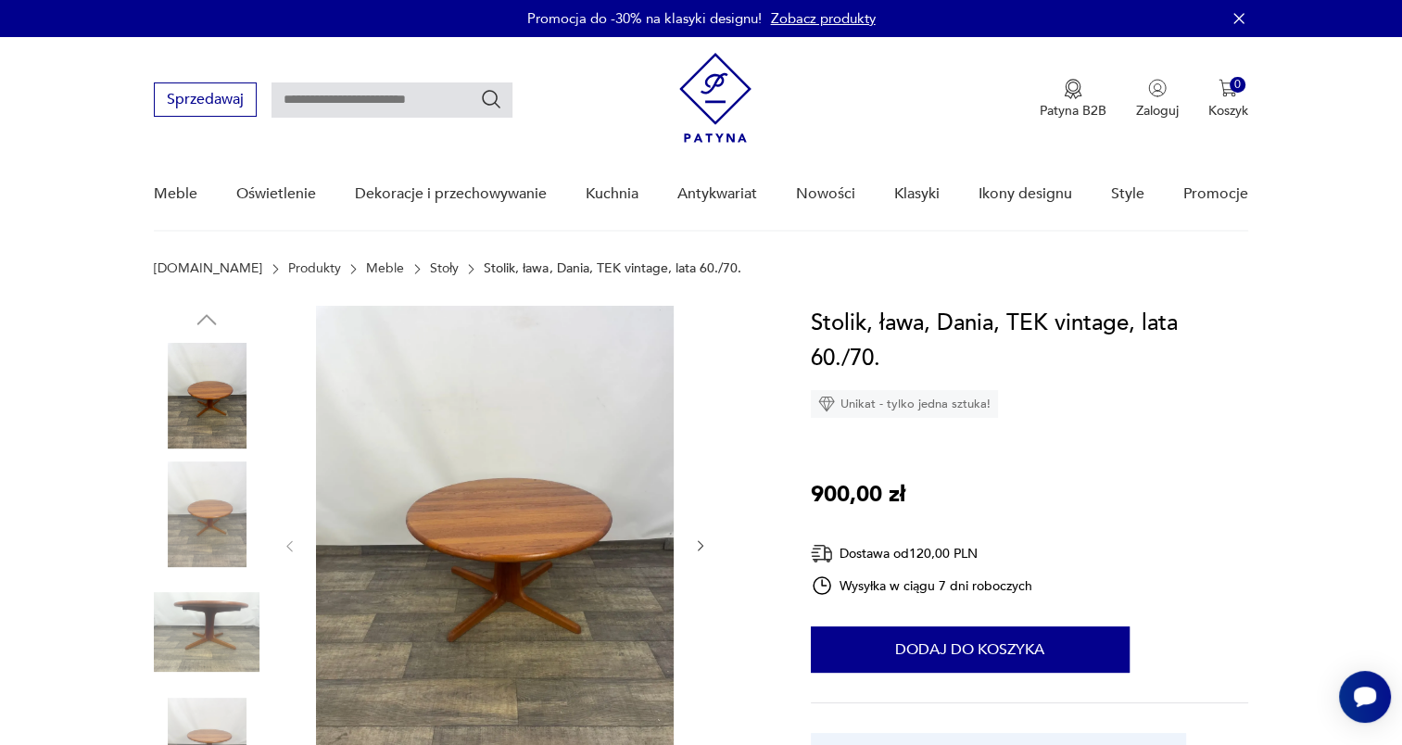
click at [500, 543] on img at bounding box center [495, 544] width 358 height 477
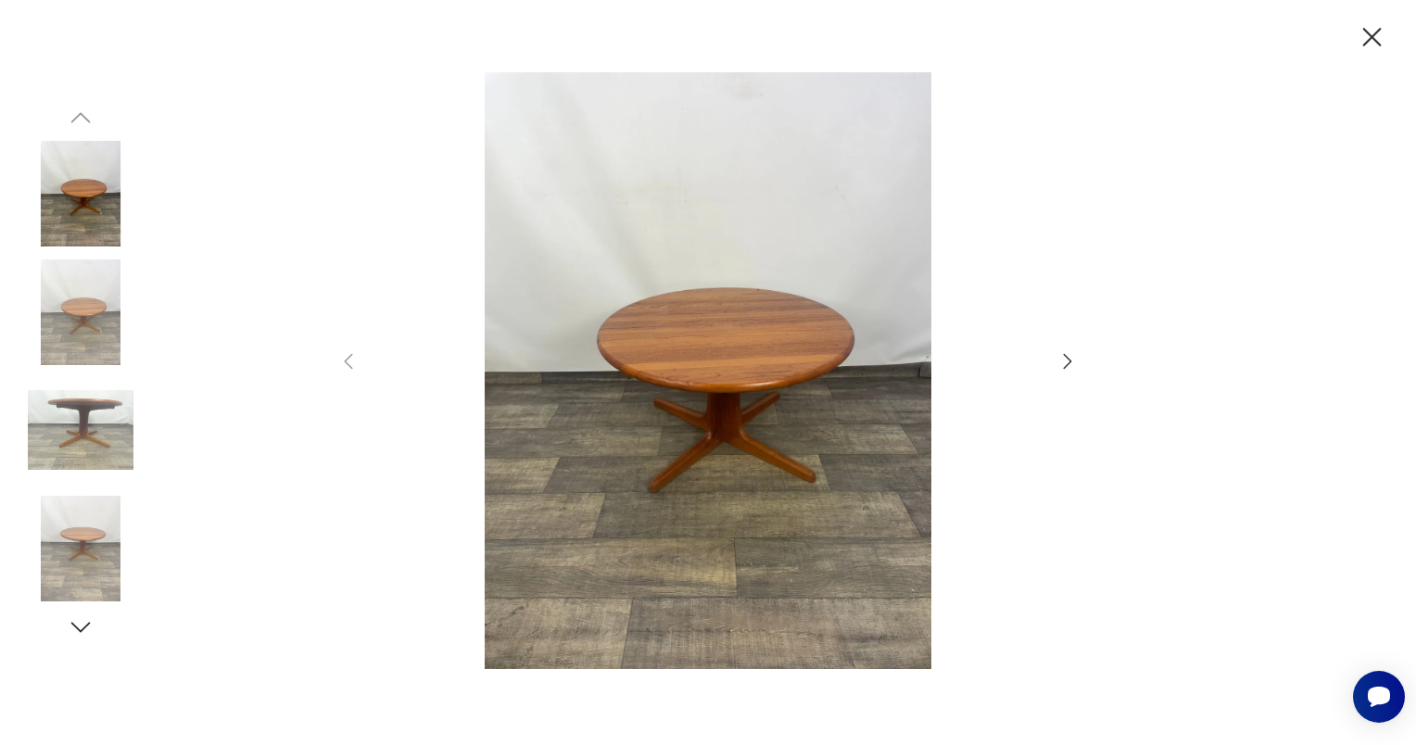
click at [1064, 366] on icon "button" at bounding box center [1068, 361] width 22 height 22
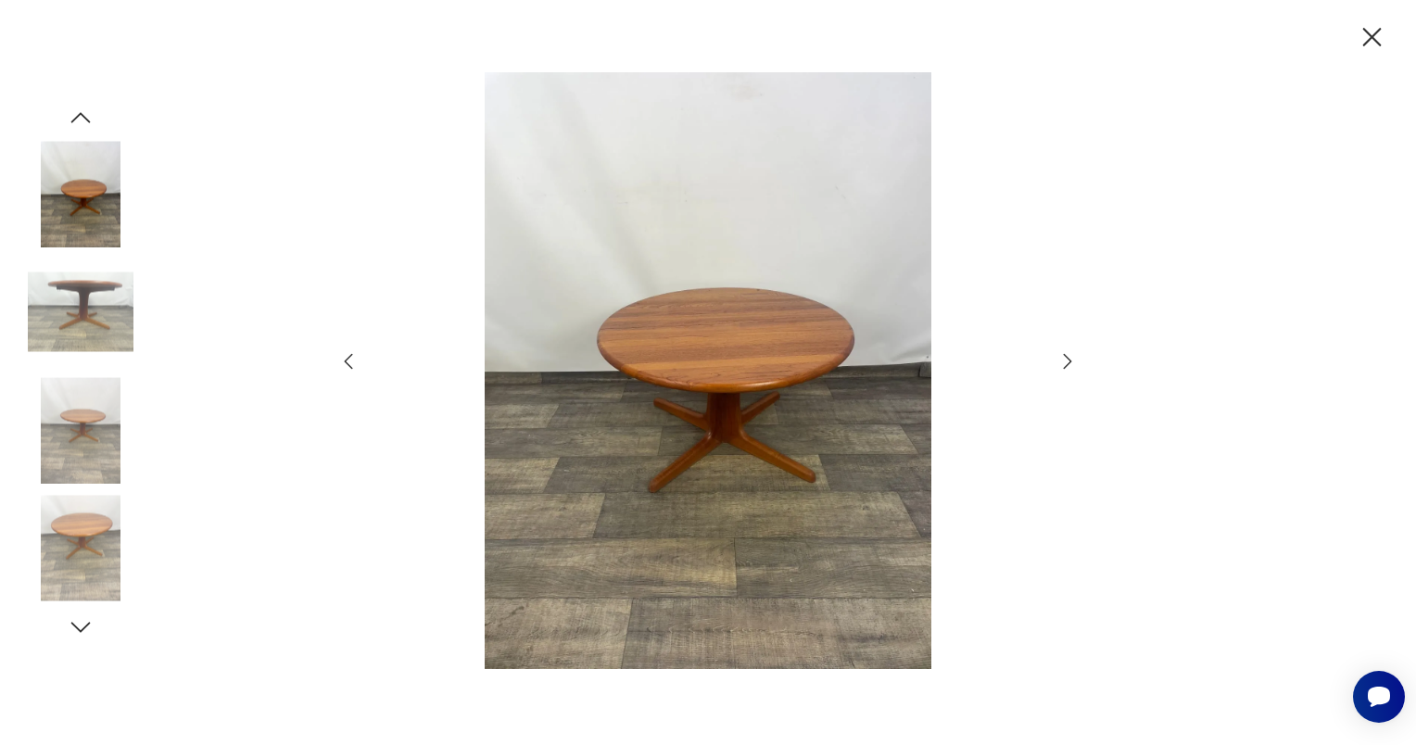
click at [1064, 366] on icon "button" at bounding box center [1068, 361] width 22 height 22
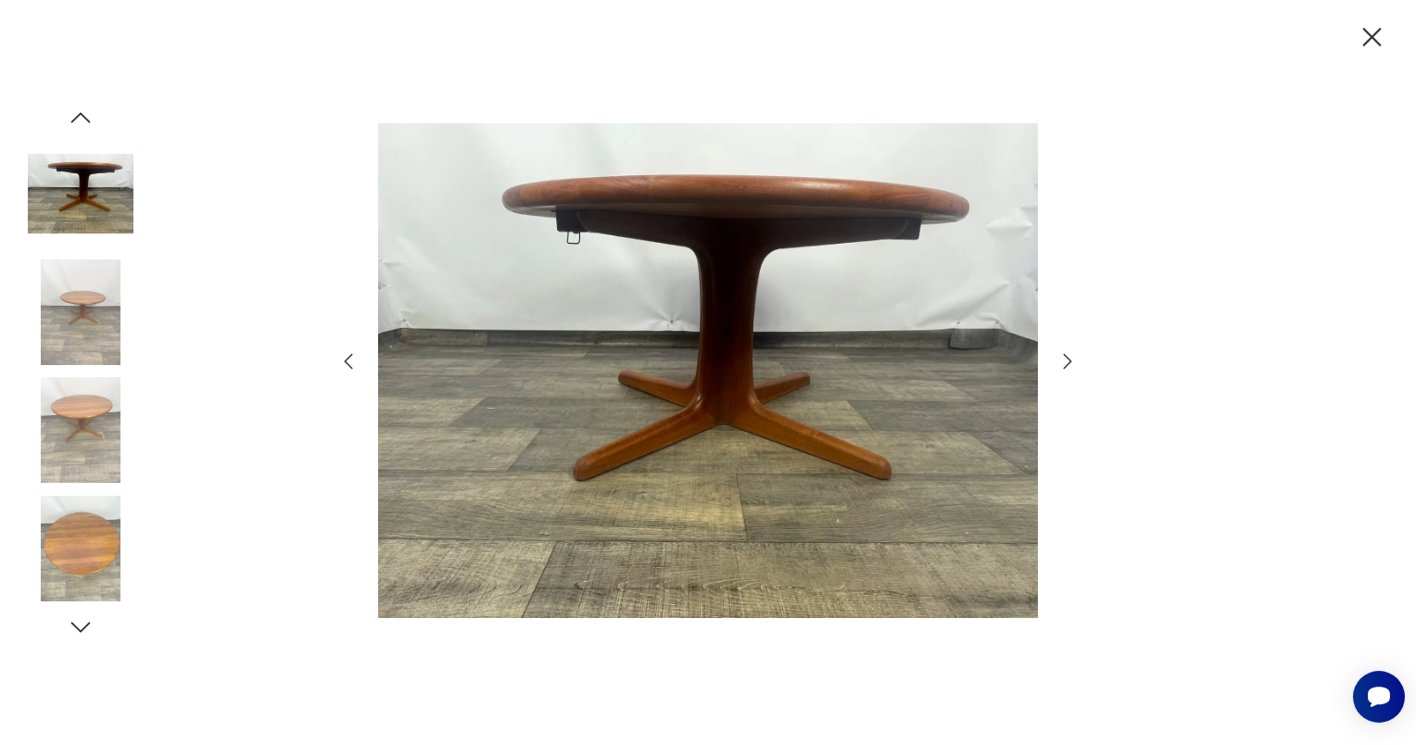
click at [1064, 366] on icon "button" at bounding box center [1068, 361] width 22 height 22
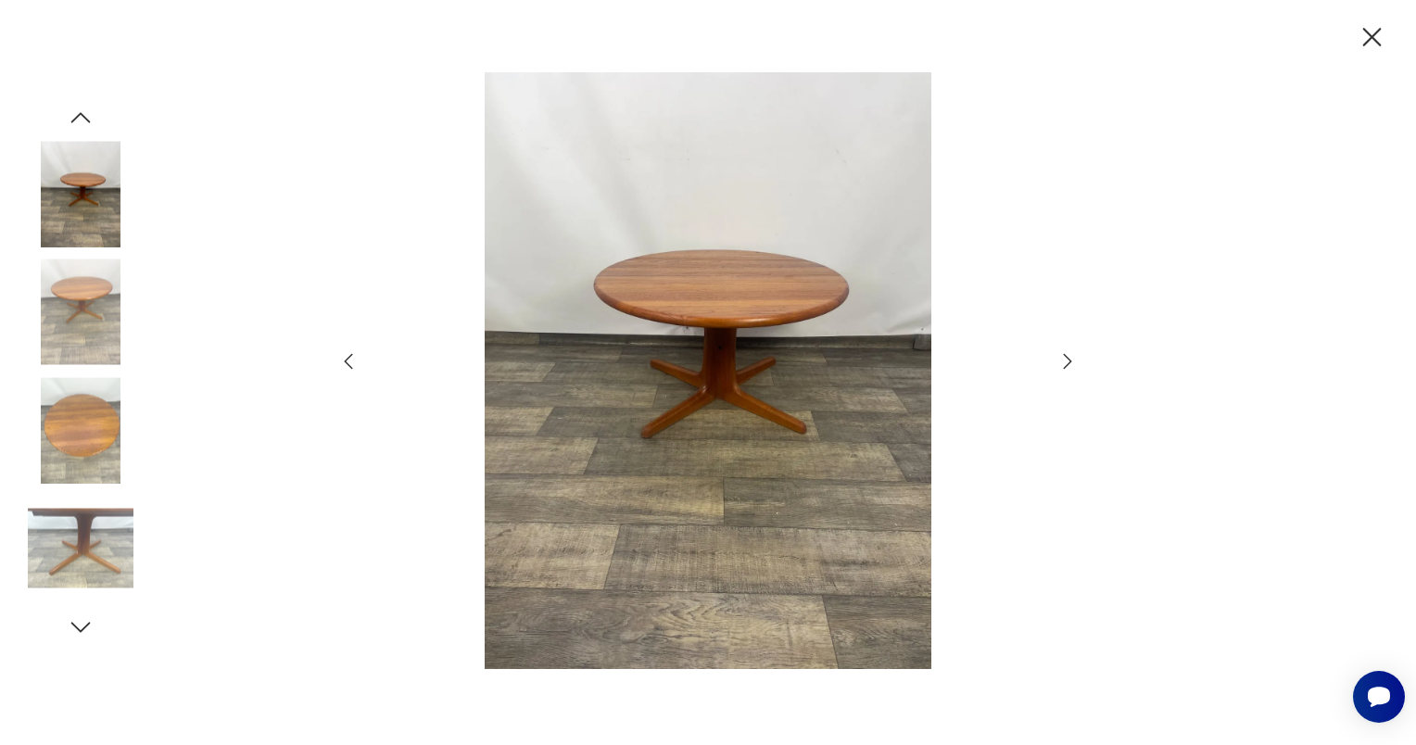
click at [1064, 366] on icon "button" at bounding box center [1068, 361] width 22 height 22
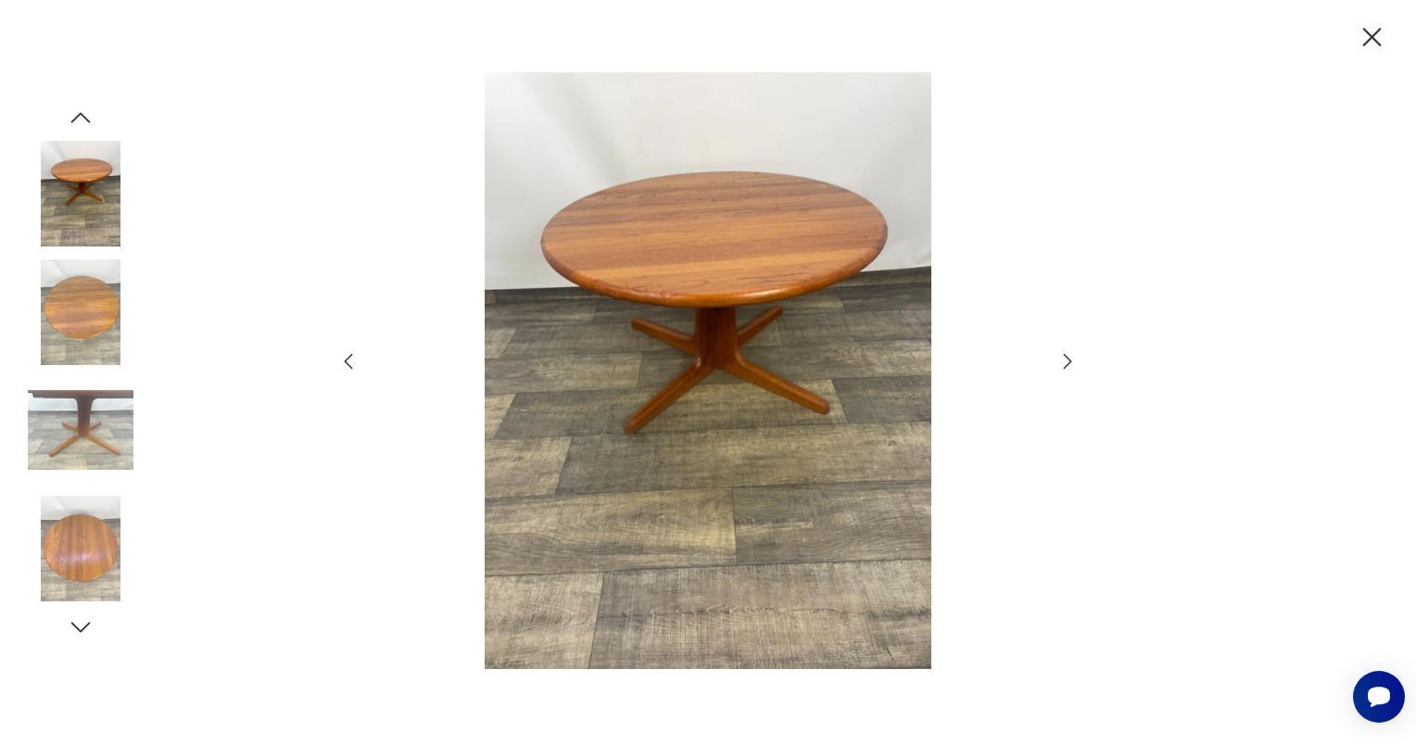
click at [1064, 366] on icon "button" at bounding box center [1068, 361] width 22 height 22
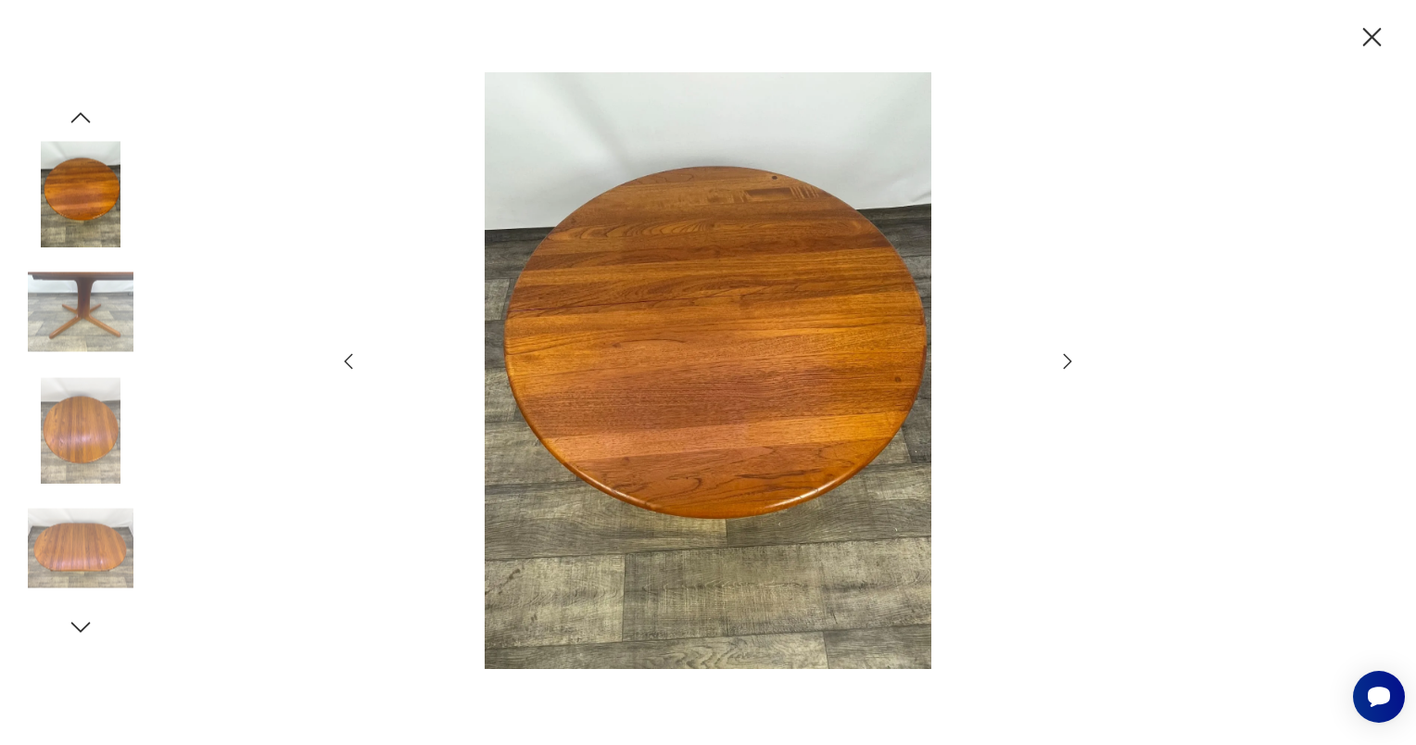
click at [1064, 366] on icon "button" at bounding box center [1068, 361] width 22 height 22
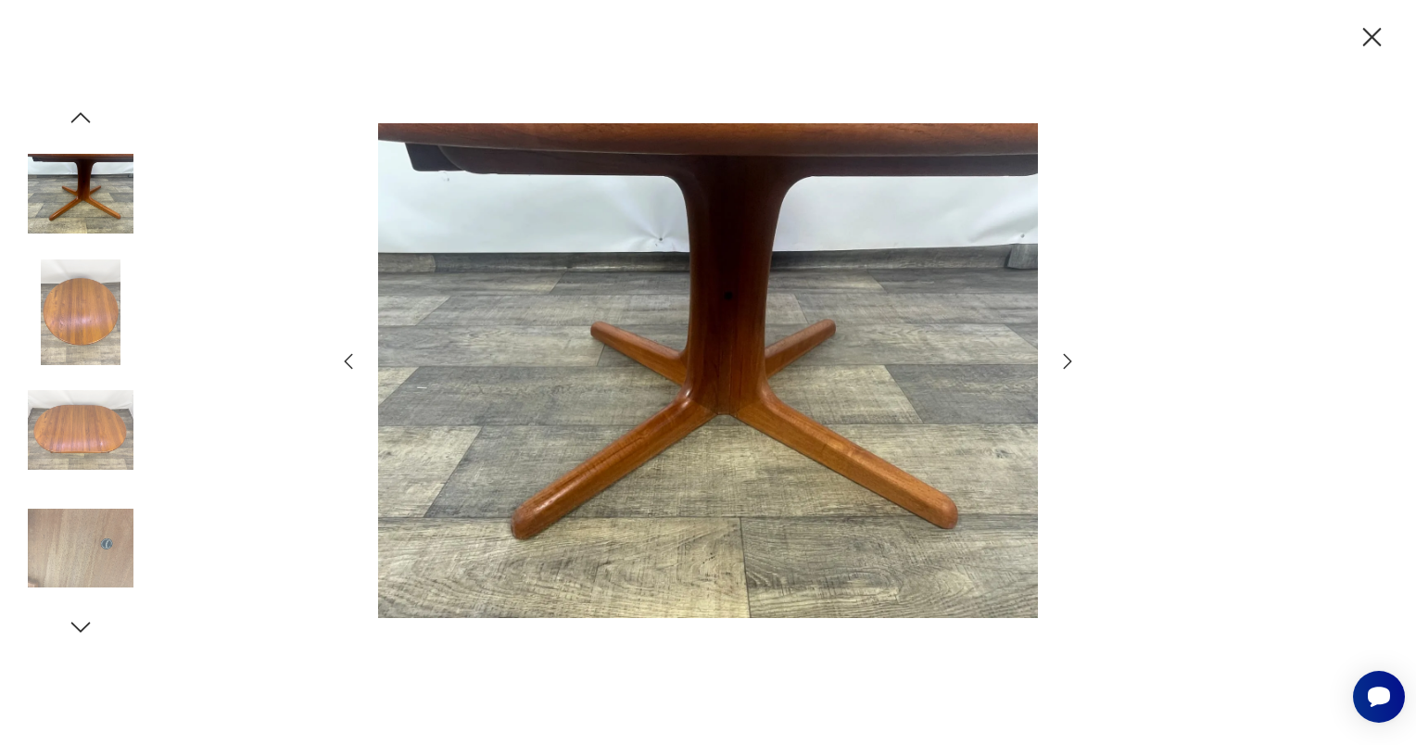
click at [1064, 366] on icon "button" at bounding box center [1068, 361] width 22 height 22
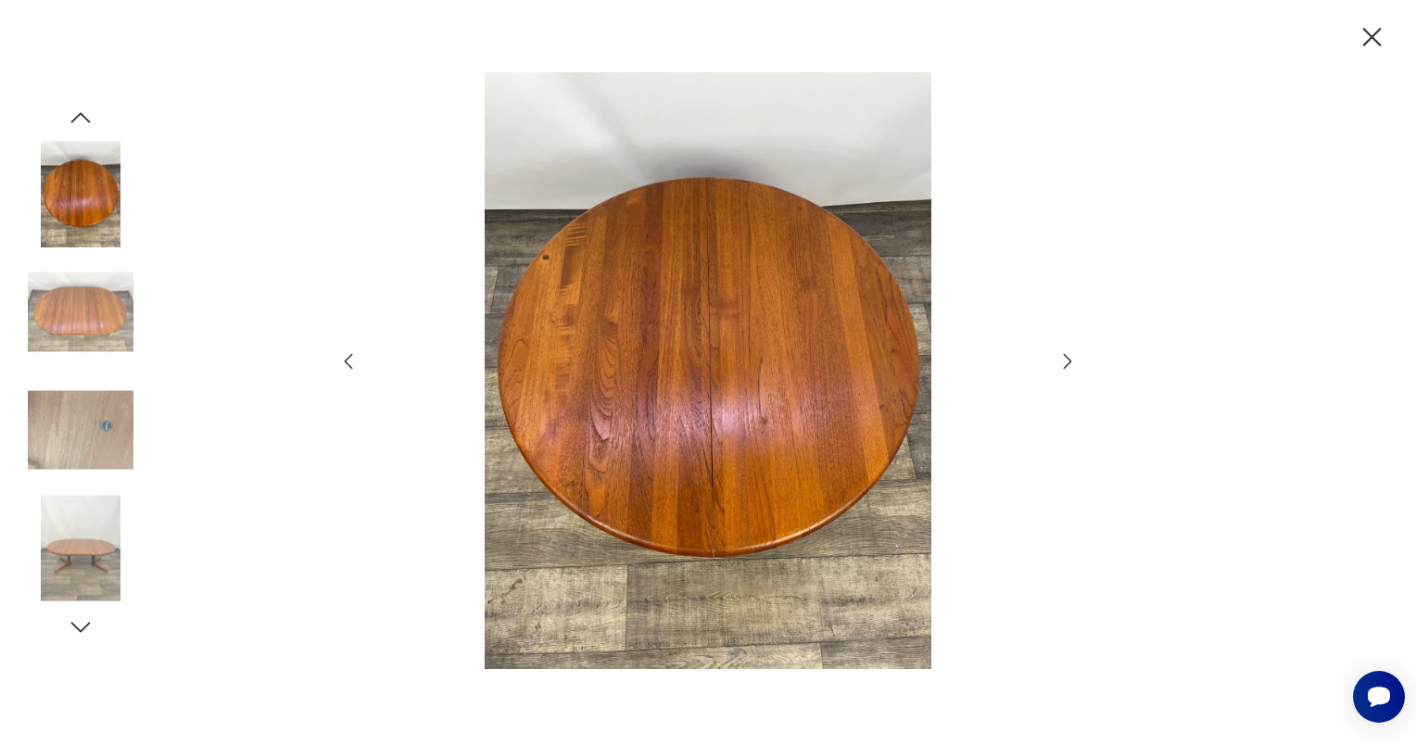
click at [1062, 363] on icon "button" at bounding box center [1068, 361] width 22 height 22
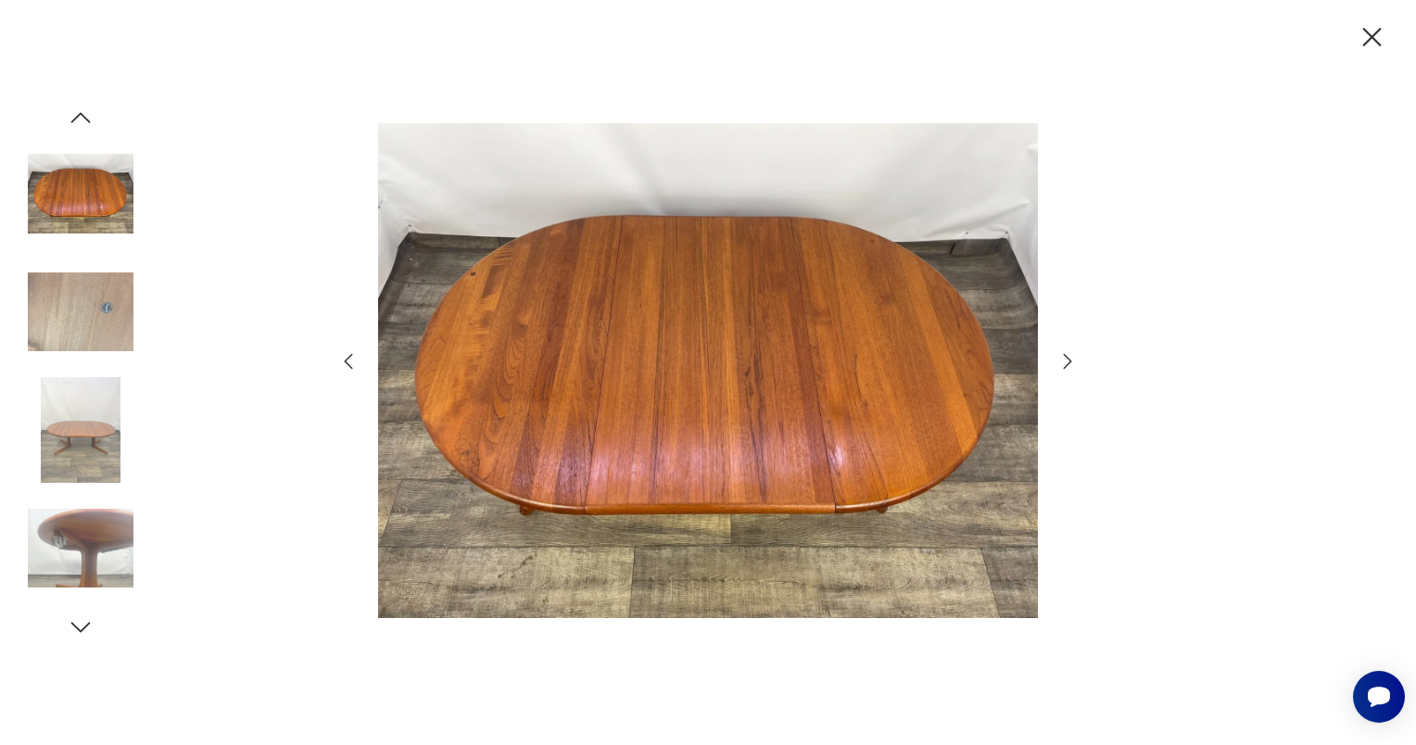
click at [1377, 41] on icon "button" at bounding box center [1372, 37] width 32 height 32
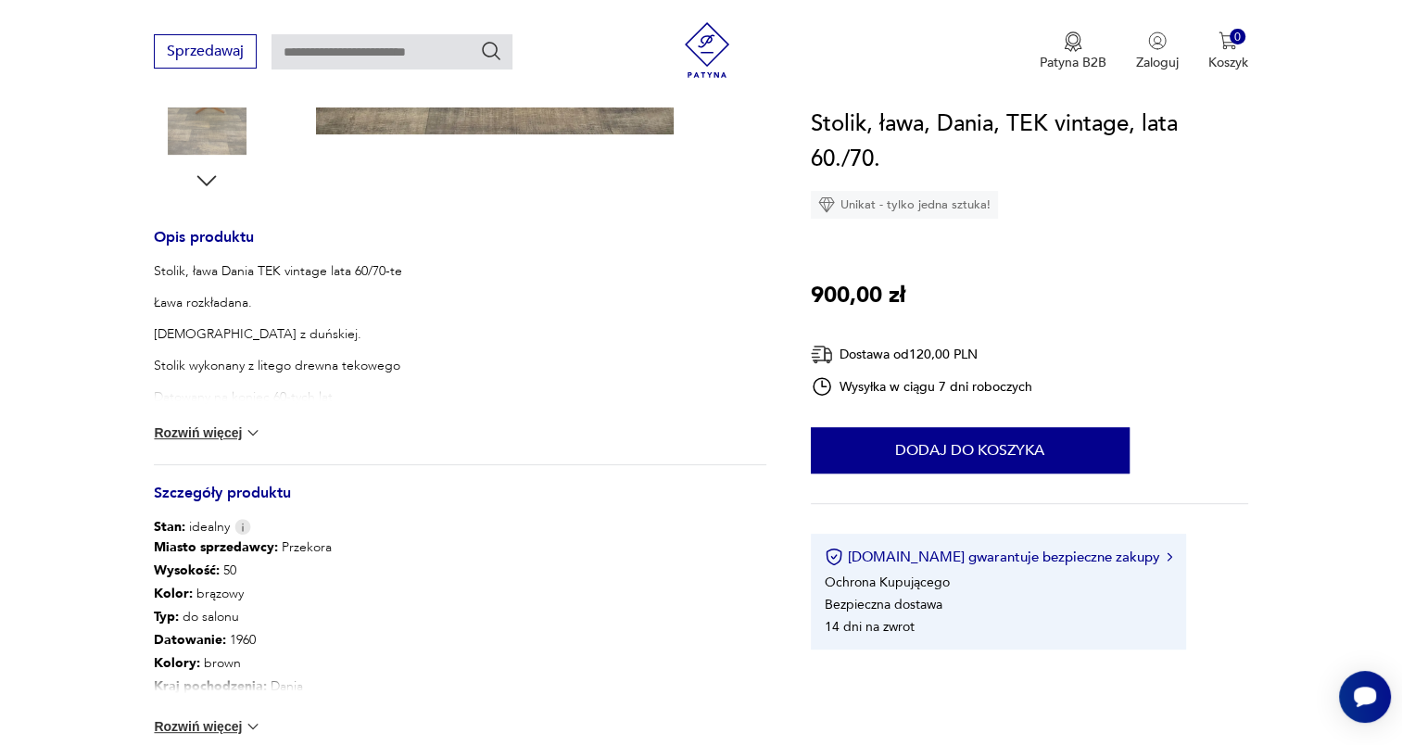
scroll to position [741, 0]
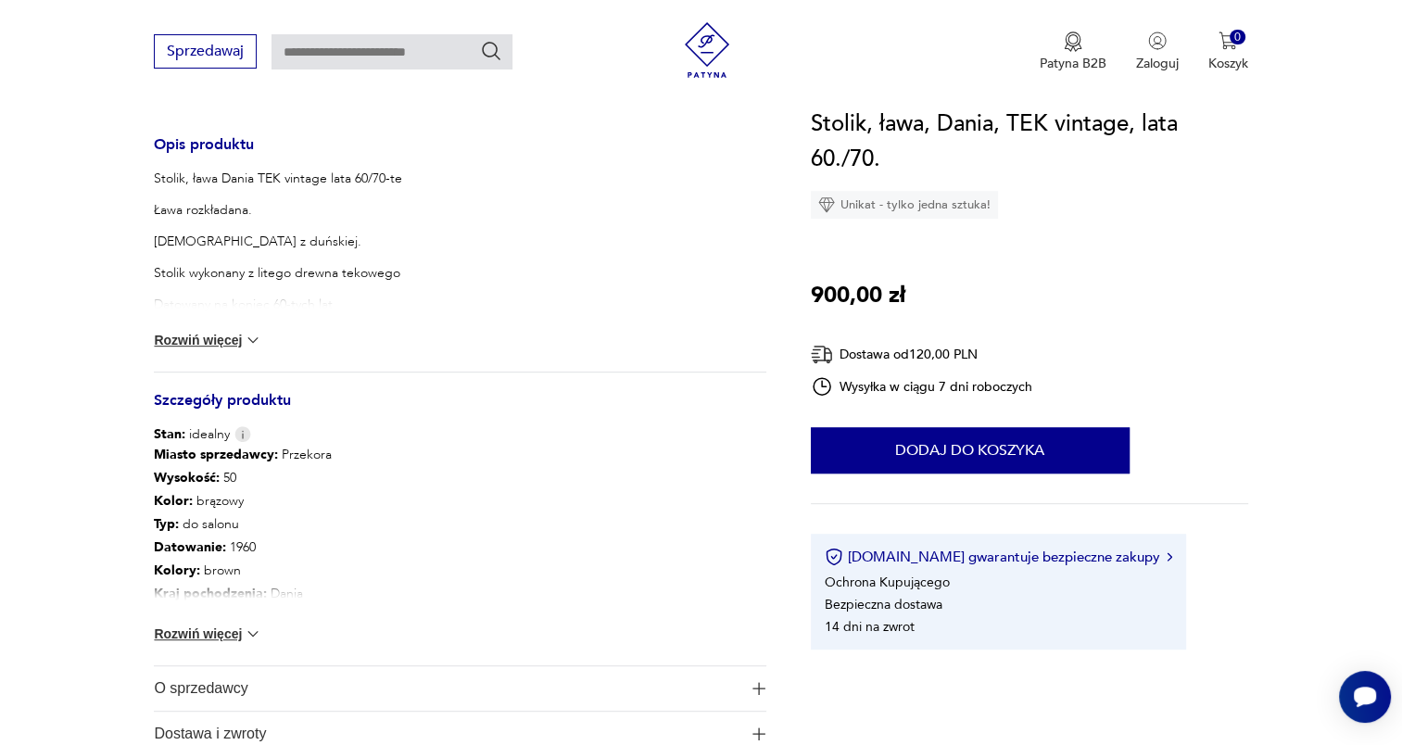
click at [259, 634] on img at bounding box center [253, 634] width 19 height 19
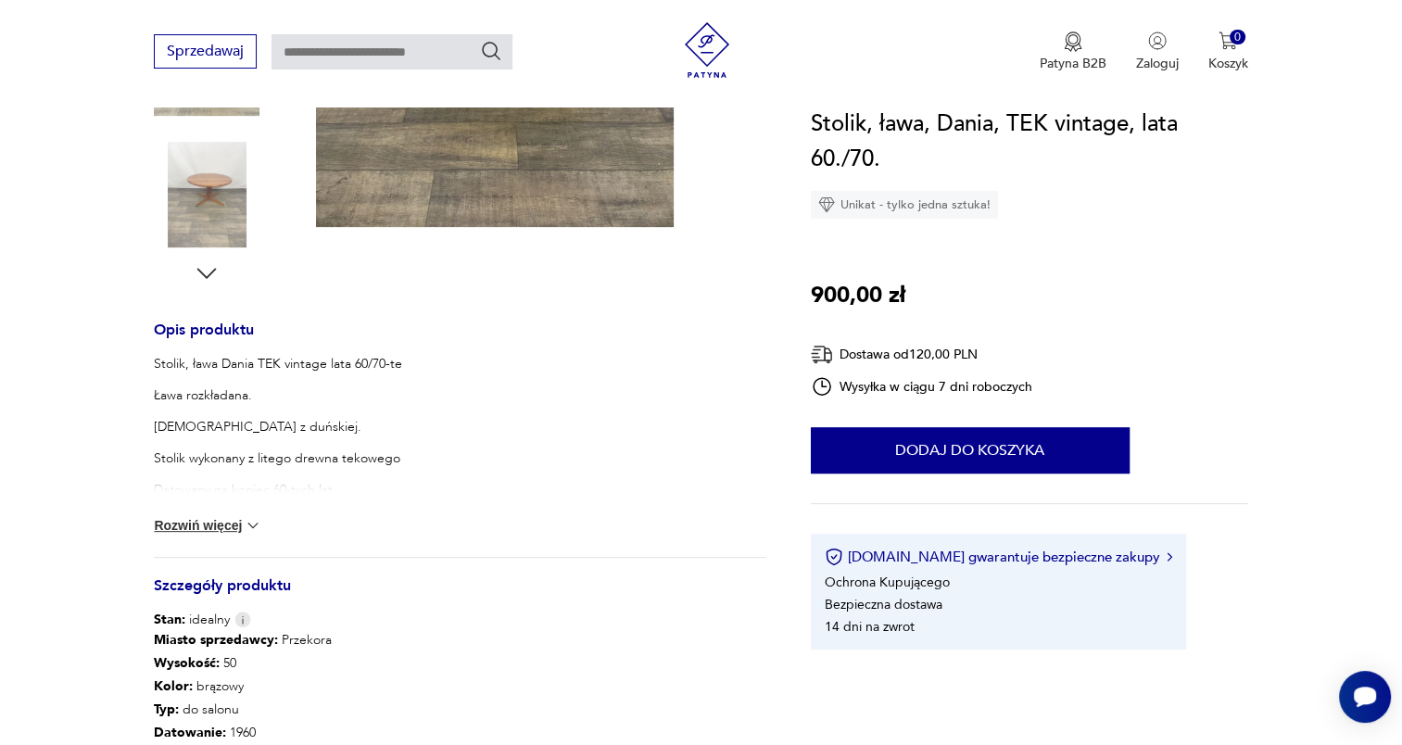
scroll to position [278, 0]
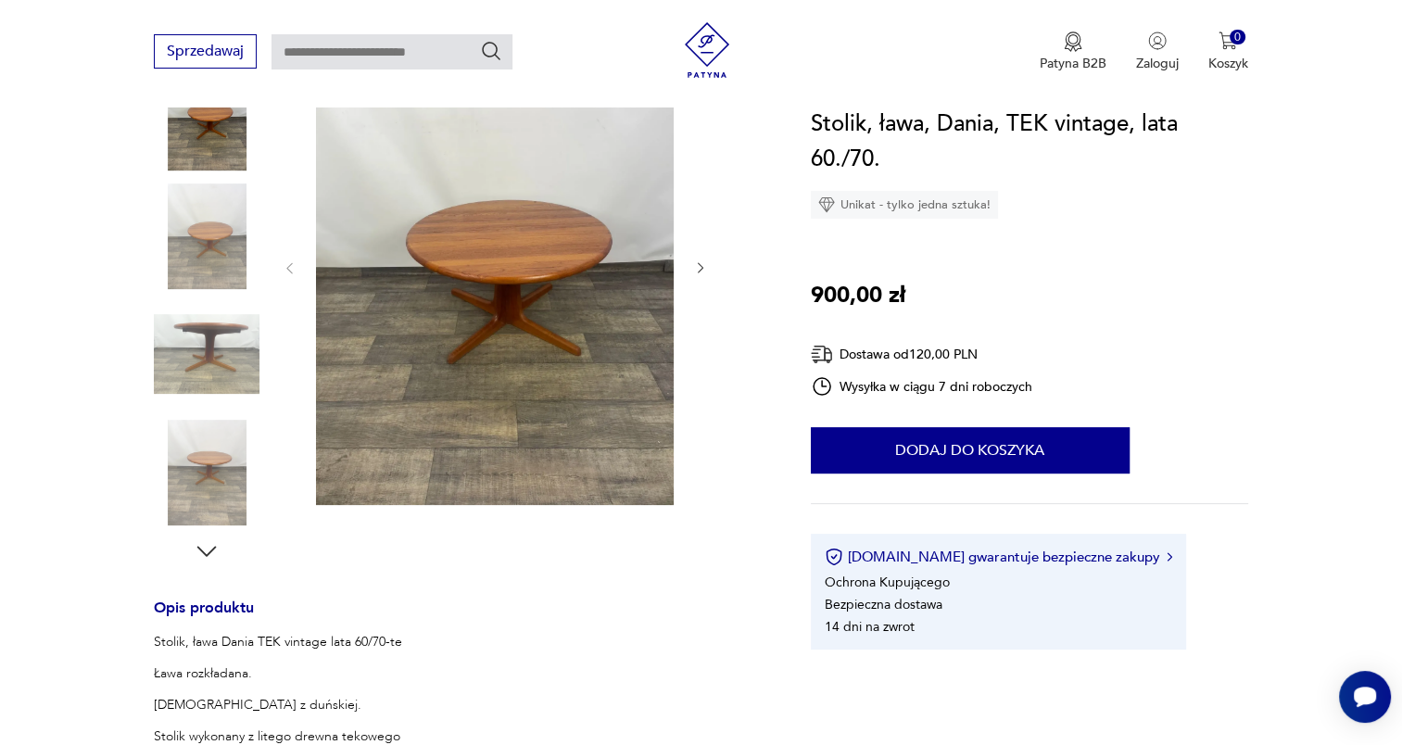
click at [703, 271] on icon "button" at bounding box center [701, 268] width 16 height 16
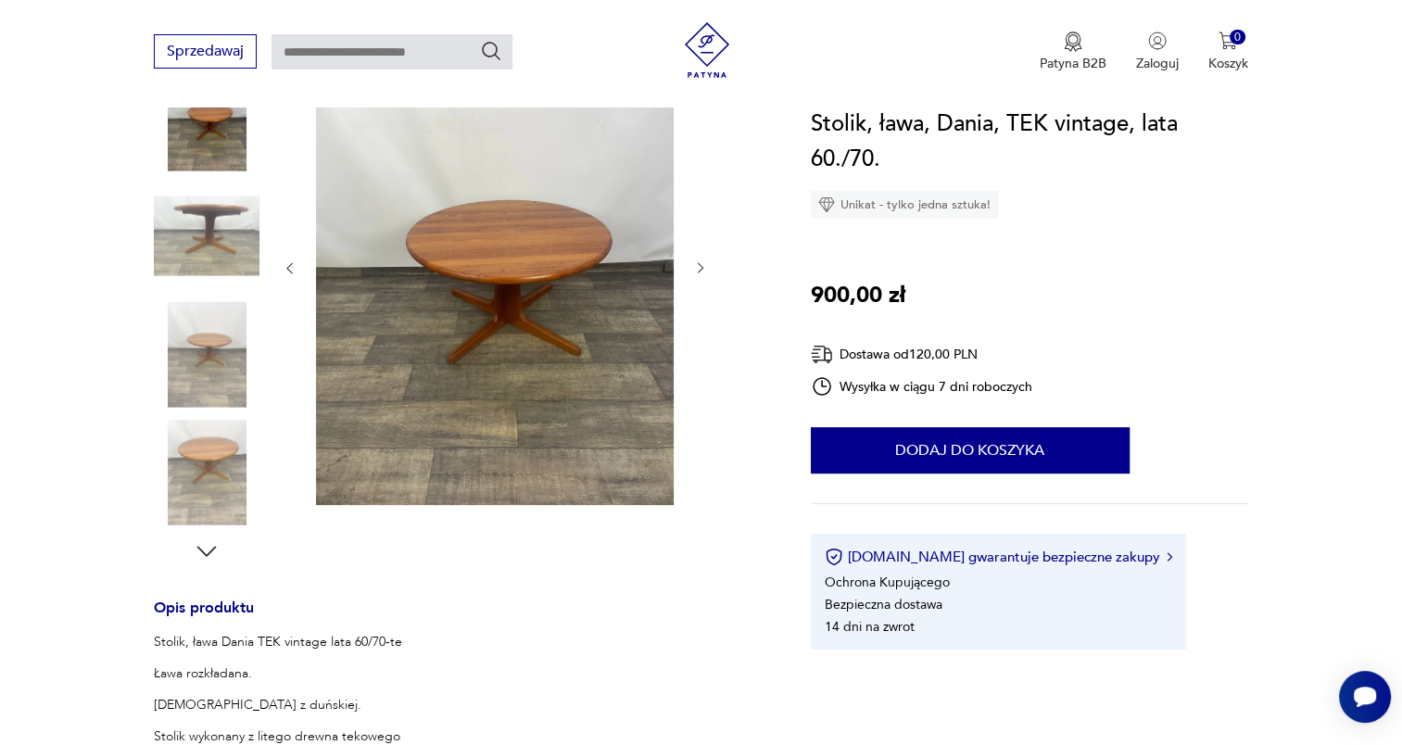
click at [703, 271] on icon "button" at bounding box center [701, 268] width 16 height 16
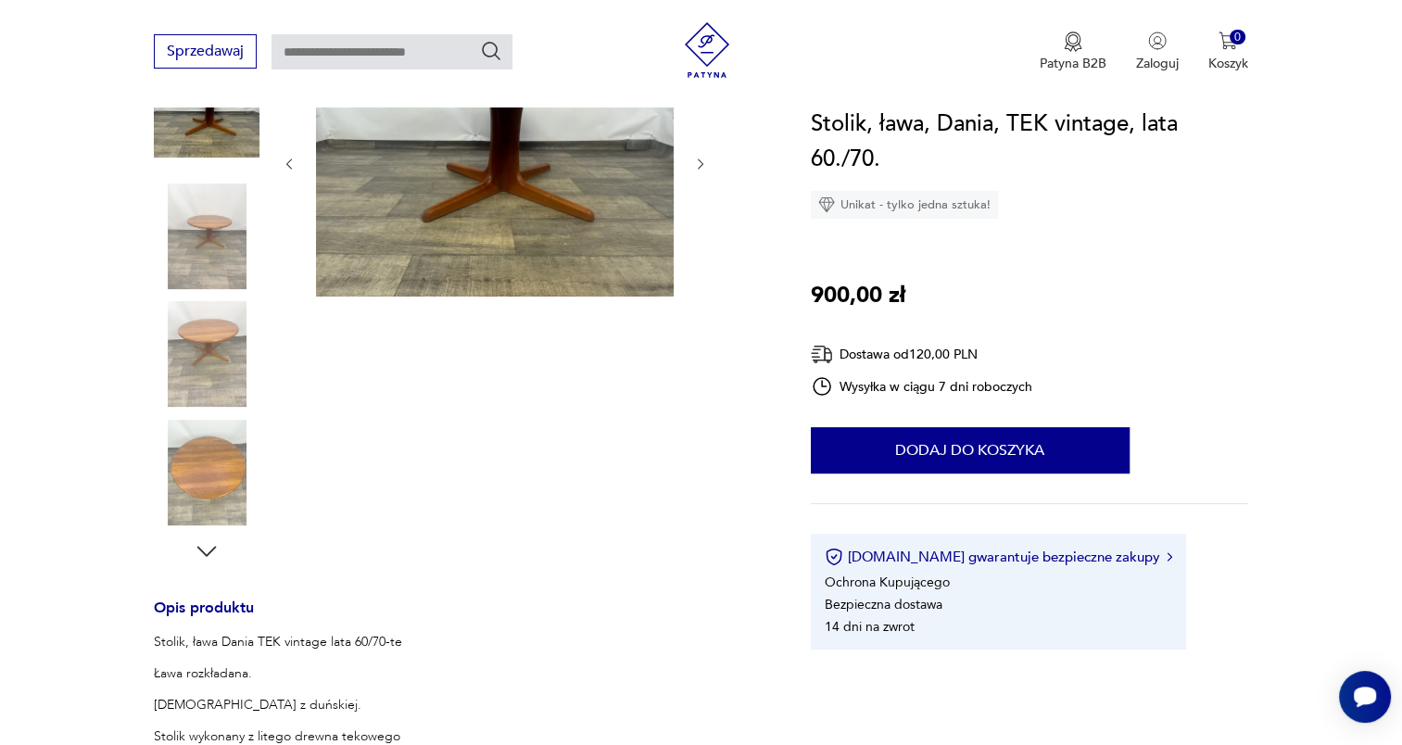
click at [703, 271] on div at bounding box center [495, 164] width 426 height 272
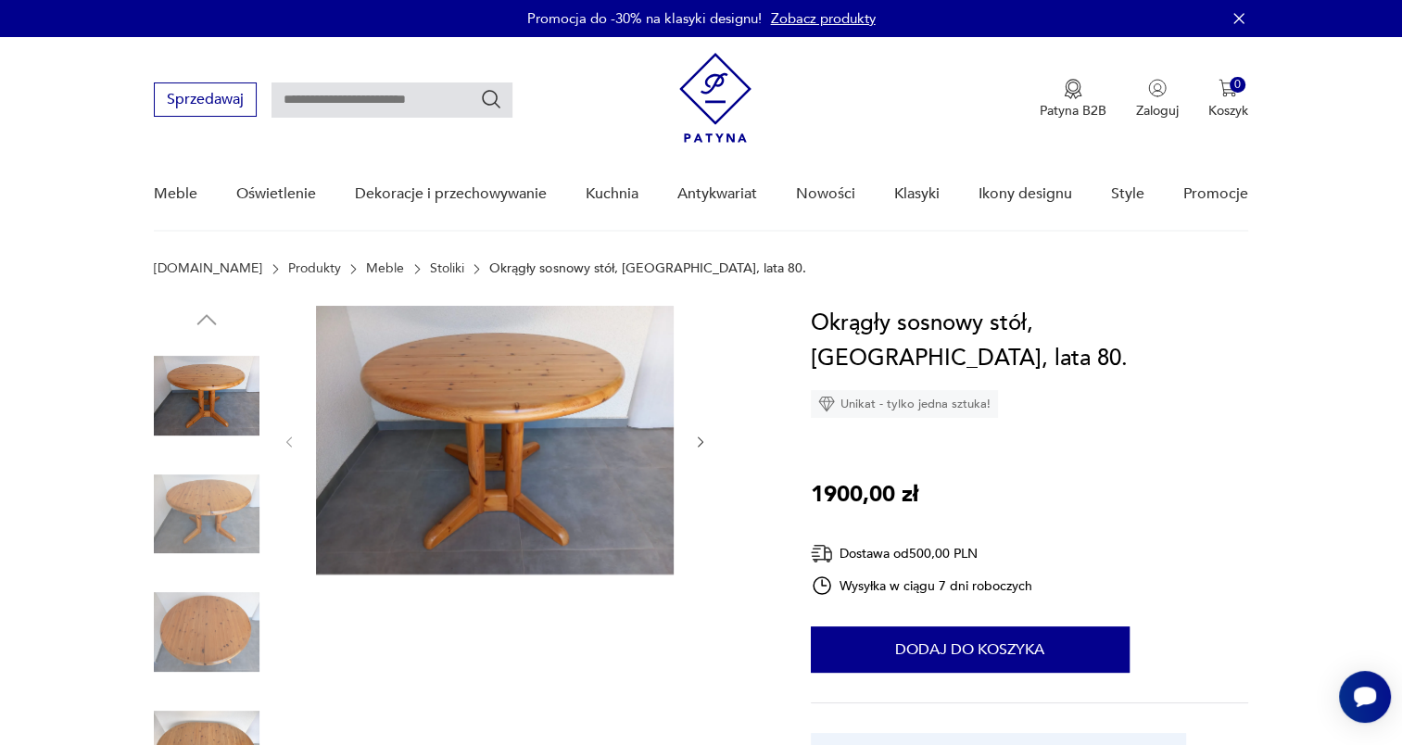
click at [702, 441] on icon "button" at bounding box center [701, 442] width 6 height 11
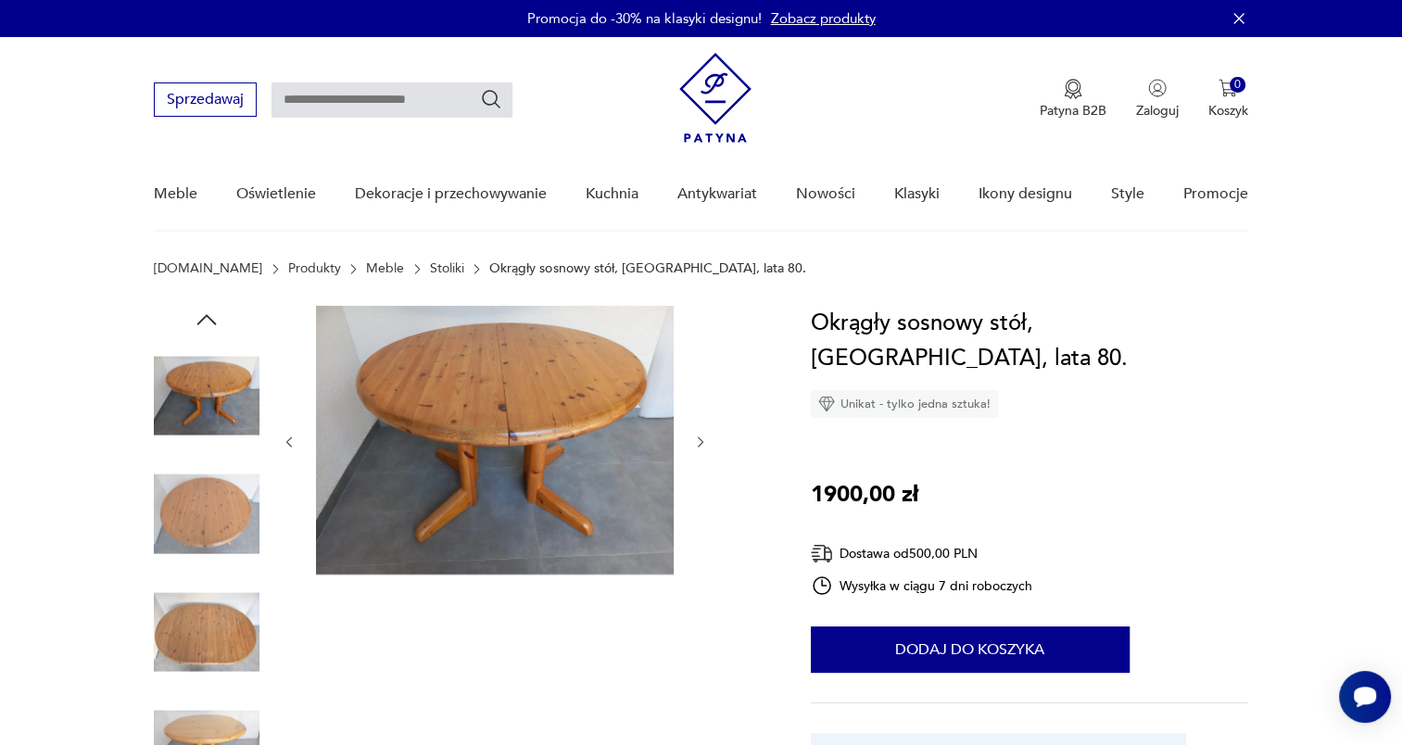
click at [702, 441] on icon "button" at bounding box center [701, 442] width 6 height 11
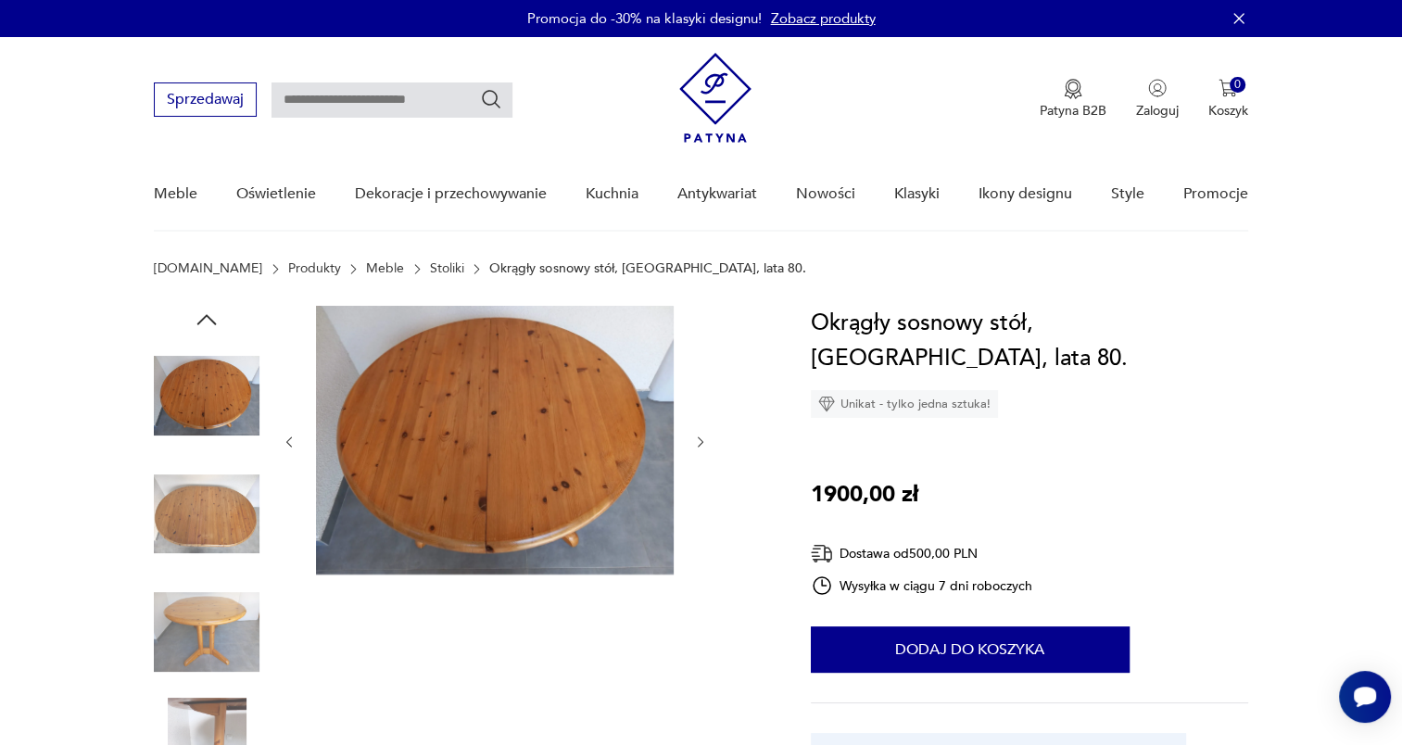
click at [702, 441] on icon "button" at bounding box center [701, 442] width 6 height 11
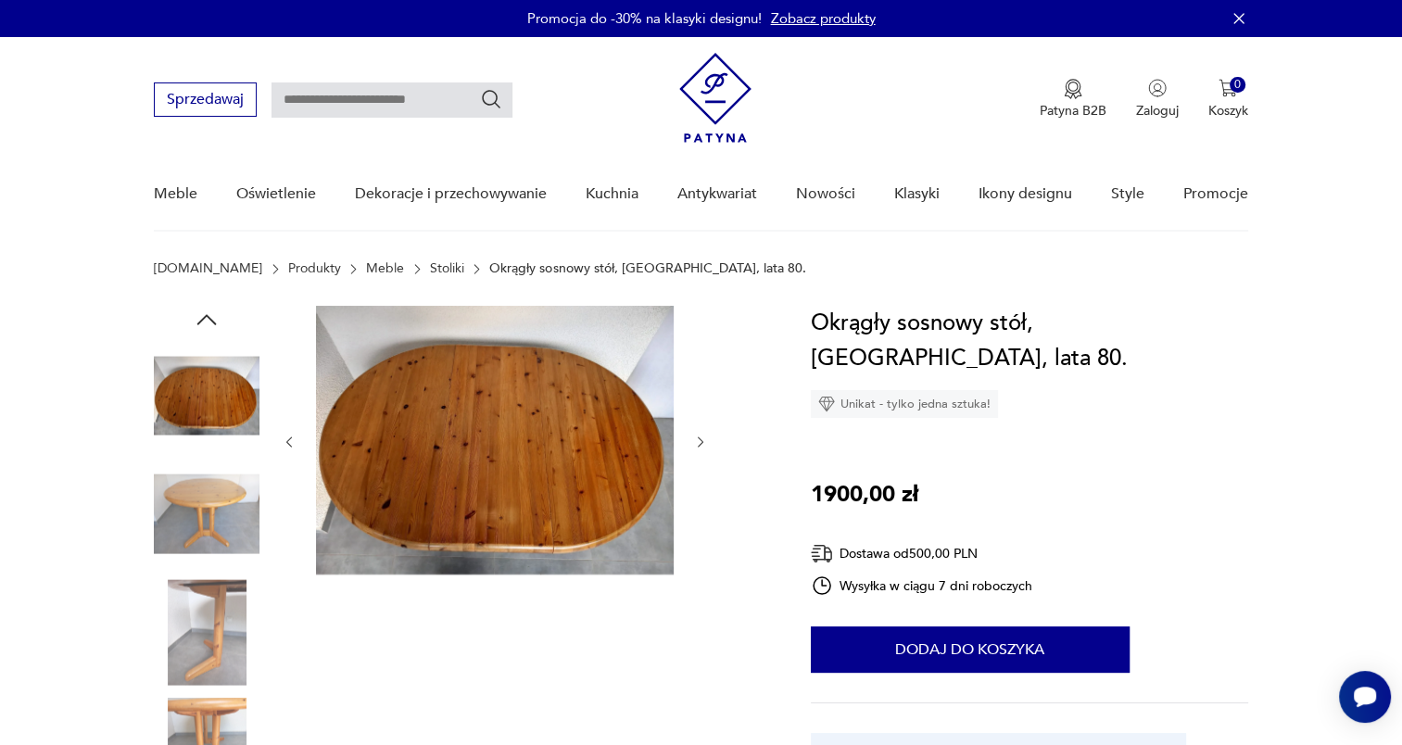
click at [702, 441] on icon "button" at bounding box center [701, 442] width 6 height 11
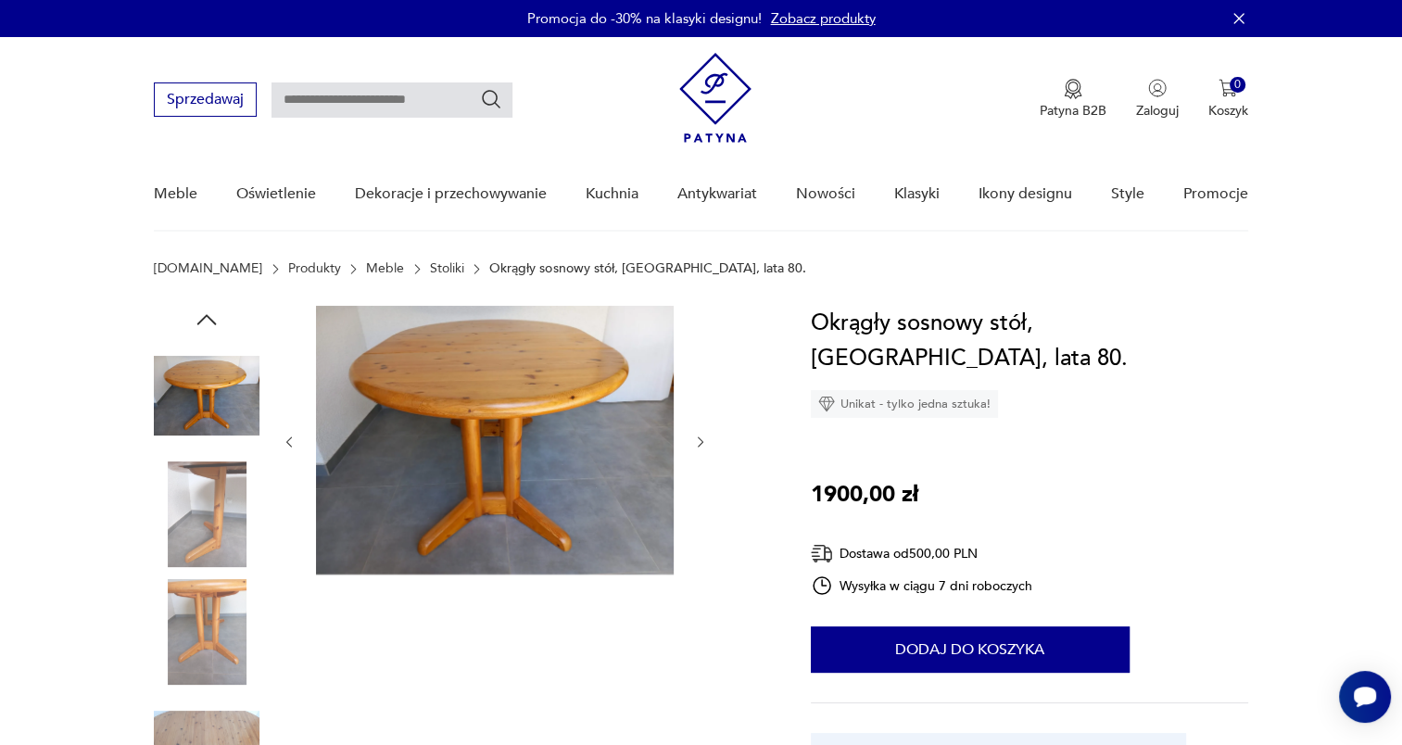
click at [702, 441] on icon "button" at bounding box center [701, 442] width 6 height 11
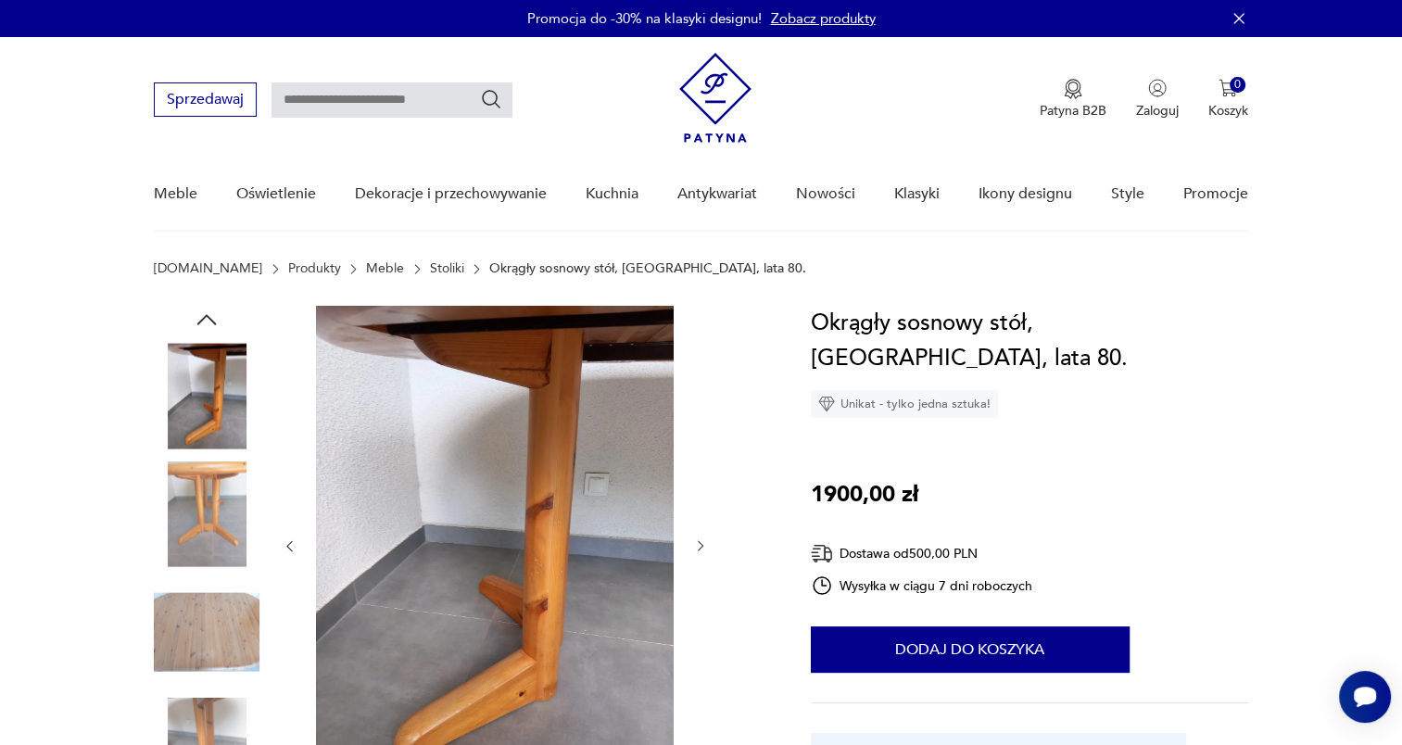
click at [702, 441] on div at bounding box center [495, 546] width 426 height 481
click at [701, 542] on icon "button" at bounding box center [701, 546] width 16 height 16
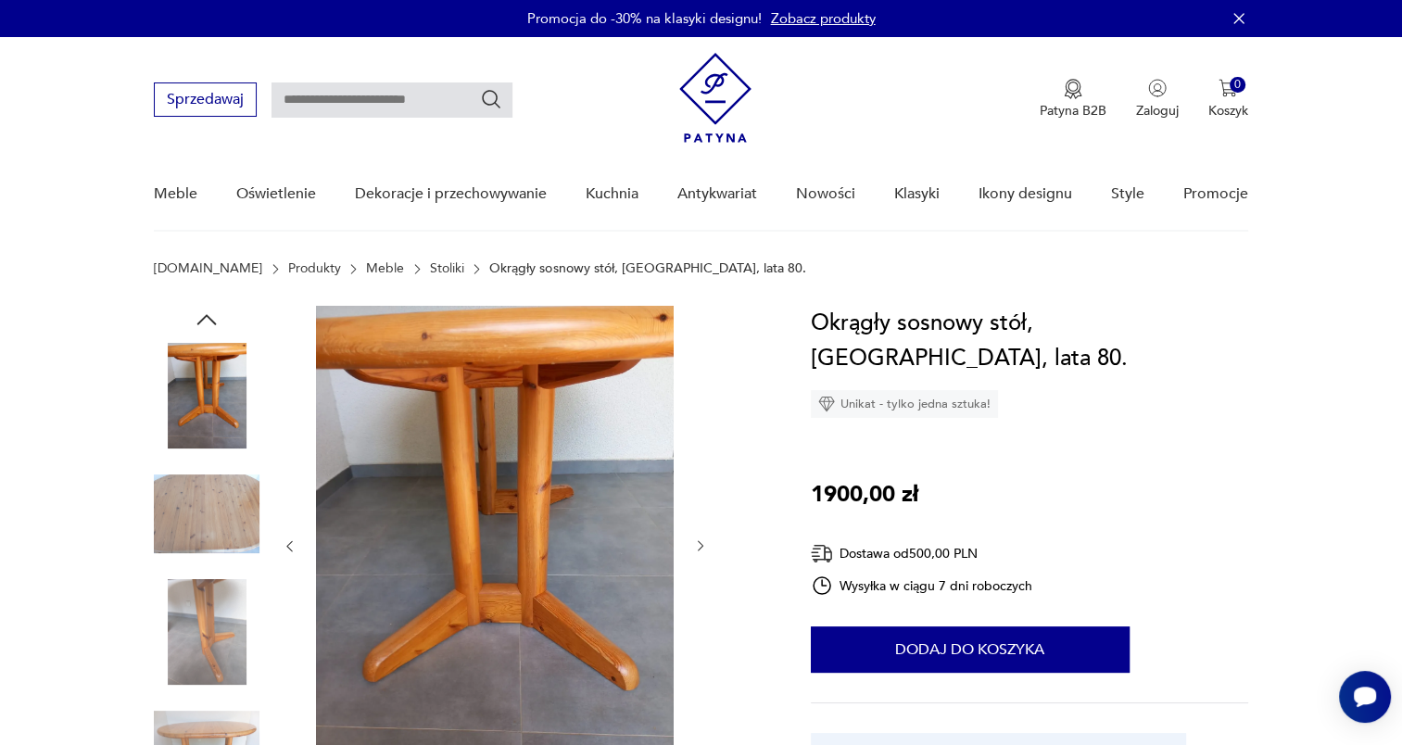
click at [701, 542] on icon "button" at bounding box center [701, 546] width 16 height 16
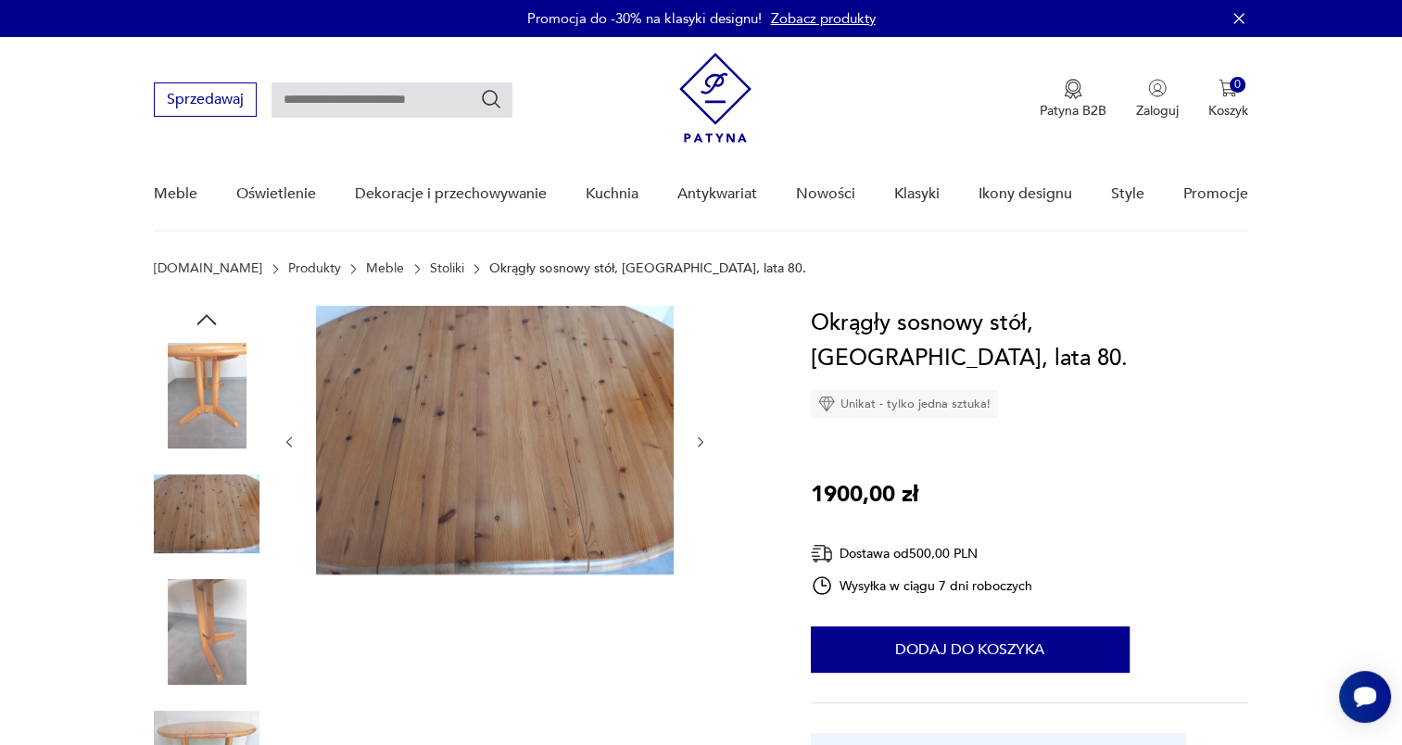
click at [701, 542] on div at bounding box center [495, 442] width 426 height 272
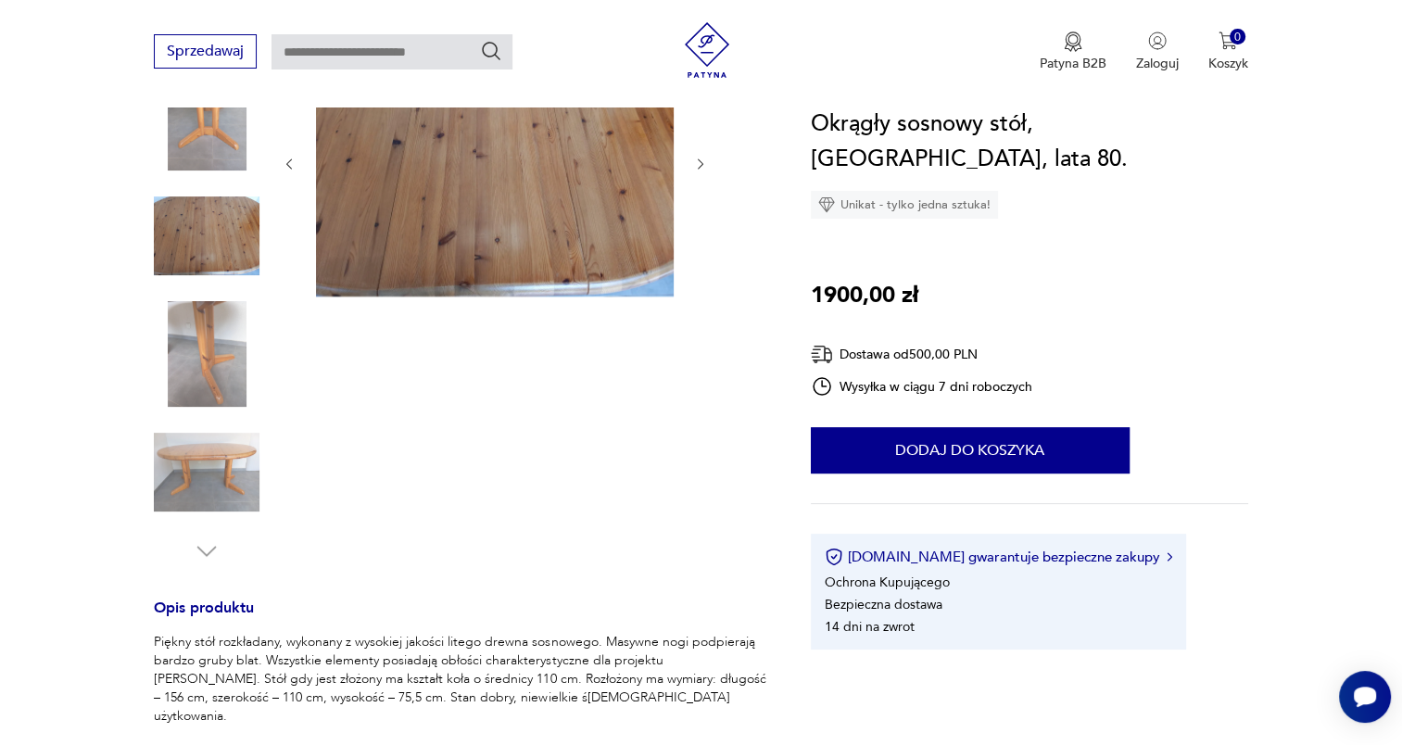
scroll to position [185, 0]
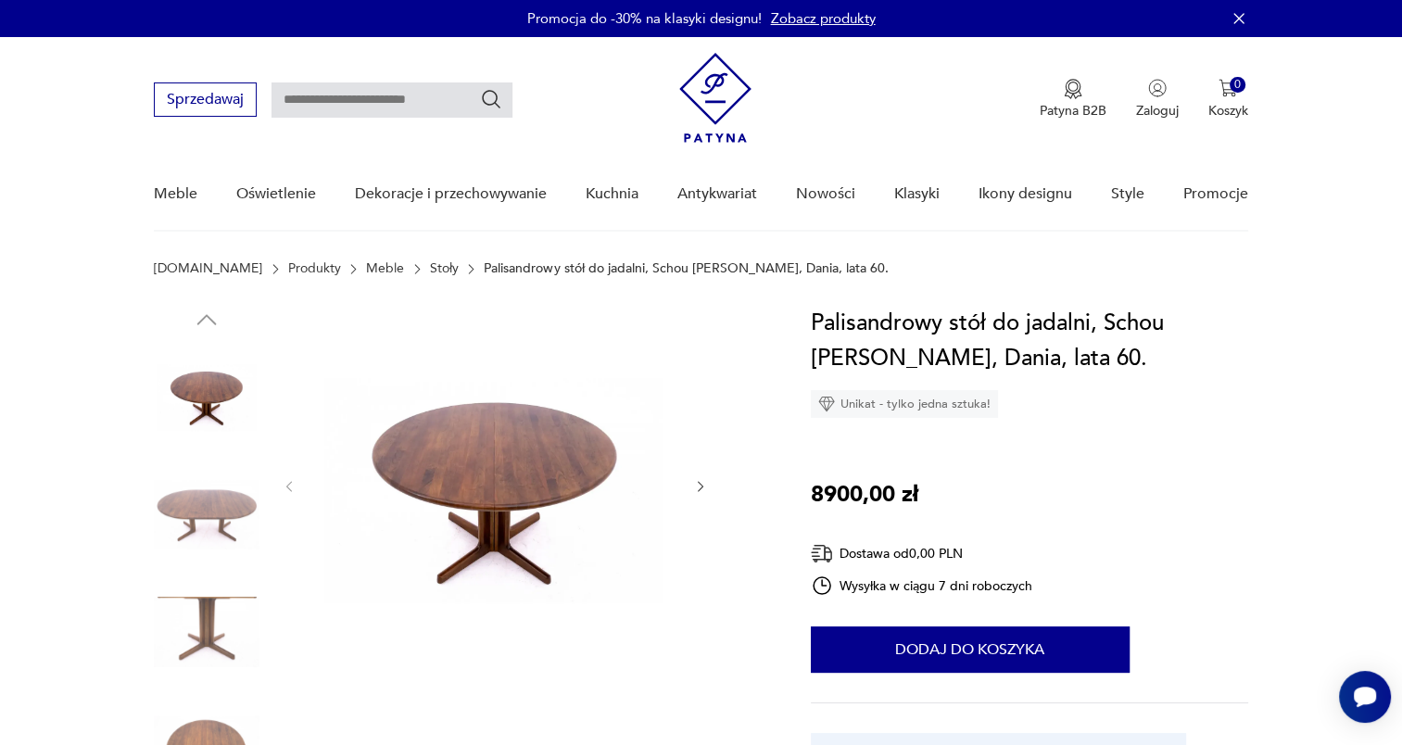
click at [701, 486] on icon "button" at bounding box center [701, 487] width 16 height 16
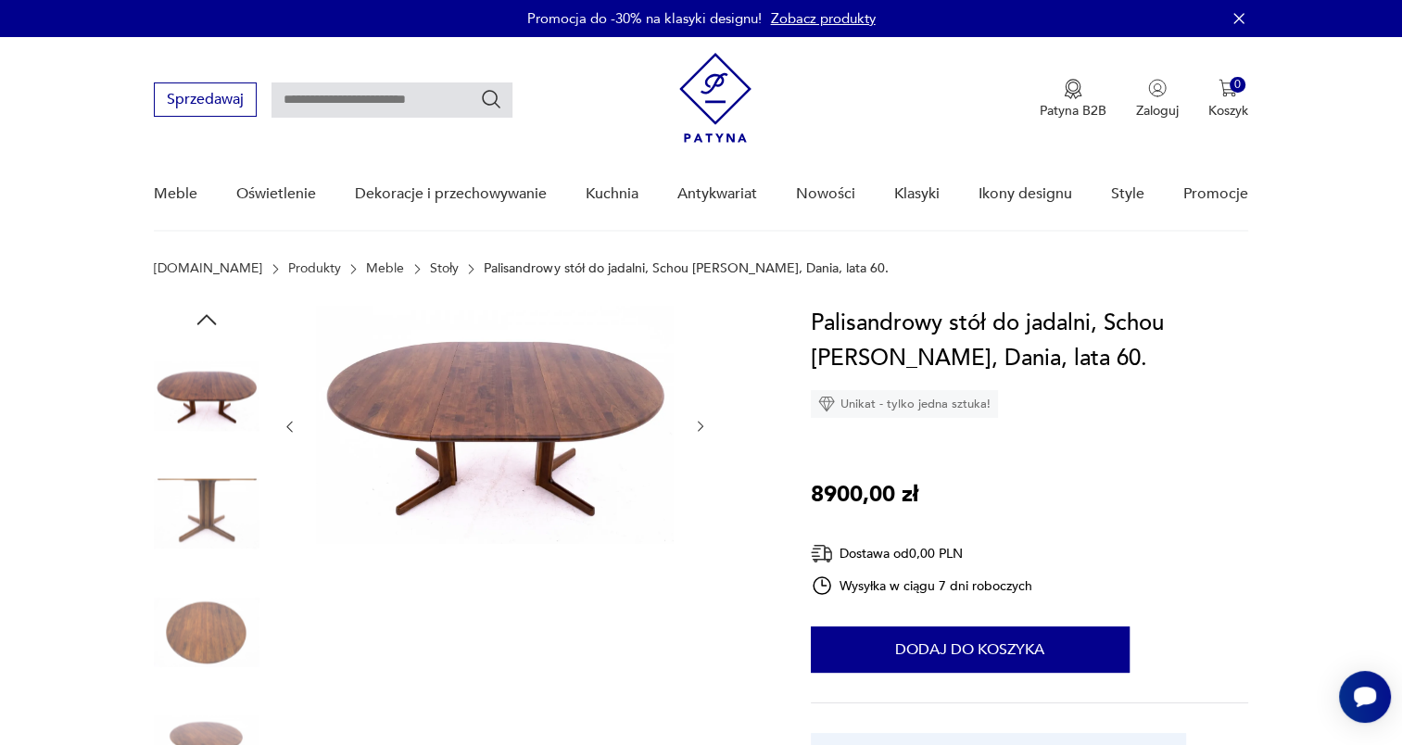
click at [701, 486] on div at bounding box center [495, 427] width 426 height 242
